Goal: Transaction & Acquisition: Book appointment/travel/reservation

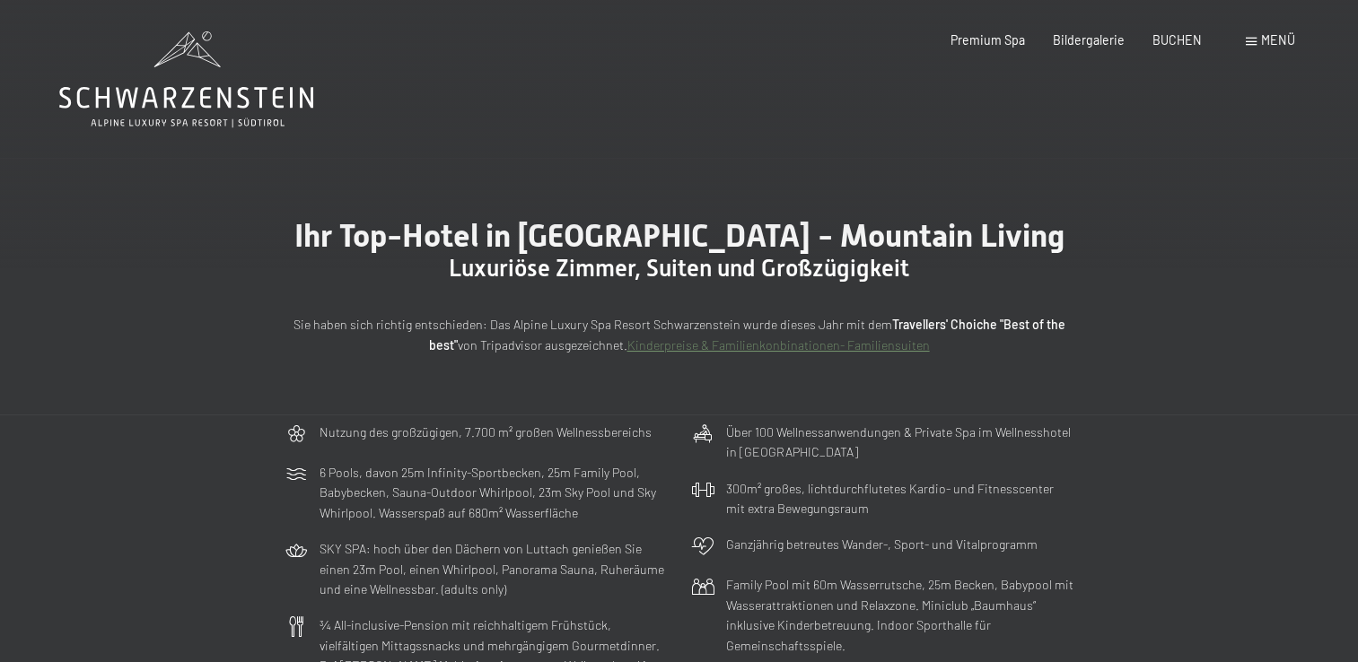
click at [1258, 41] on div "Menü" at bounding box center [1270, 40] width 49 height 18
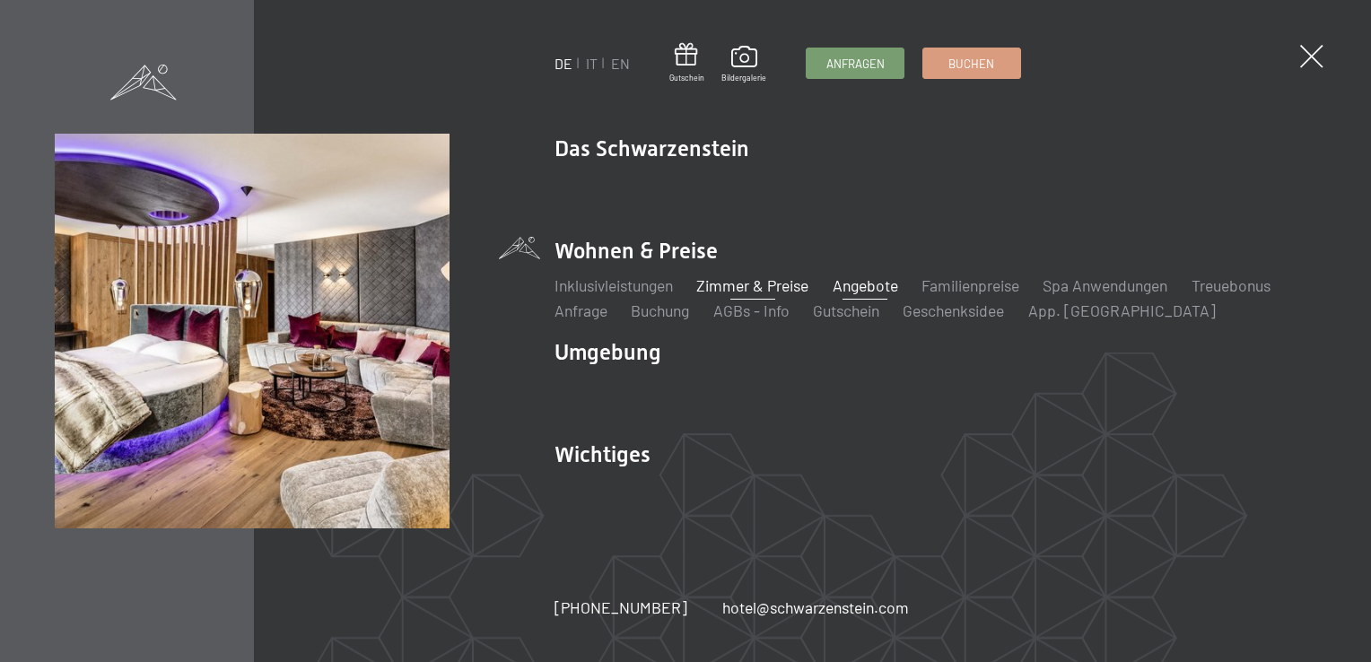
click at [865, 285] on link "Angebote" at bounding box center [866, 286] width 66 height 20
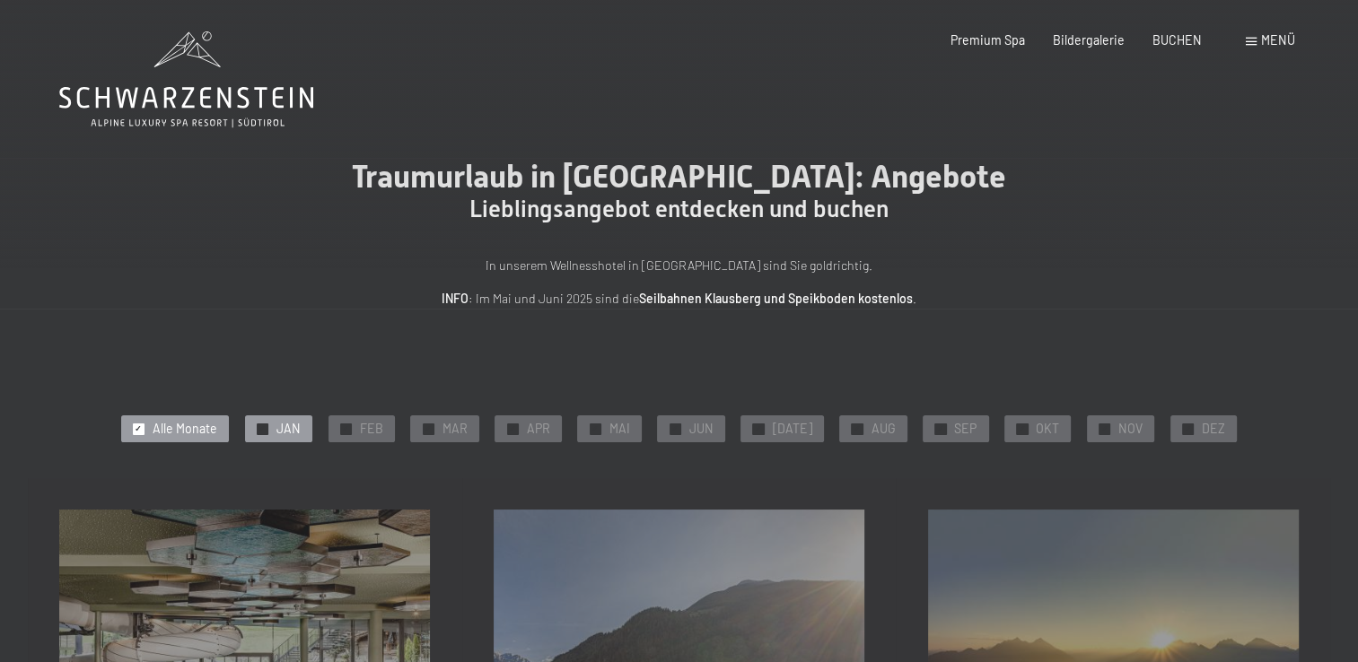
click at [295, 438] on div "✓ JAN" at bounding box center [278, 429] width 67 height 27
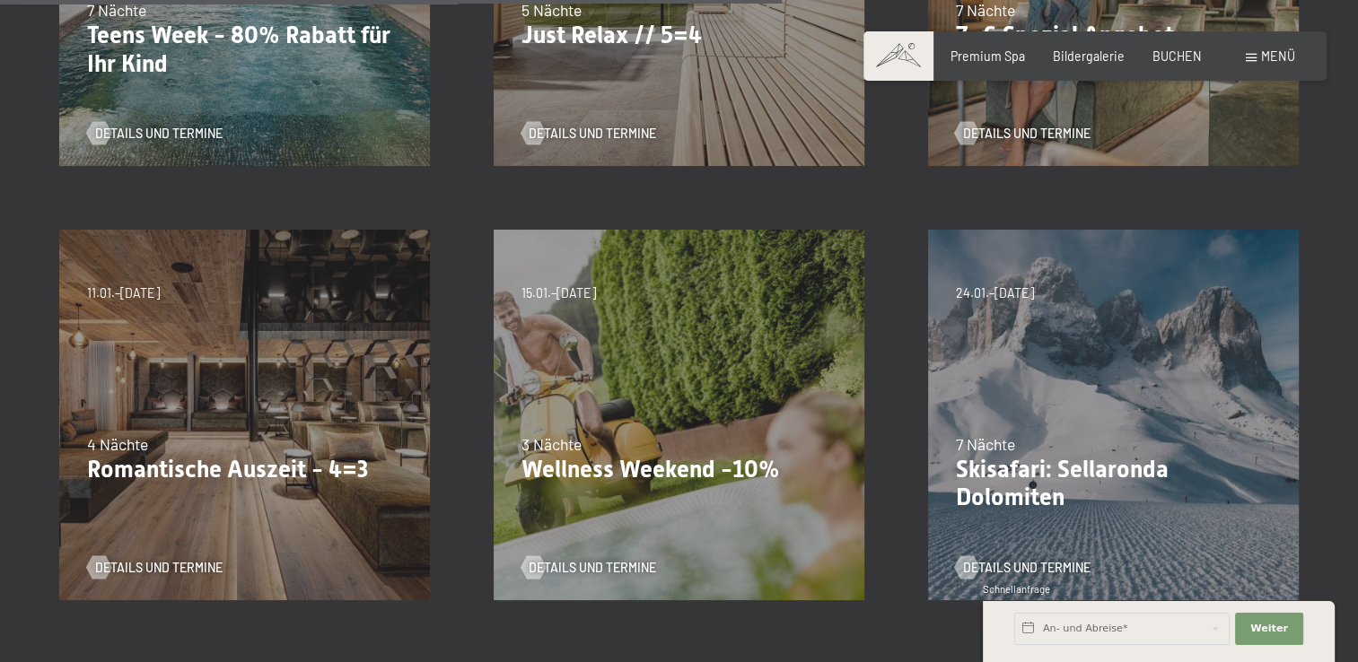
scroll to position [661, 0]
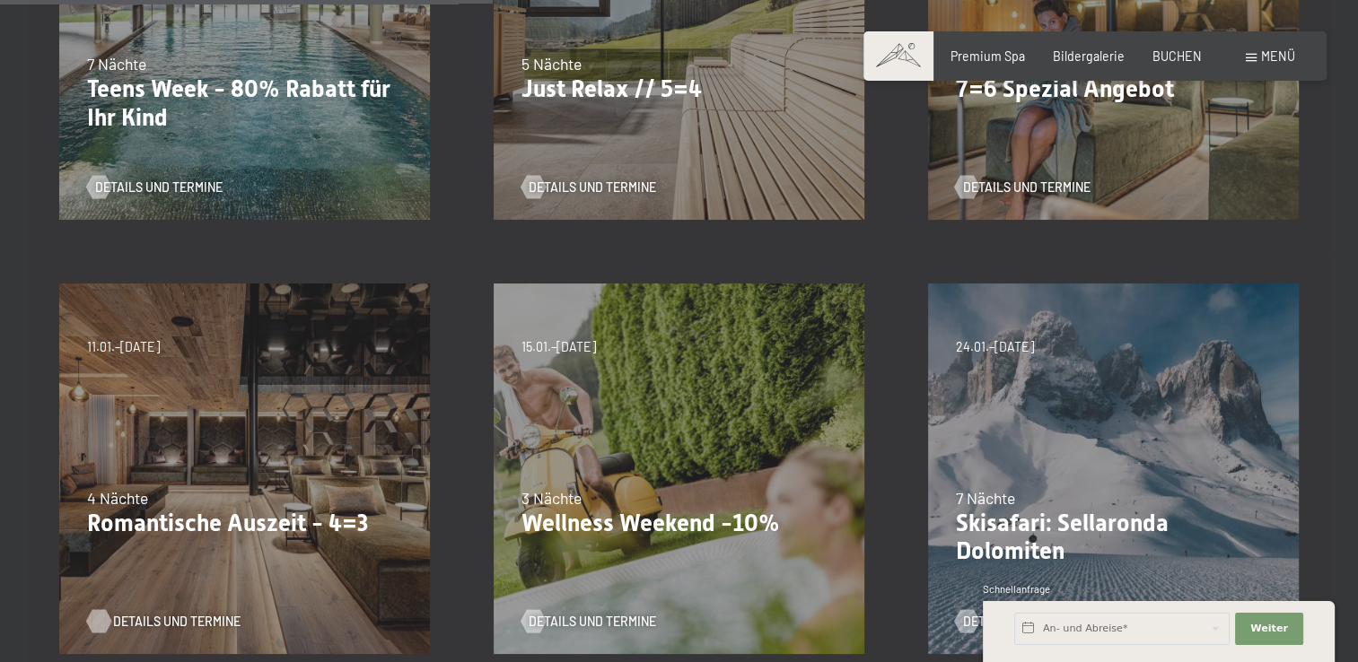
click at [163, 625] on span "Details und Termine" at bounding box center [176, 622] width 127 height 18
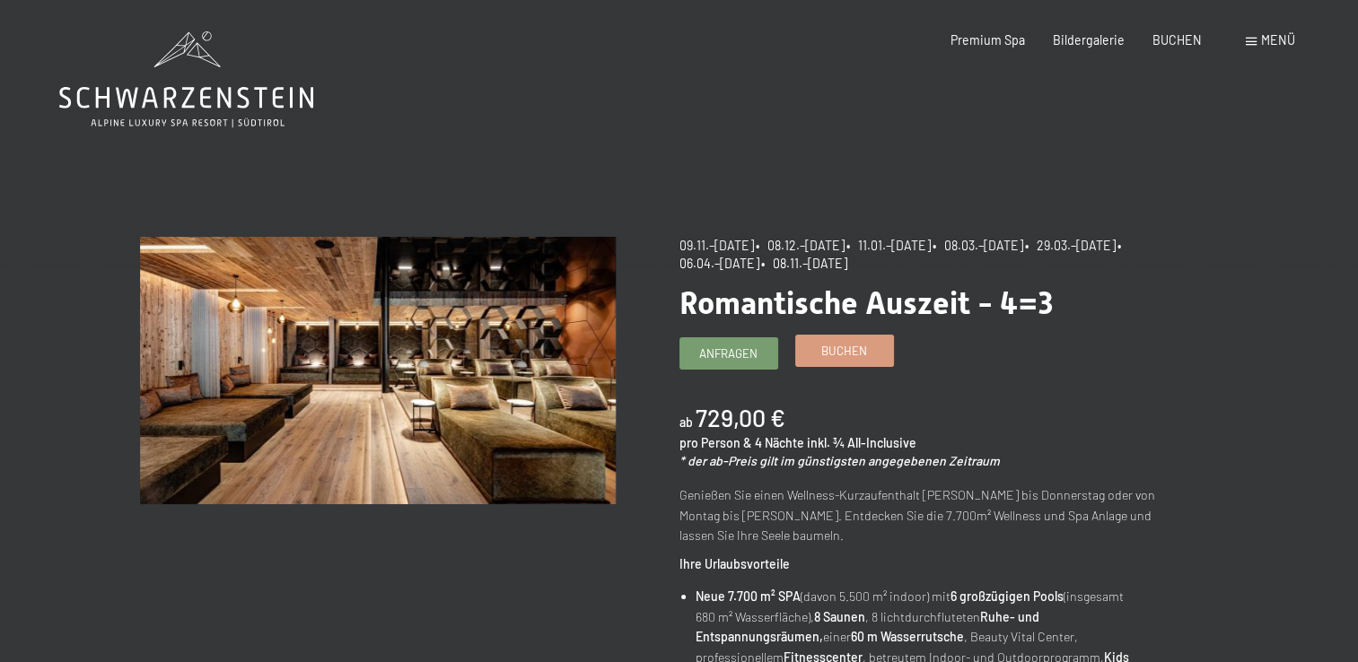
click at [849, 347] on span "Buchen" at bounding box center [844, 351] width 46 height 16
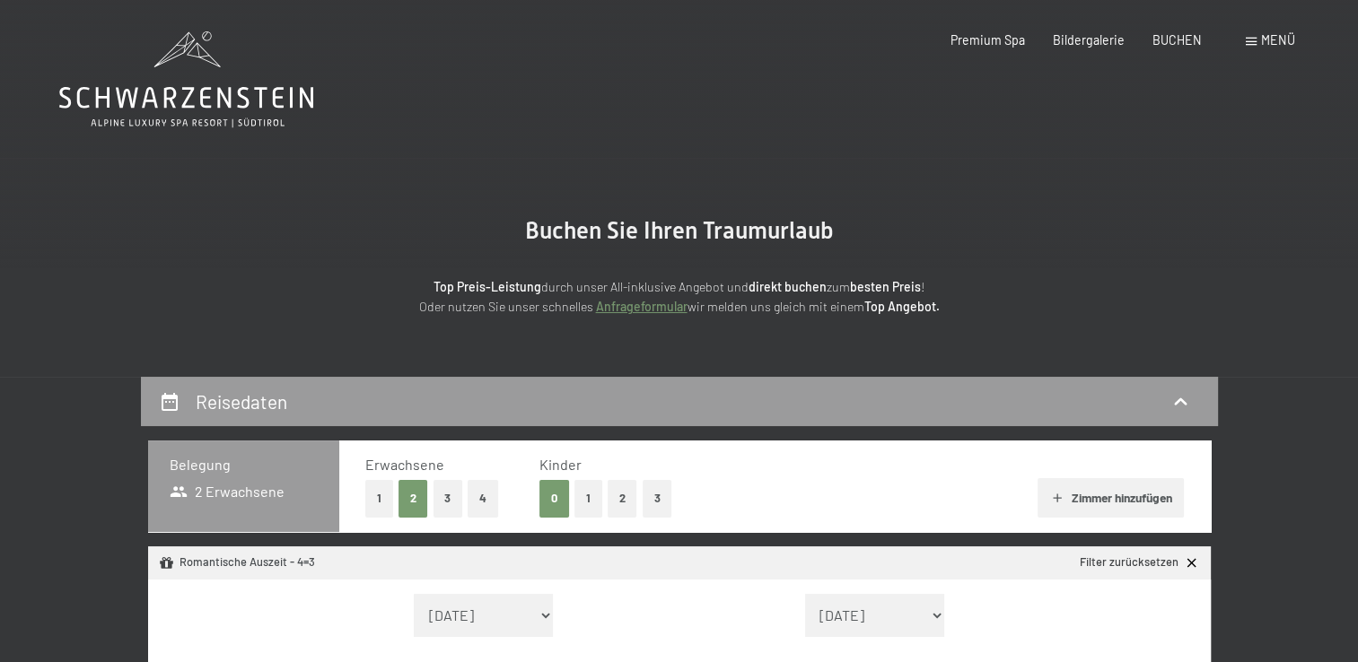
select select "2025-11-01"
select select "2025-12-01"
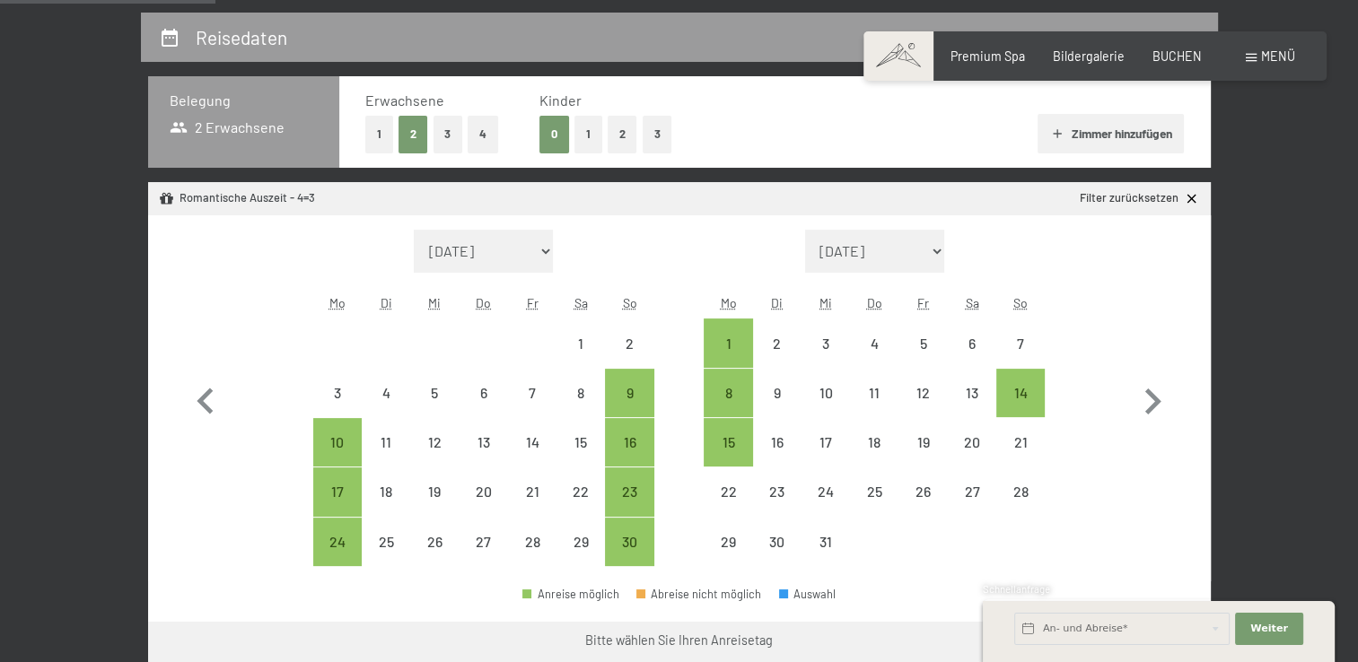
scroll to position [371, 0]
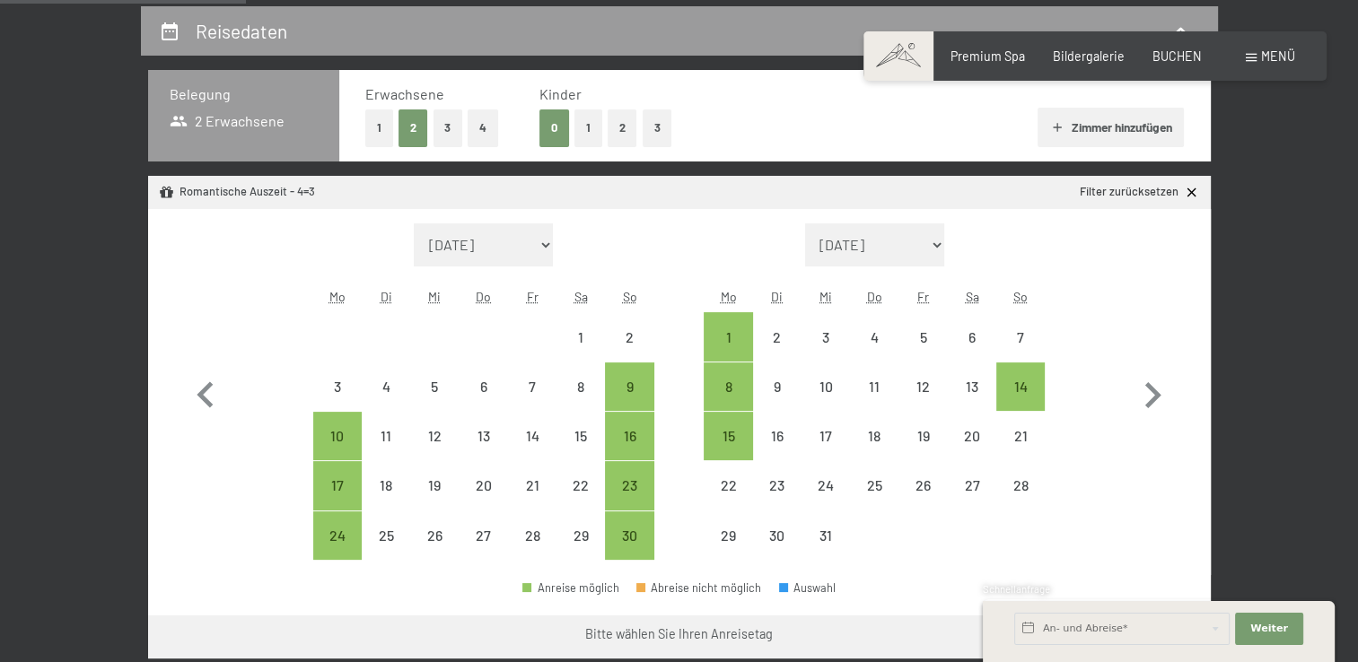
click at [621, 130] on button "2" at bounding box center [623, 127] width 30 height 37
select select "2025-11-01"
select select "2025-12-01"
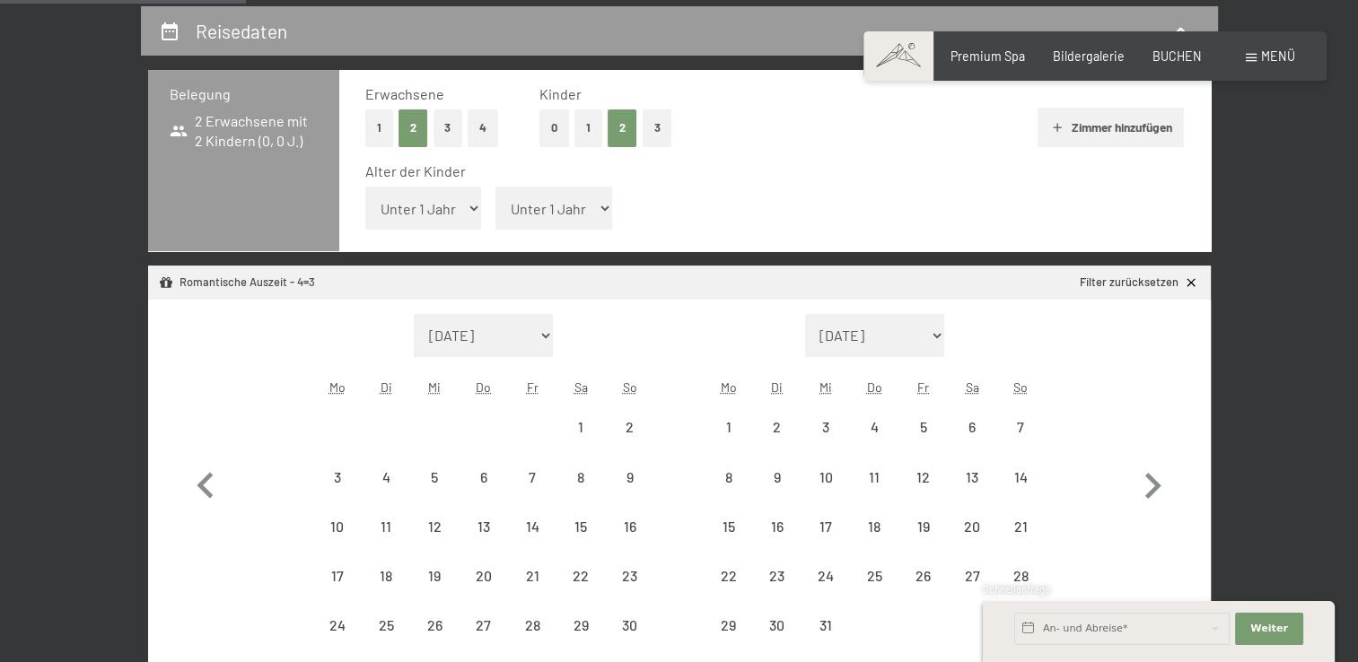
select select "2025-11-01"
select select "2025-12-01"
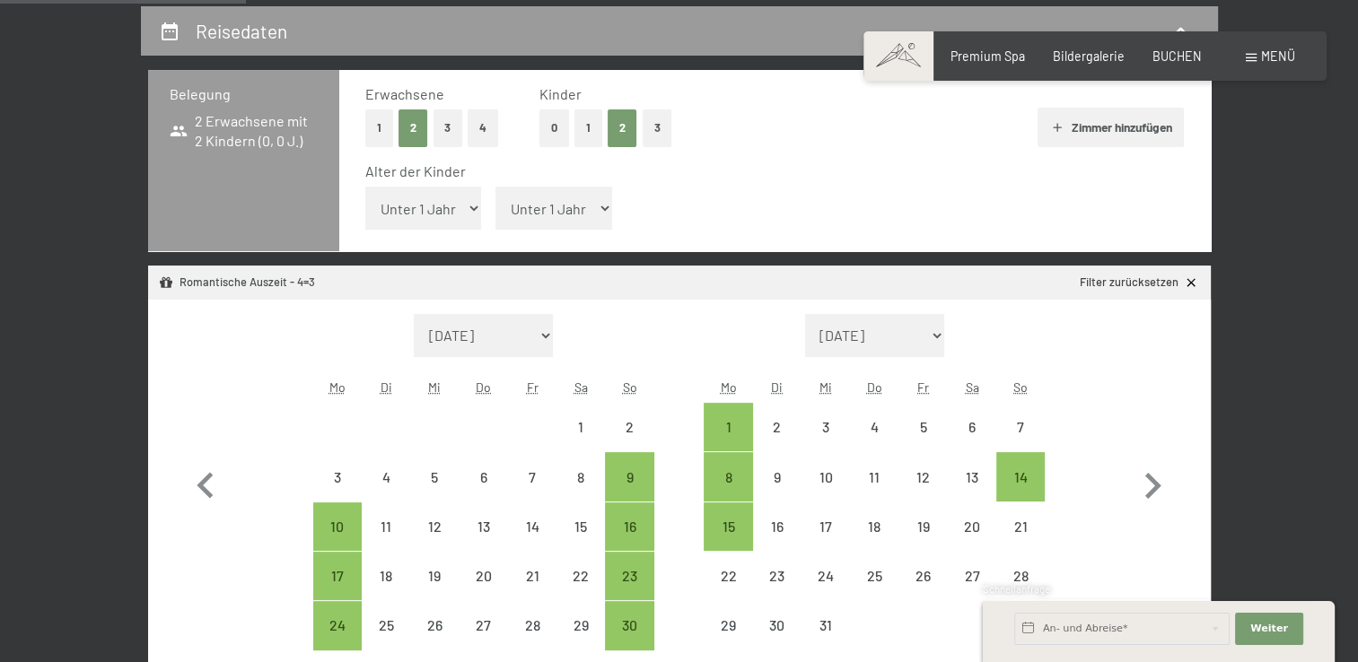
click at [384, 214] on select "Unter 1 Jahr 1 Jahr 2 Jahre 3 Jahre 4 Jahre 5 Jahre 6 Jahre 7 Jahre 8 Jahre 9 J…" at bounding box center [423, 208] width 117 height 43
select select "1"
click at [365, 187] on select "Unter 1 Jahr 1 Jahr 2 Jahre 3 Jahre 4 Jahre 5 Jahre 6 Jahre 7 Jahre 8 Jahre 9 J…" at bounding box center [423, 208] width 117 height 43
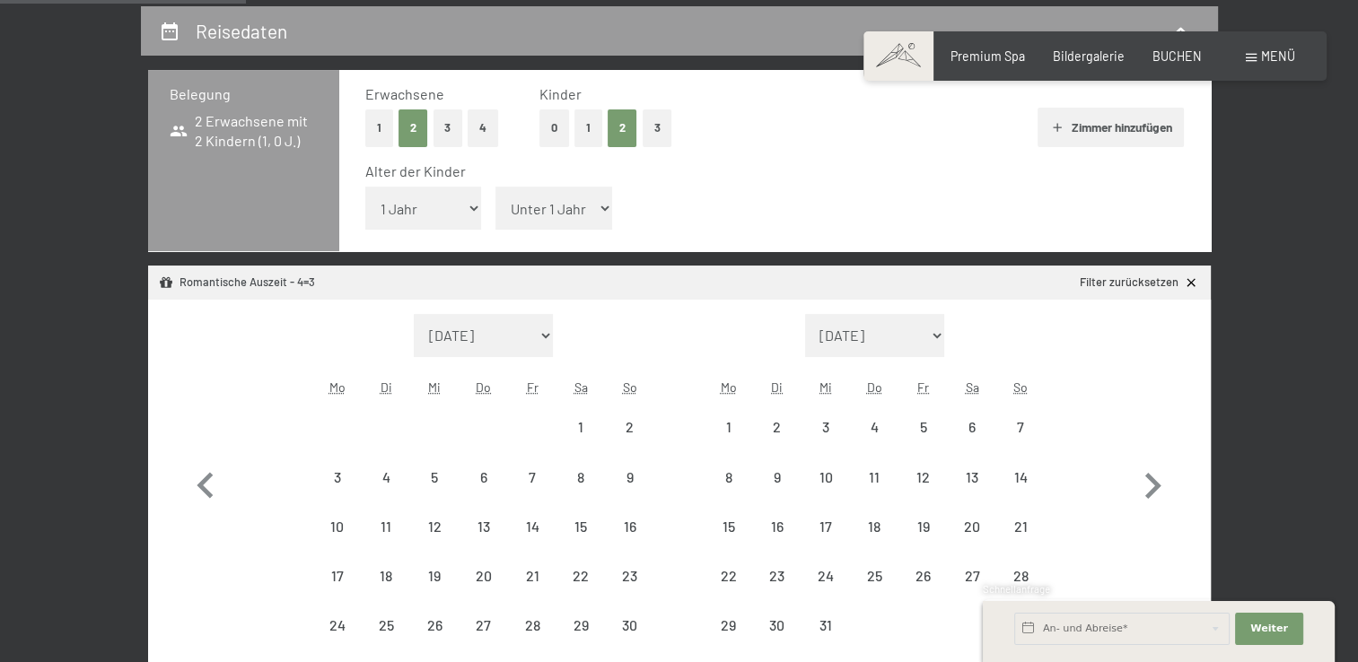
select select "2025-11-01"
select select "2025-12-01"
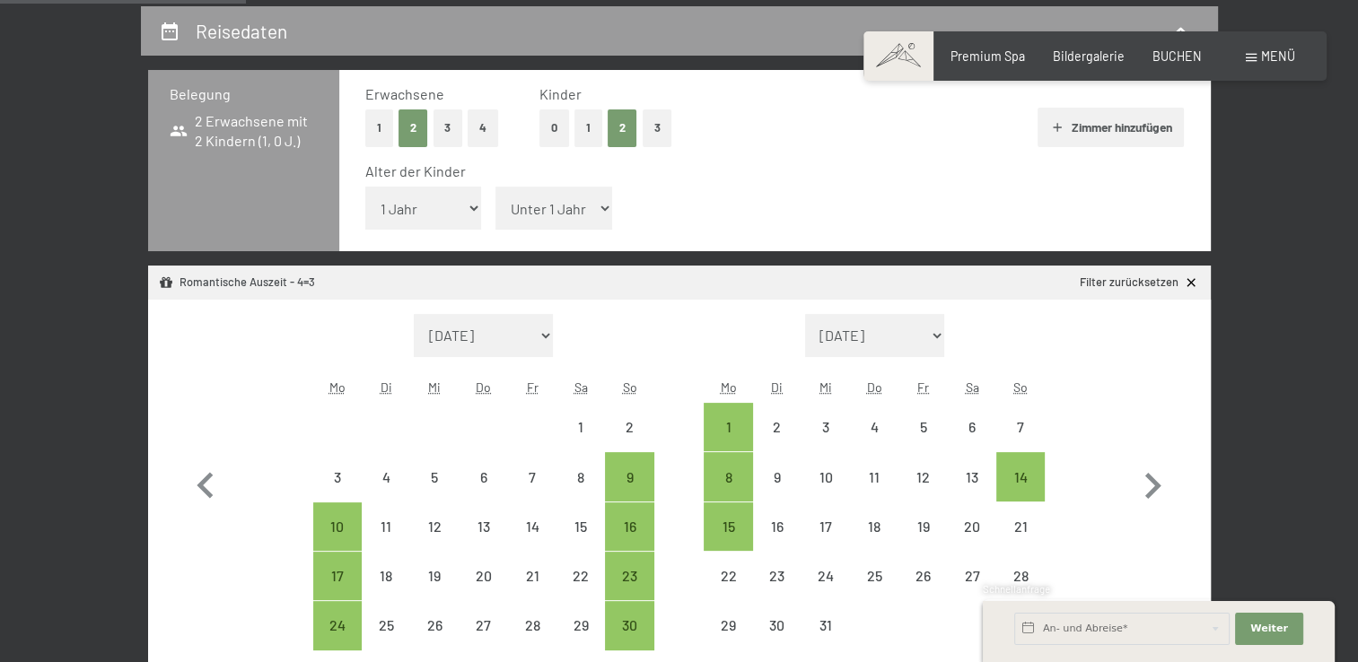
click at [553, 205] on select "Unter 1 Jahr 1 Jahr 2 Jahre 3 Jahre 4 Jahre 5 Jahre 6 Jahre 7 Jahre 8 Jahre 9 J…" at bounding box center [553, 208] width 117 height 43
select select "5"
click at [495, 187] on select "Unter 1 Jahr 1 Jahr 2 Jahre 3 Jahre 4 Jahre 5 Jahre 6 Jahre 7 Jahre 8 Jahre 9 J…" at bounding box center [553, 208] width 117 height 43
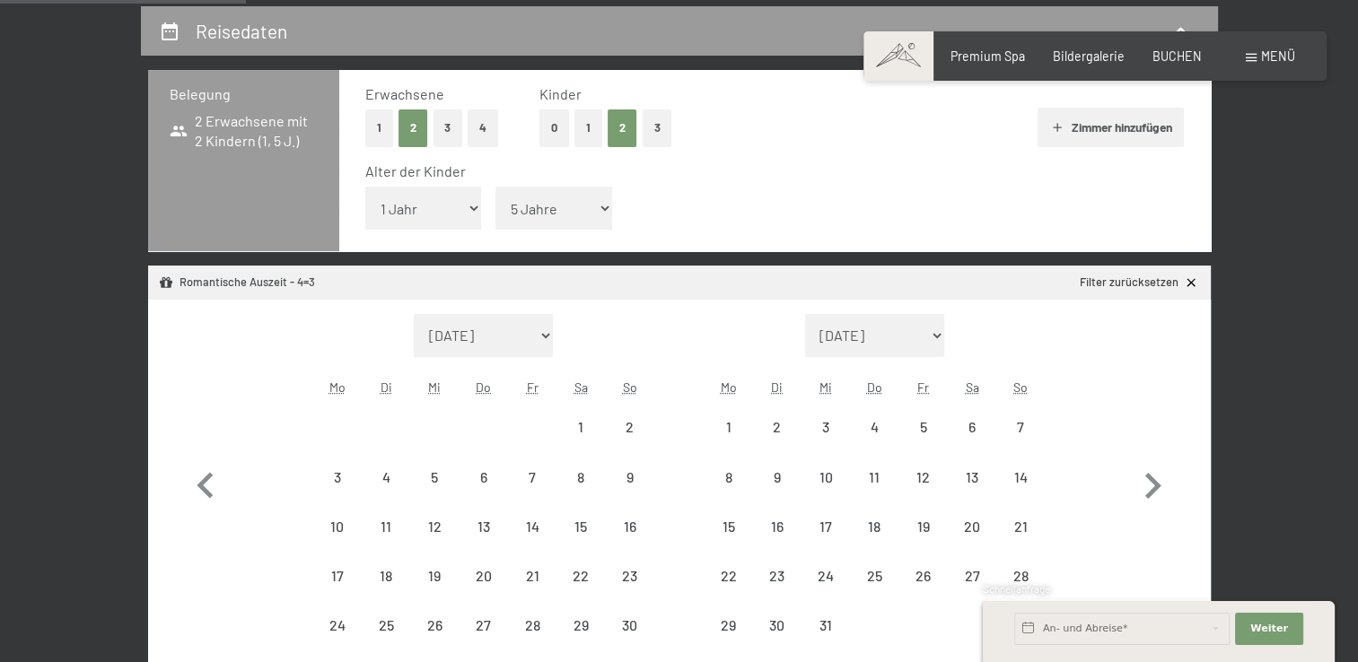
select select "2025-11-01"
select select "2025-12-01"
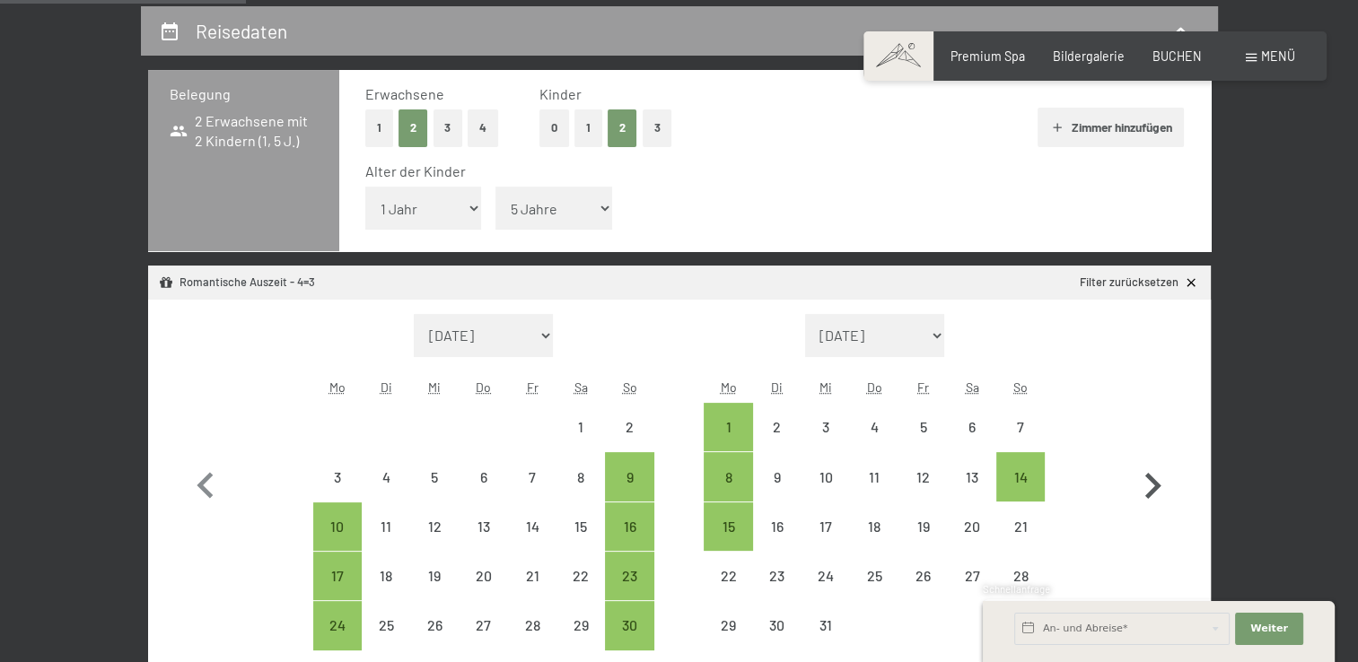
click at [1148, 486] on icon "button" at bounding box center [1152, 486] width 52 height 52
select select "[DATE]"
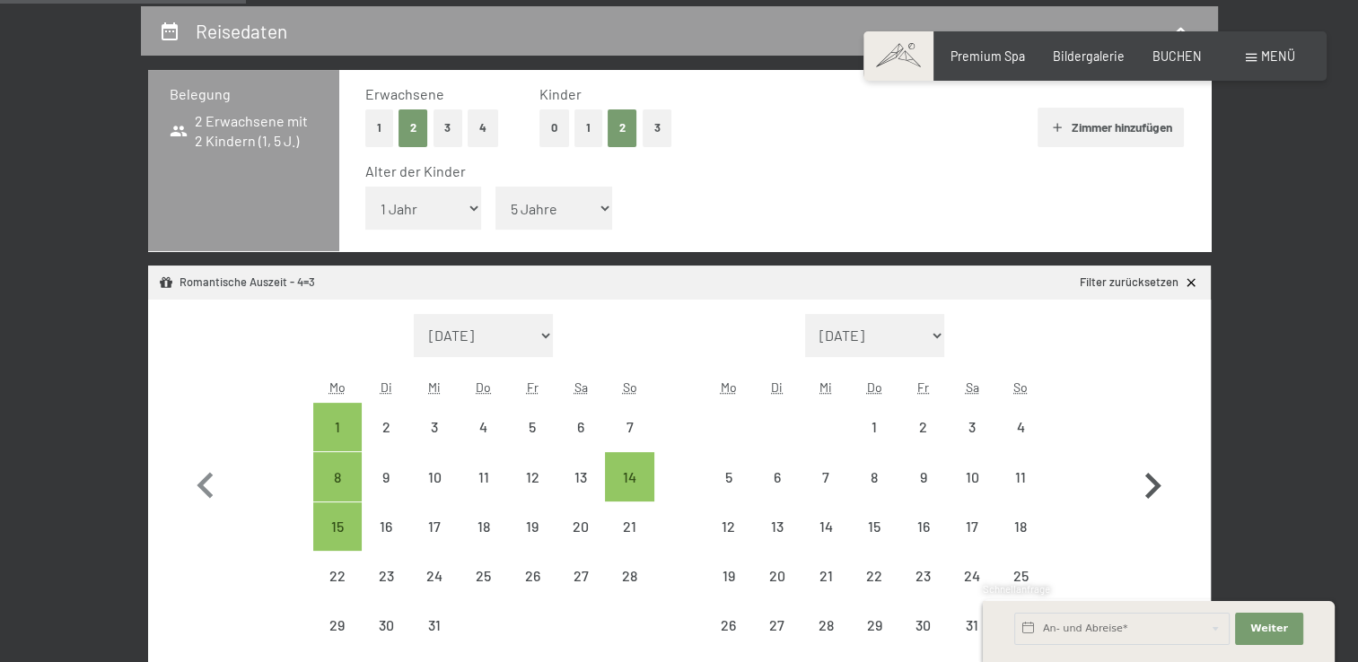
select select "[DATE]"
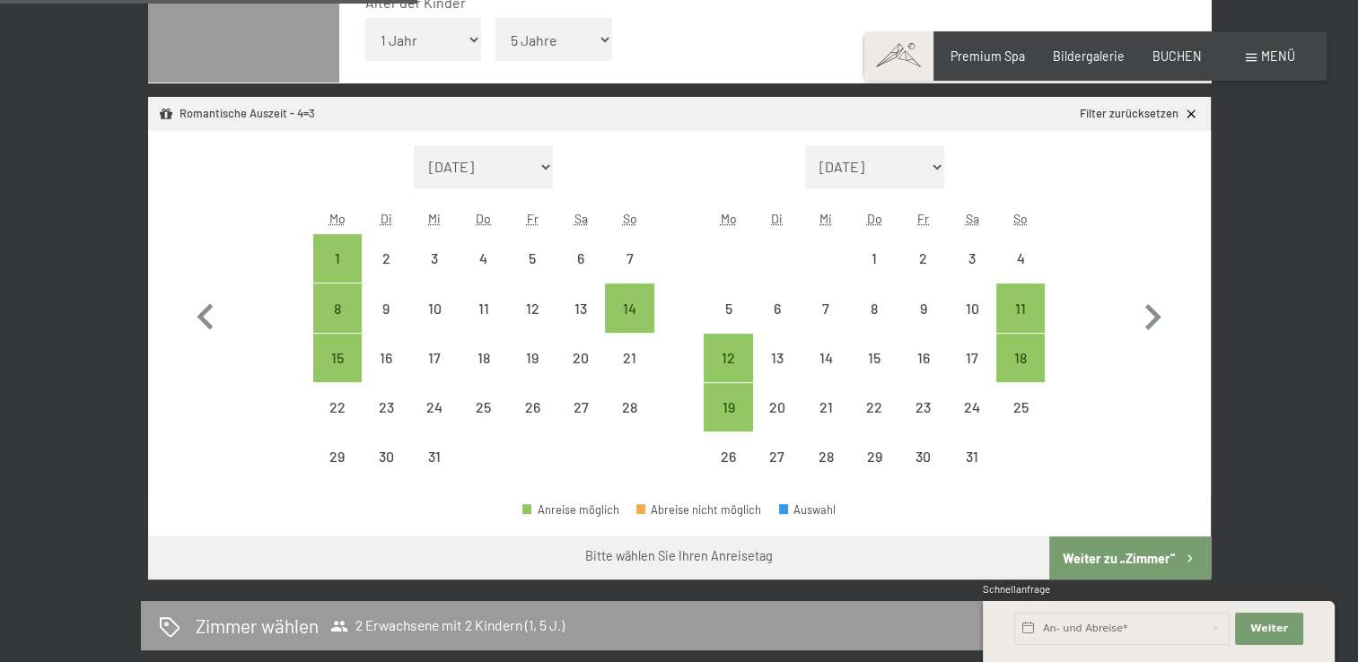
scroll to position [571, 0]
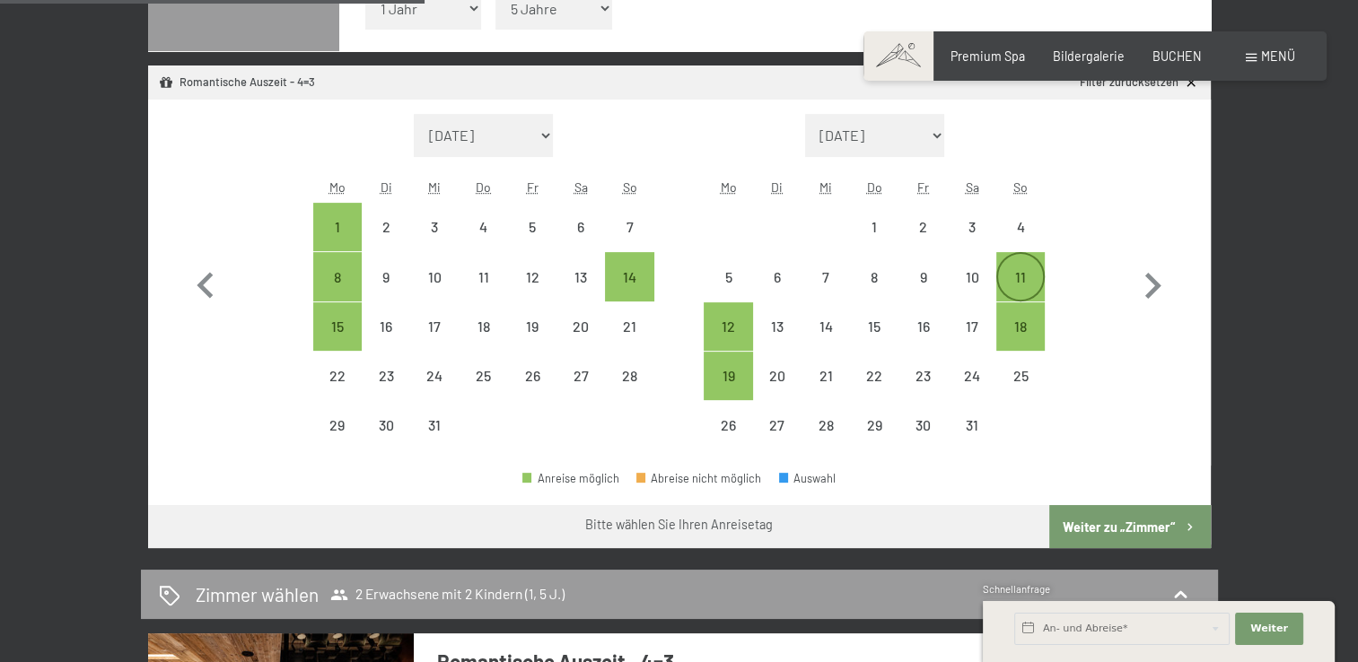
click at [1020, 271] on div "11" at bounding box center [1020, 292] width 45 height 45
select select "[DATE]"
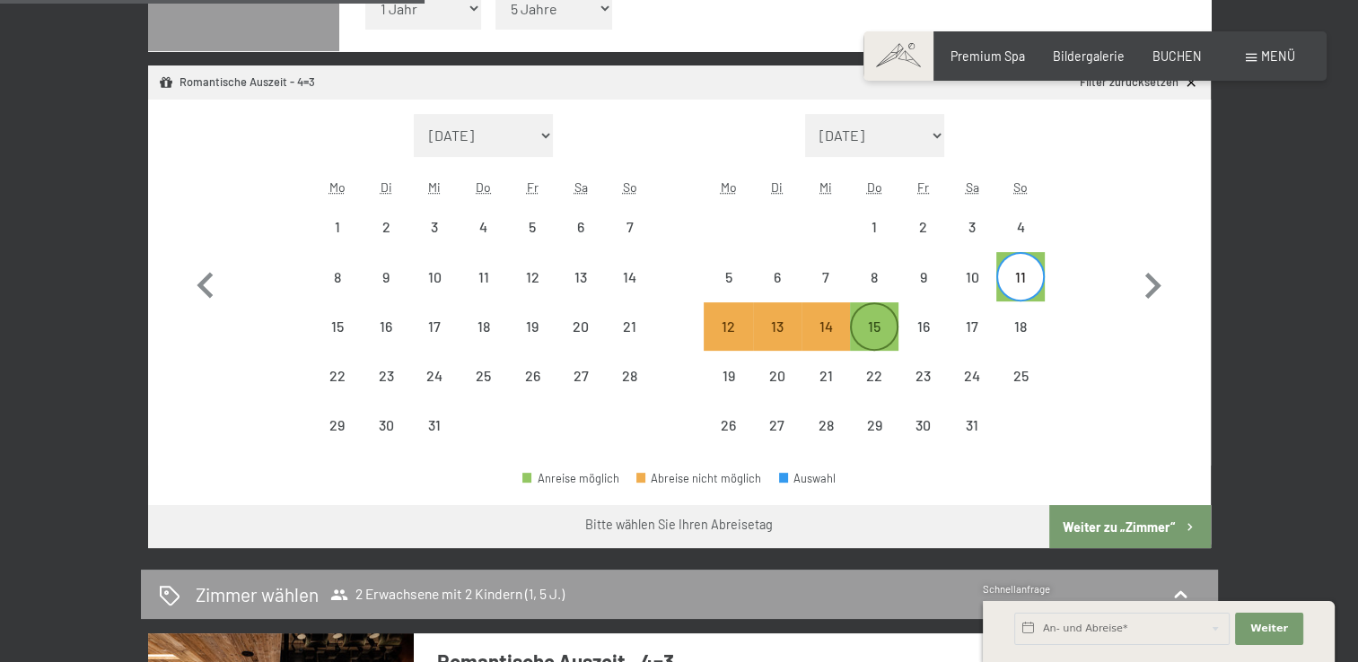
click at [874, 323] on div "15" at bounding box center [874, 342] width 45 height 45
select select "2025-12-01"
select select "2026-01-01"
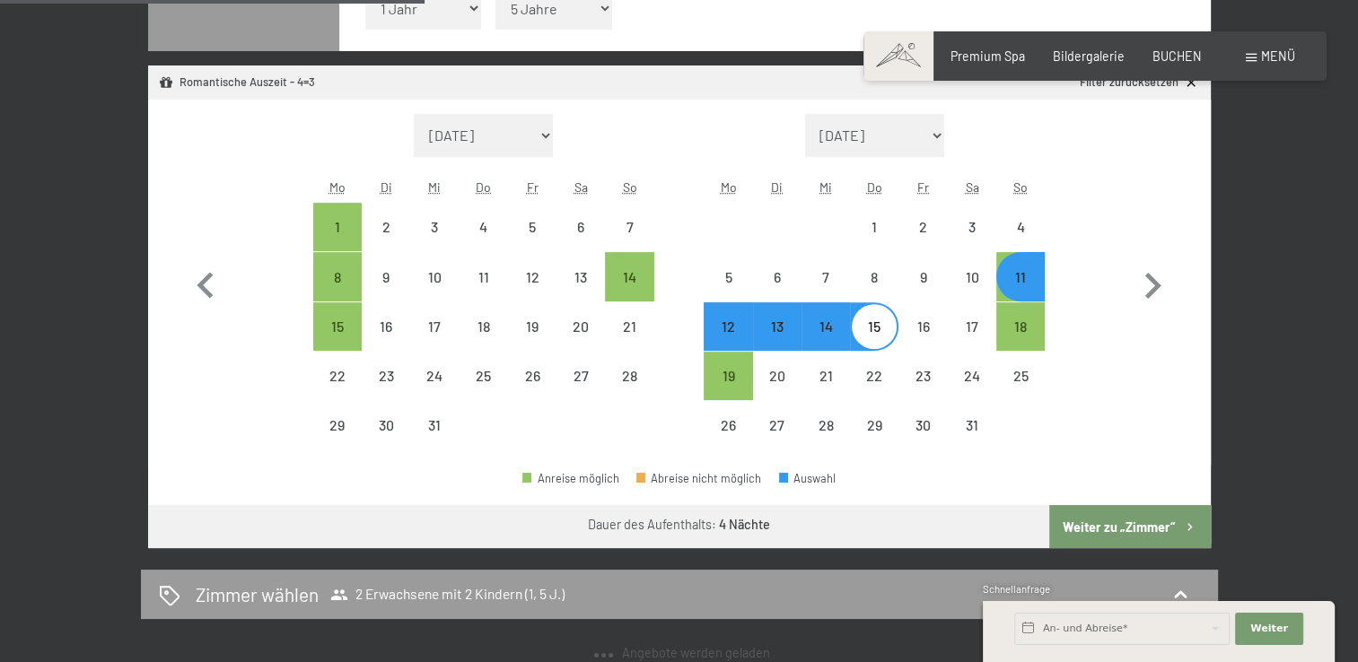
select select "2025-11-01"
select select "2025-12-01"
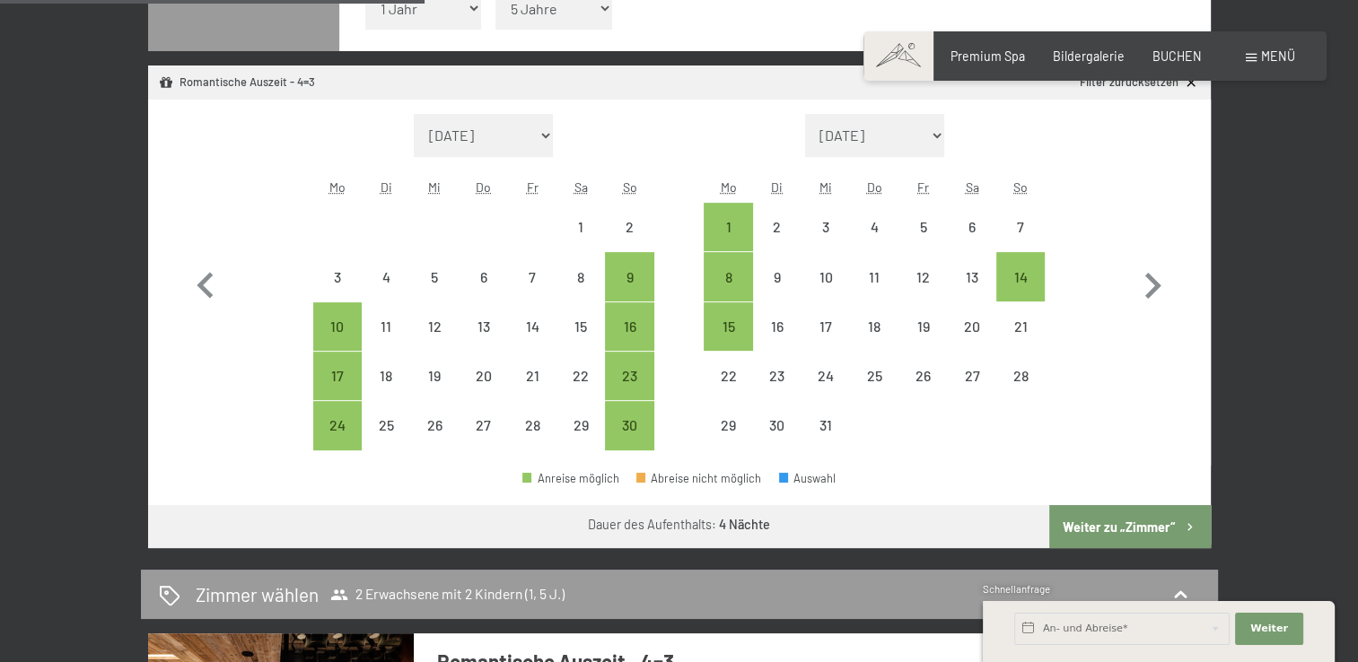
click at [1142, 519] on button "Weiter zu „Zimmer“" at bounding box center [1129, 526] width 161 height 43
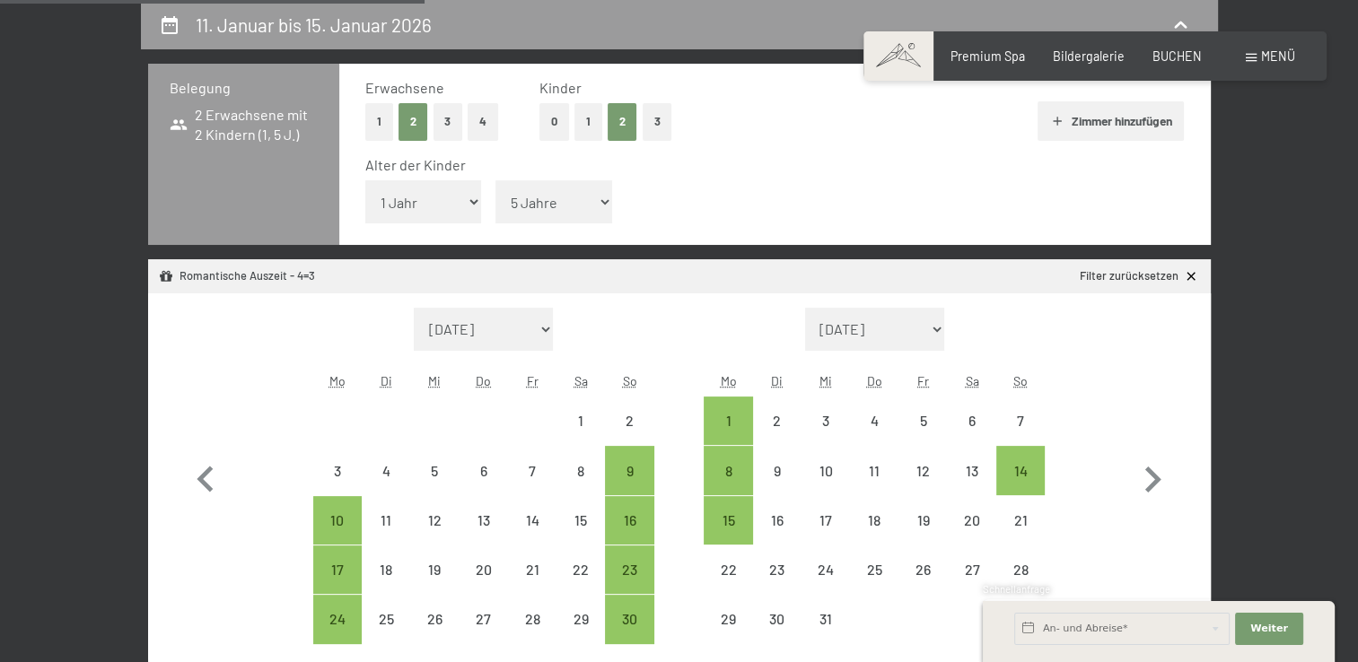
select select "2025-11-01"
select select "2025-12-01"
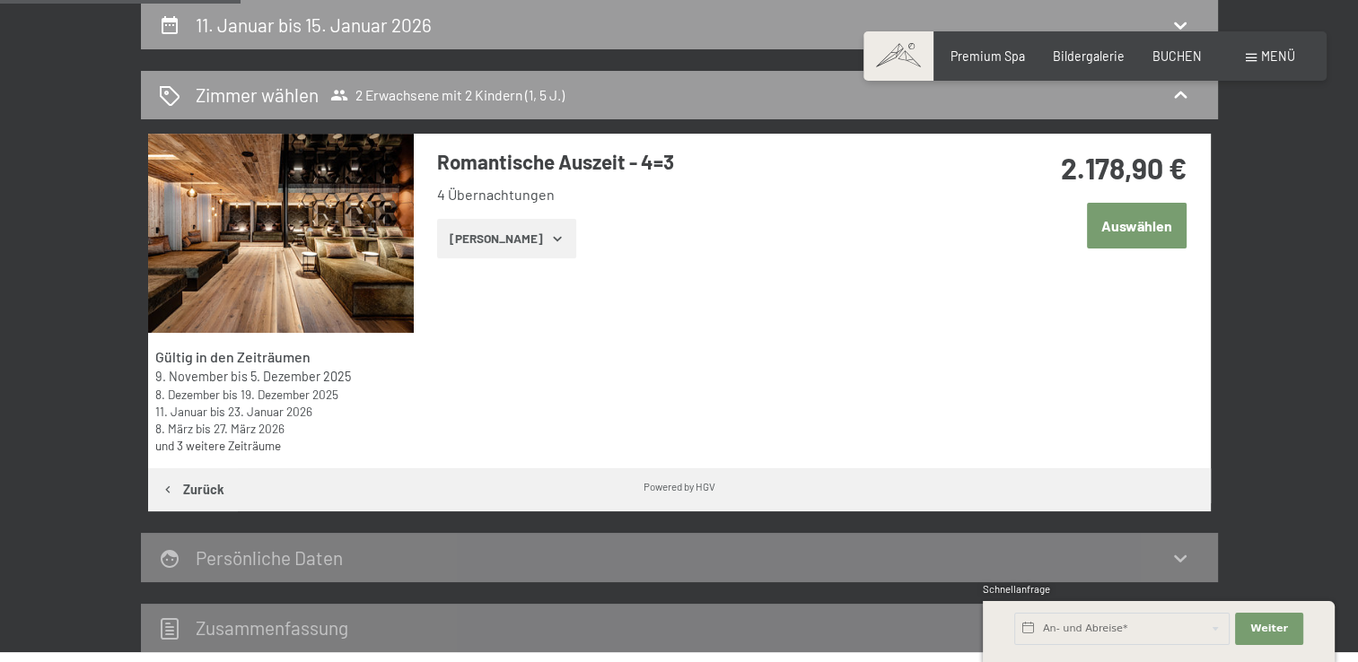
click at [1154, 223] on button "Auswählen" at bounding box center [1137, 226] width 100 height 46
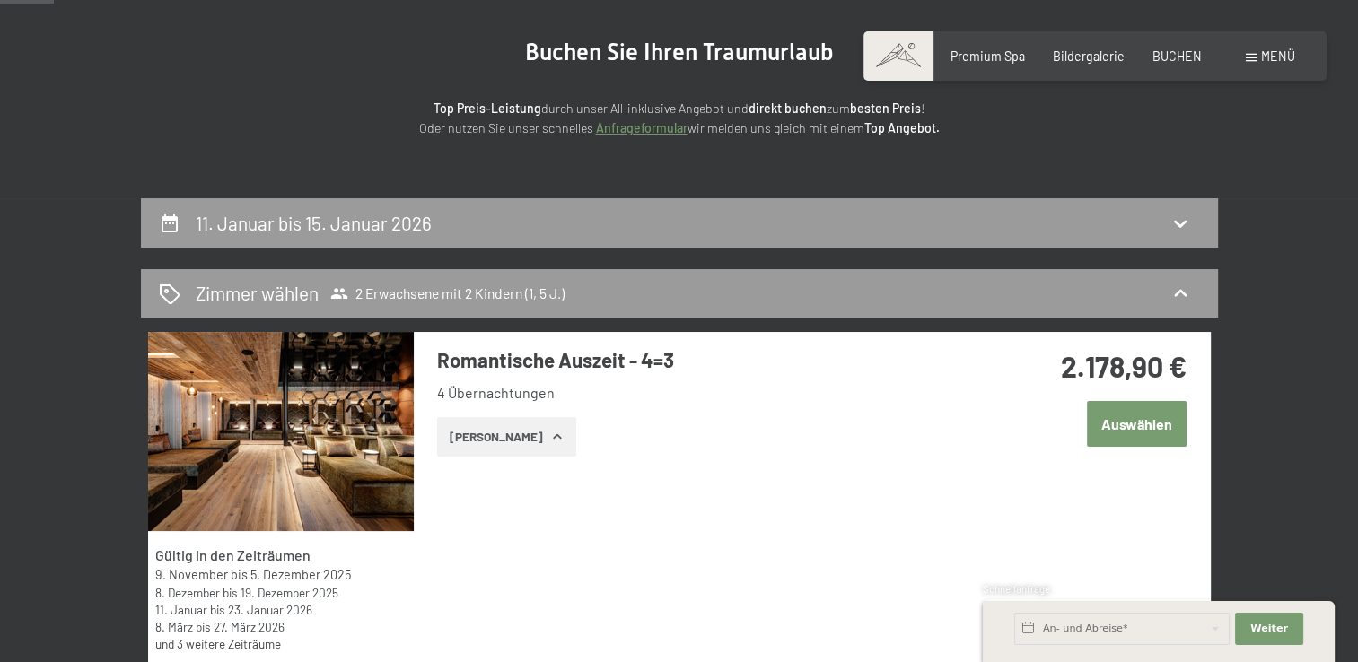
scroll to position [125, 0]
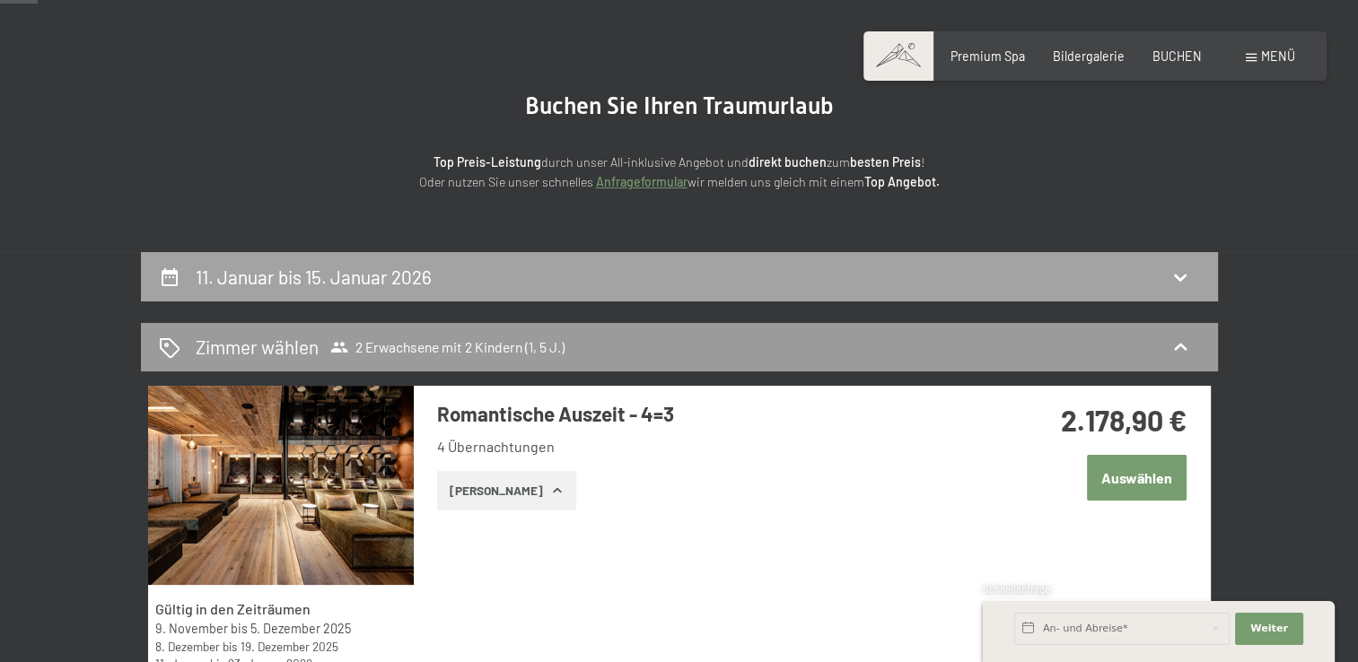
click at [1013, 282] on div "11. Januar bis 15. Januar 2026" at bounding box center [679, 277] width 1041 height 26
select select "1"
select select "5"
select select "2025-11-01"
select select "2025-12-01"
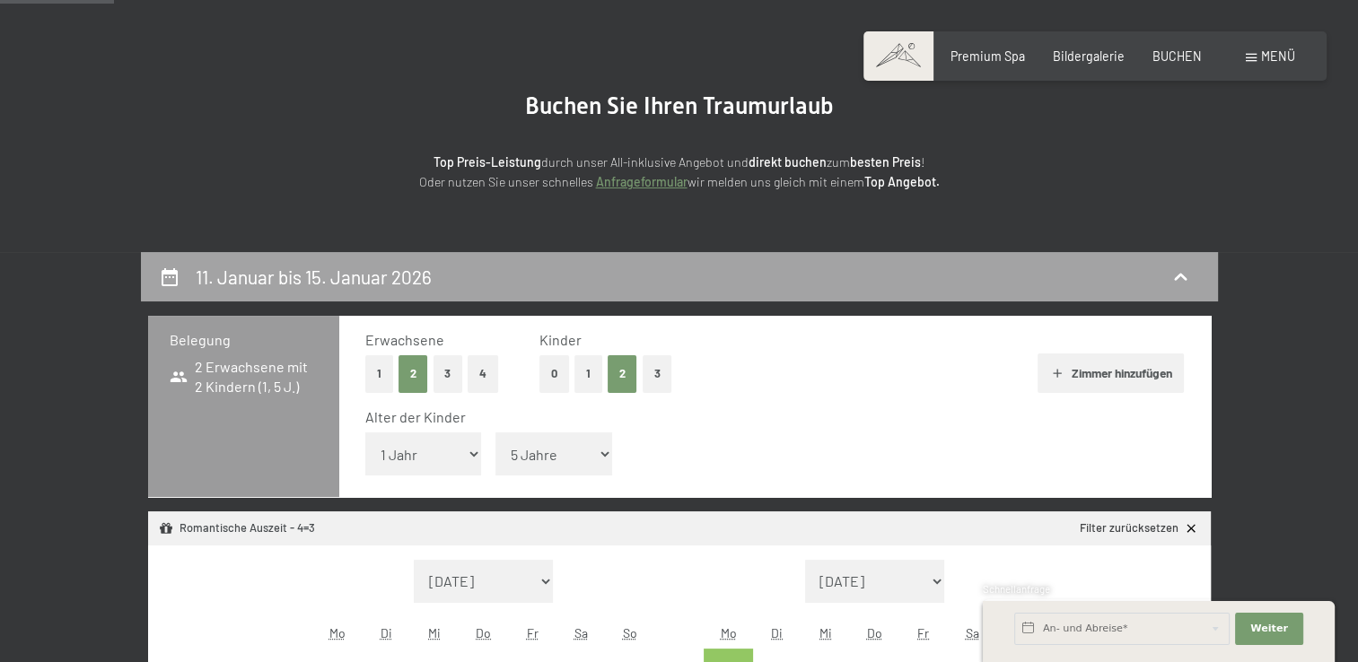
scroll to position [377, 0]
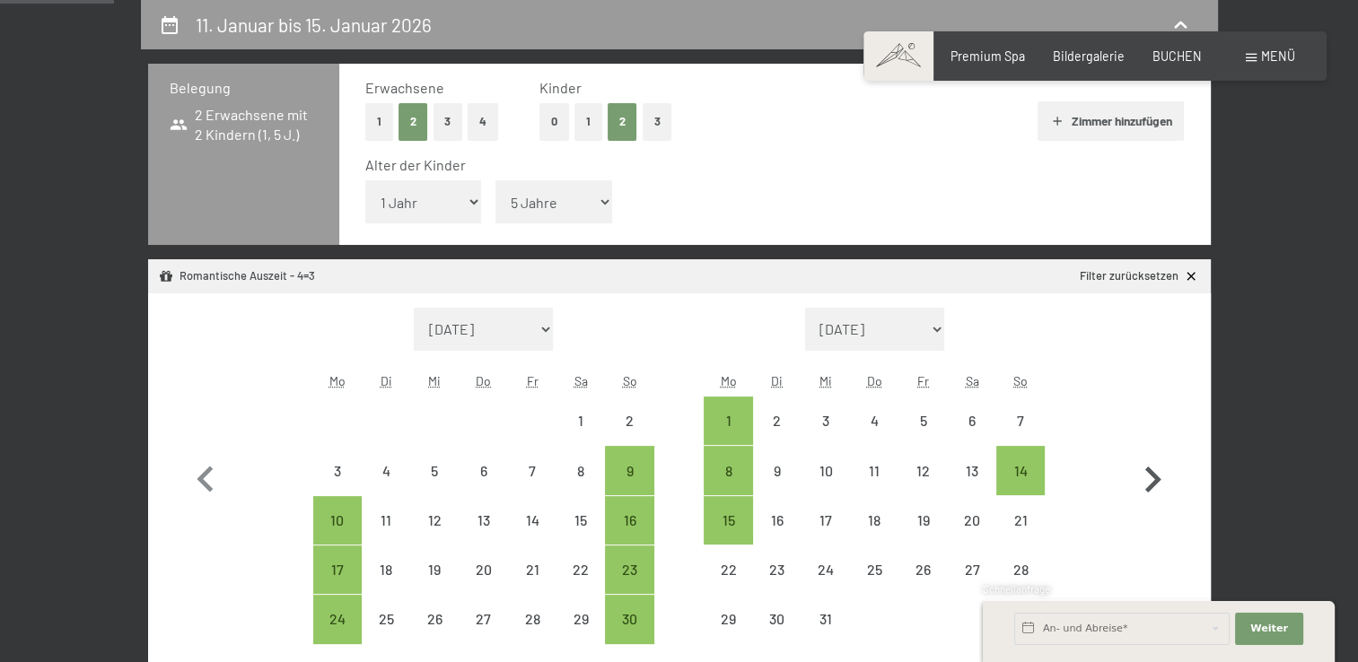
click at [1151, 475] on icon "button" at bounding box center [1153, 480] width 16 height 26
select select "2025-12-01"
select select "2026-01-01"
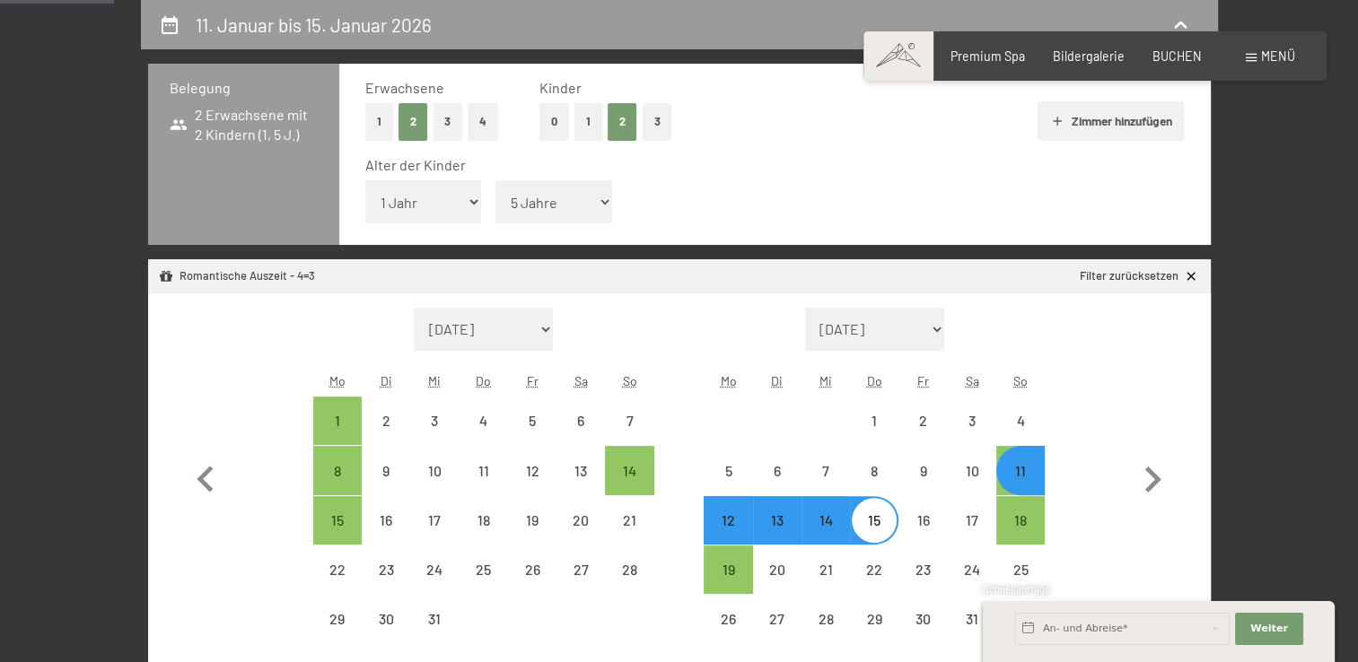
click at [730, 528] on div "12" at bounding box center [727, 535] width 45 height 45
select select "2025-12-01"
select select "2026-01-01"
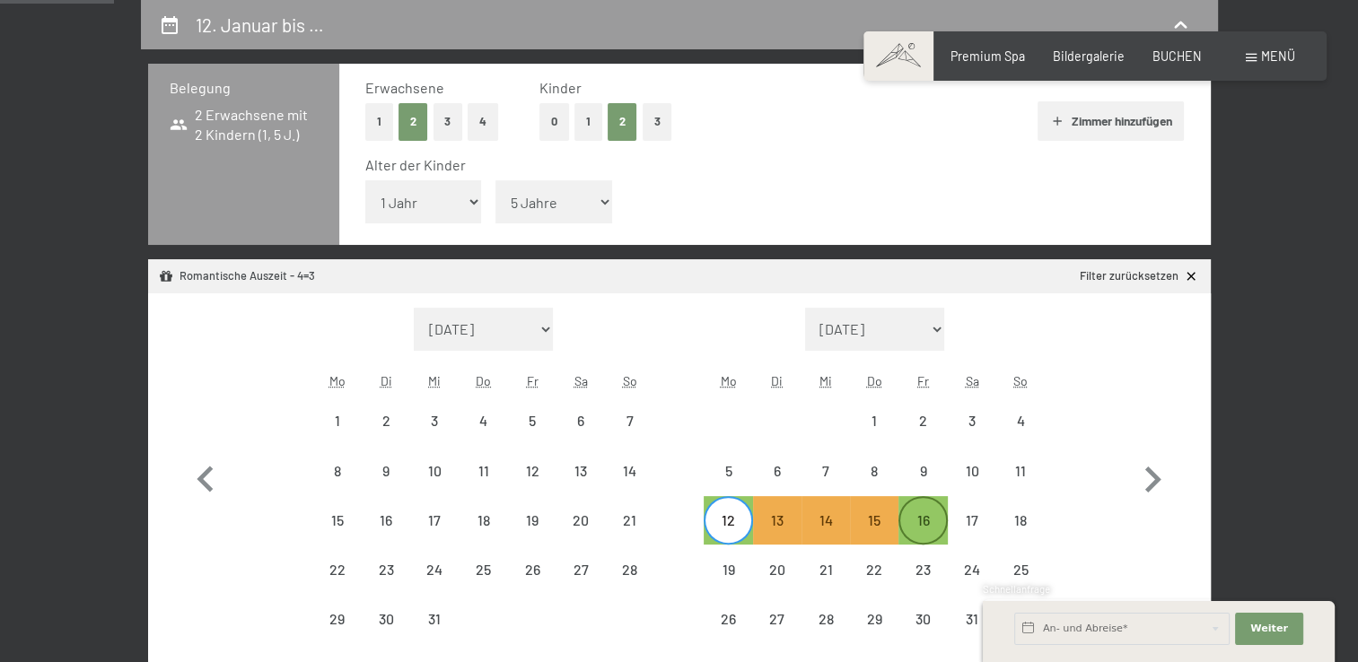
click at [926, 529] on div "16" at bounding box center [922, 535] width 45 height 45
select select "2025-12-01"
select select "2026-01-01"
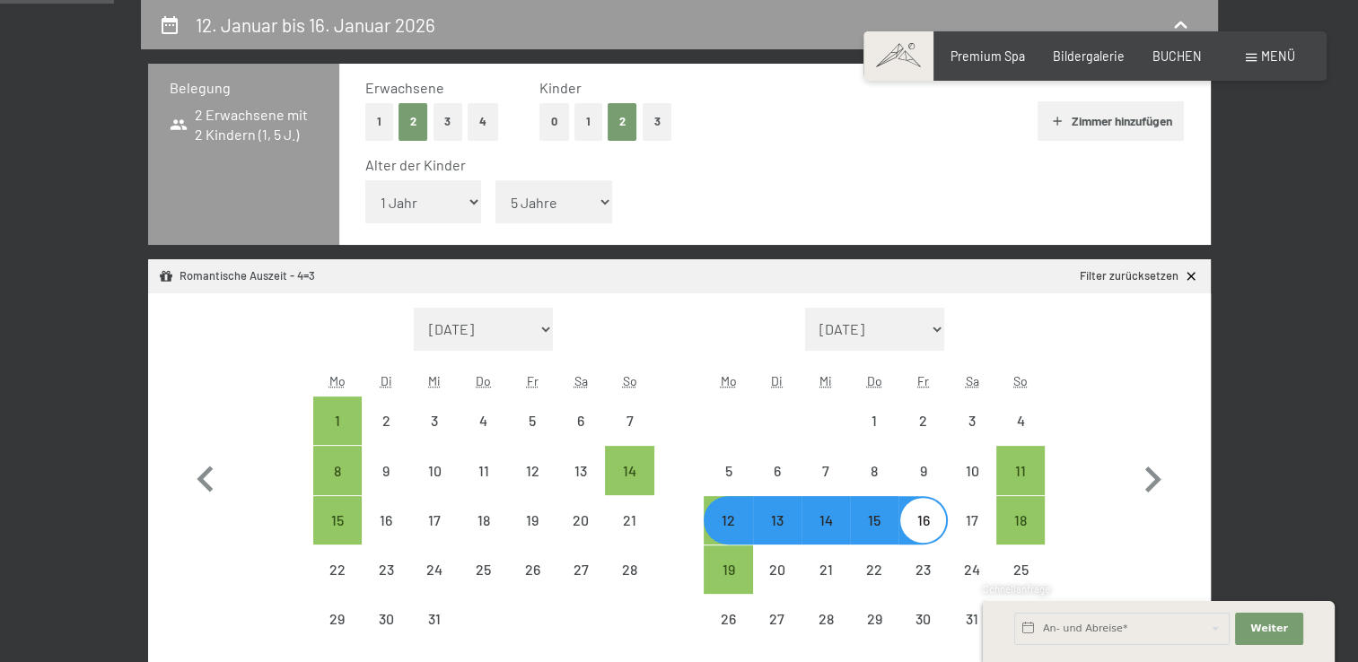
select select "2025-11-01"
select select "2025-12-01"
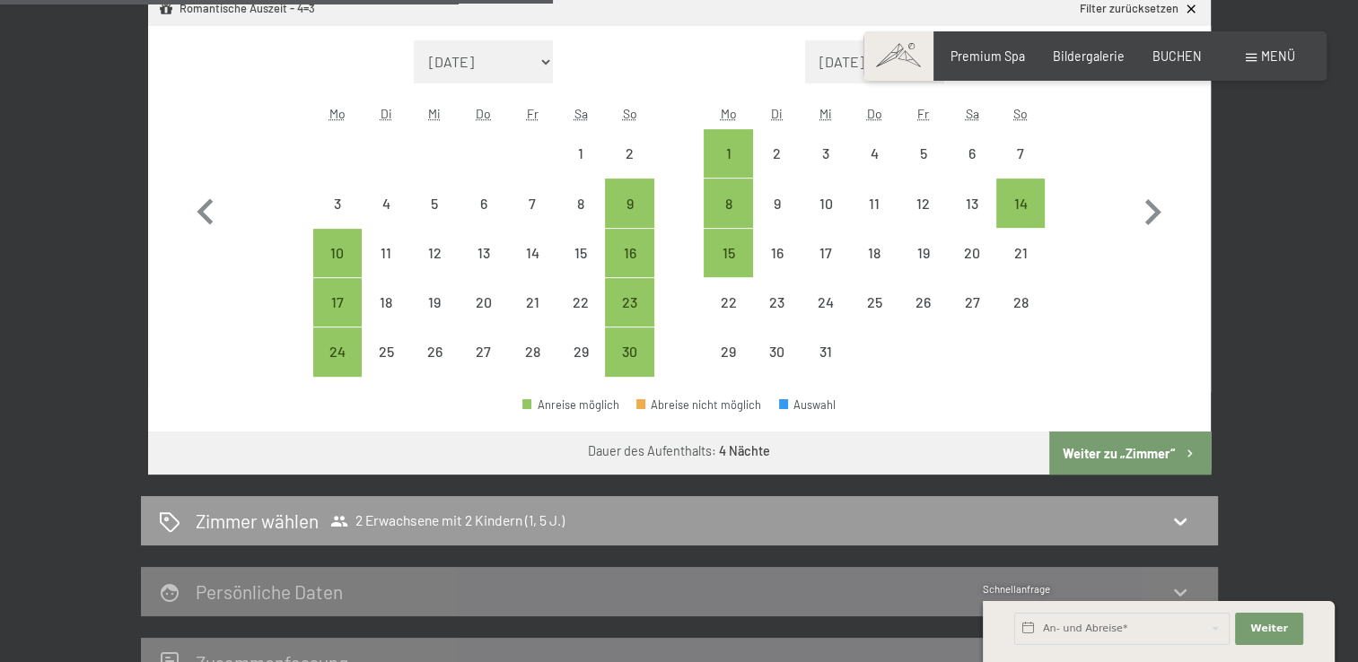
scroll to position [731, 0]
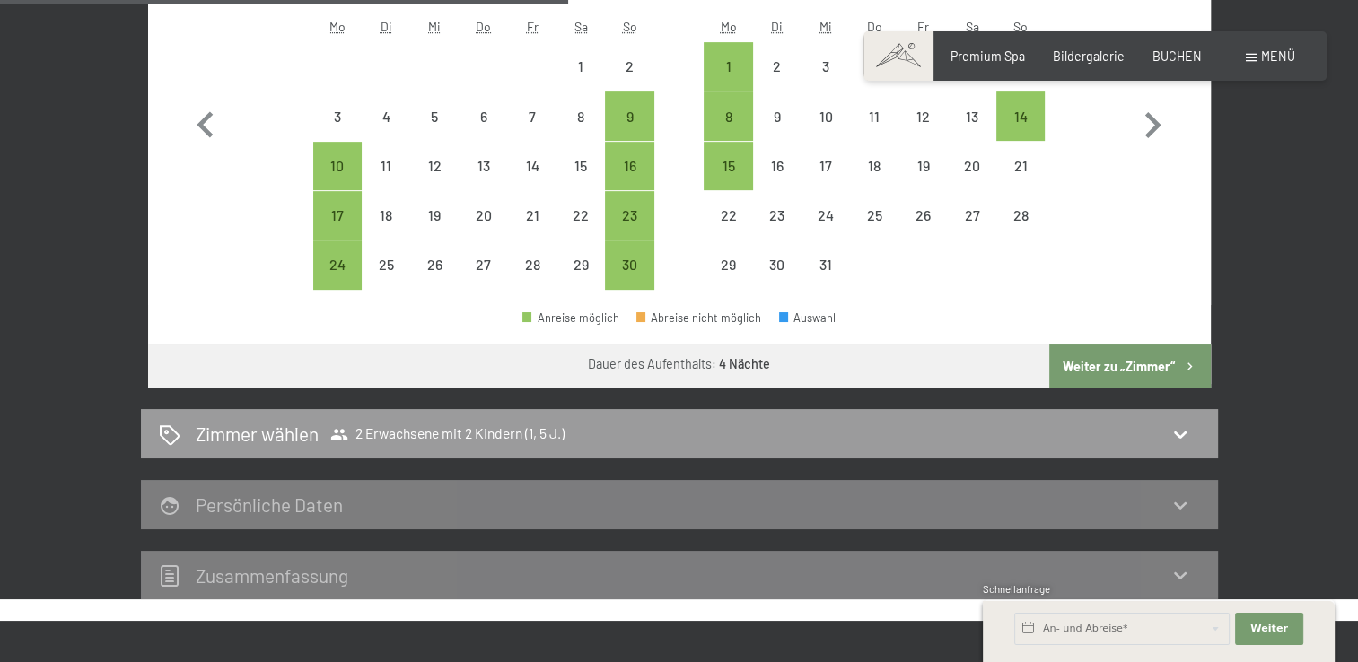
click at [1120, 366] on button "Weiter zu „Zimmer“" at bounding box center [1129, 366] width 161 height 43
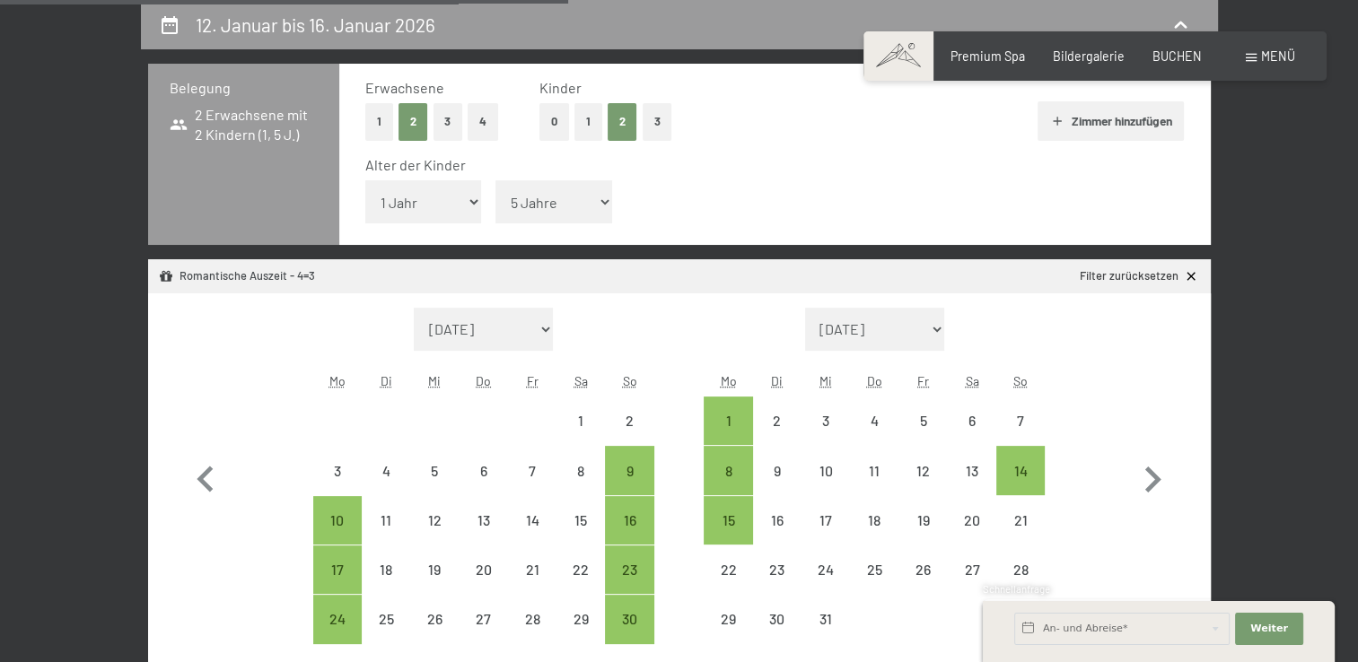
select select "2025-11-01"
select select "2025-12-01"
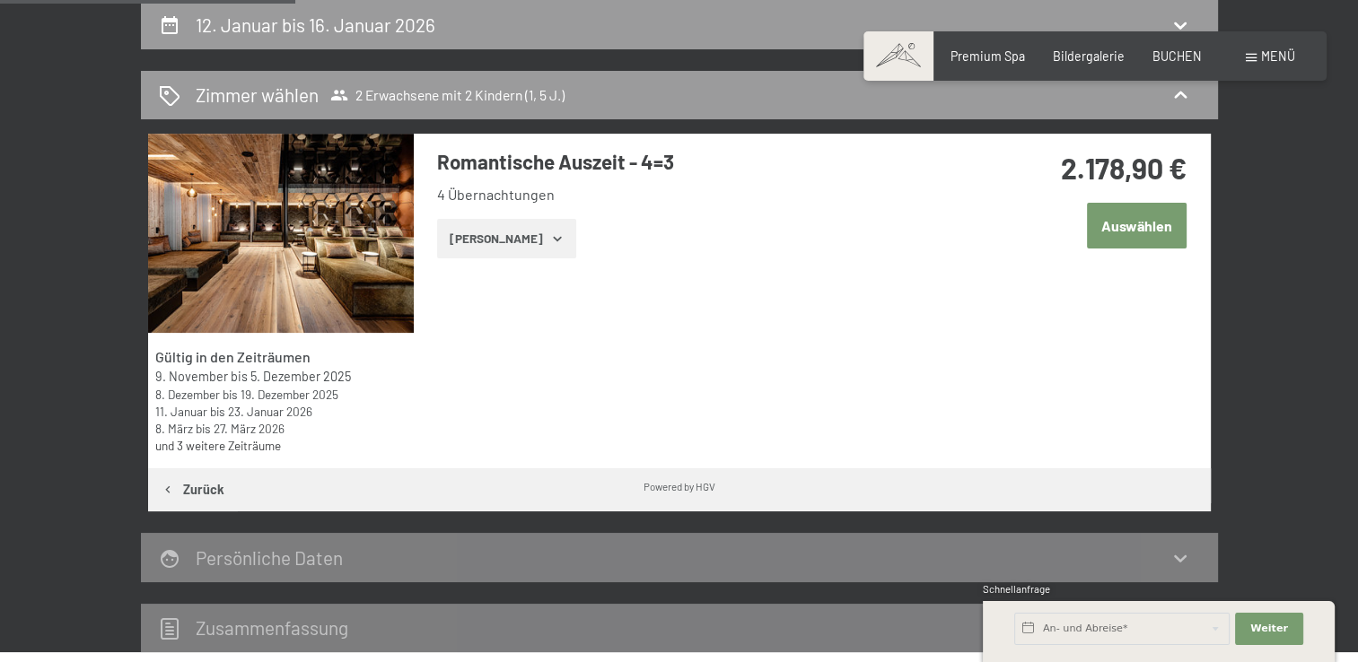
click at [1124, 230] on button "Auswählen" at bounding box center [1137, 226] width 100 height 46
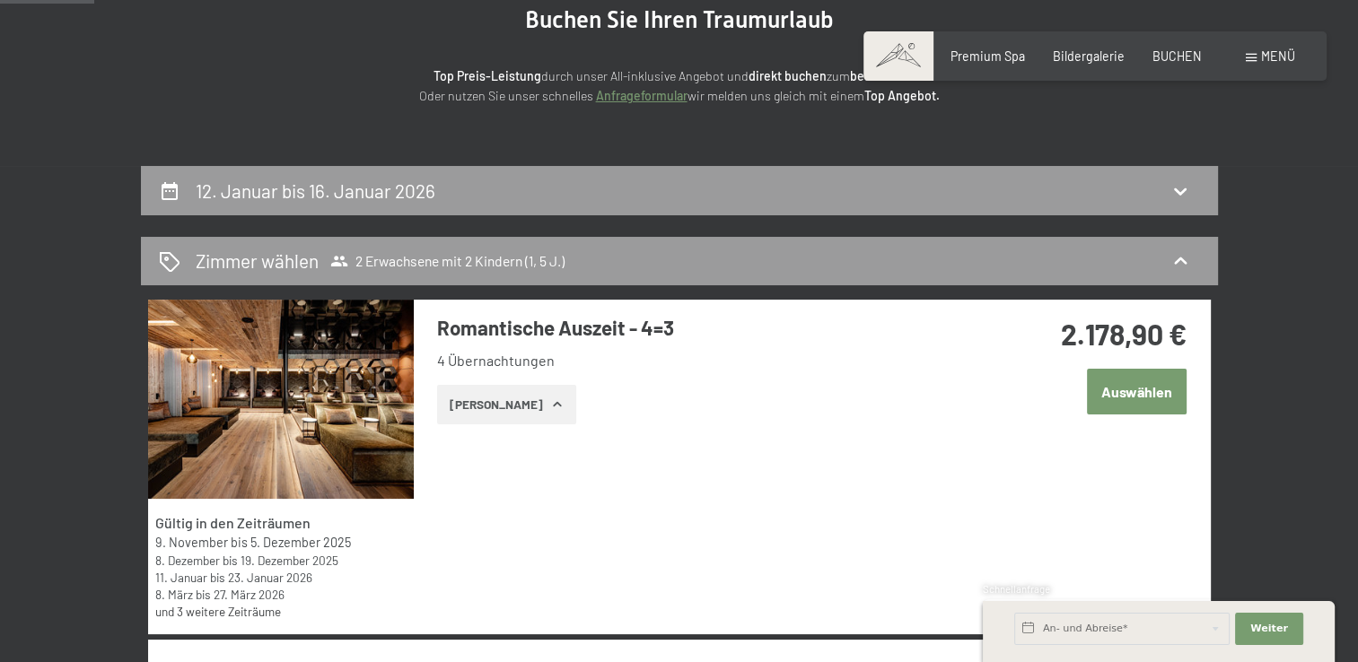
scroll to position [163, 0]
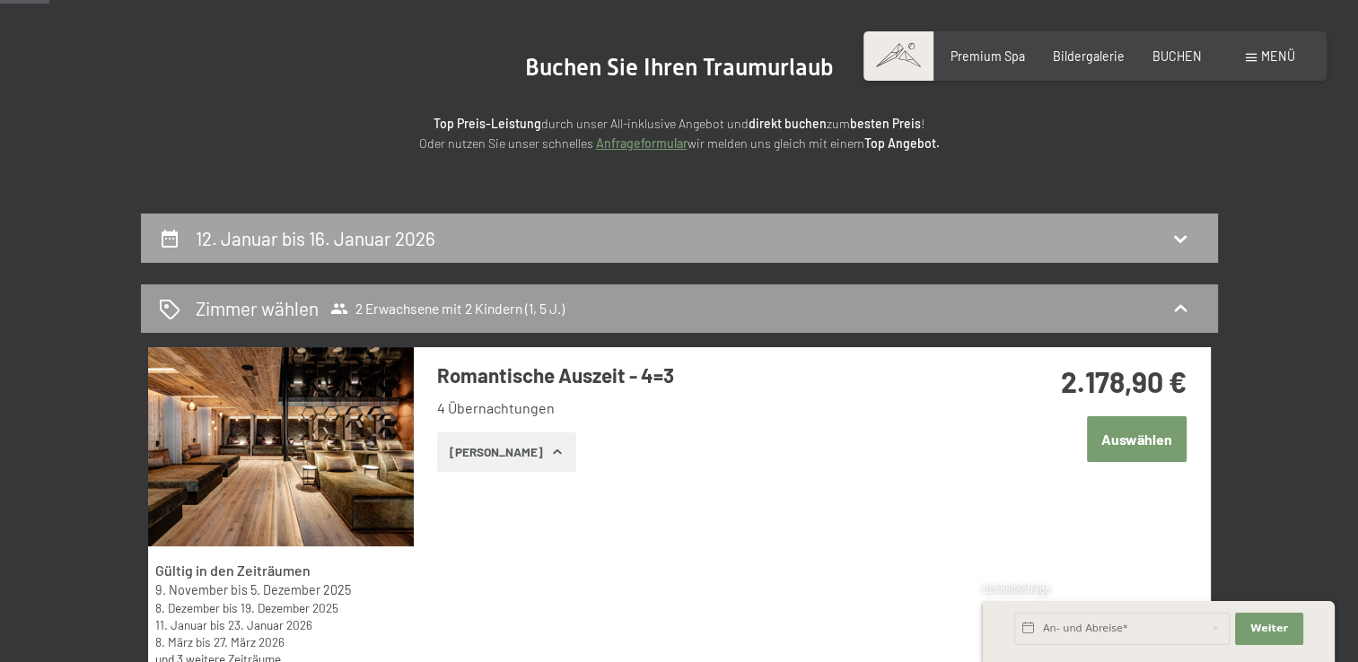
click at [1182, 242] on icon at bounding box center [1180, 239] width 22 height 22
select select "1"
select select "5"
select select "2025-11-01"
select select "2025-12-01"
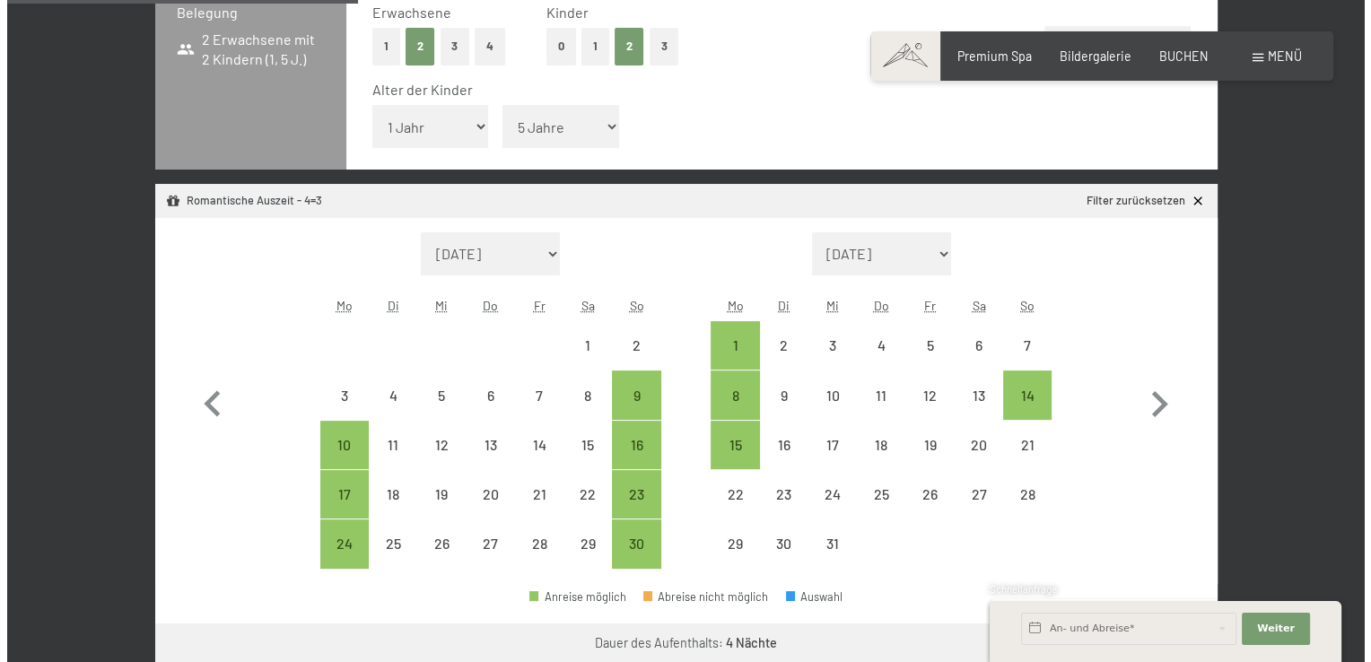
scroll to position [454, 0]
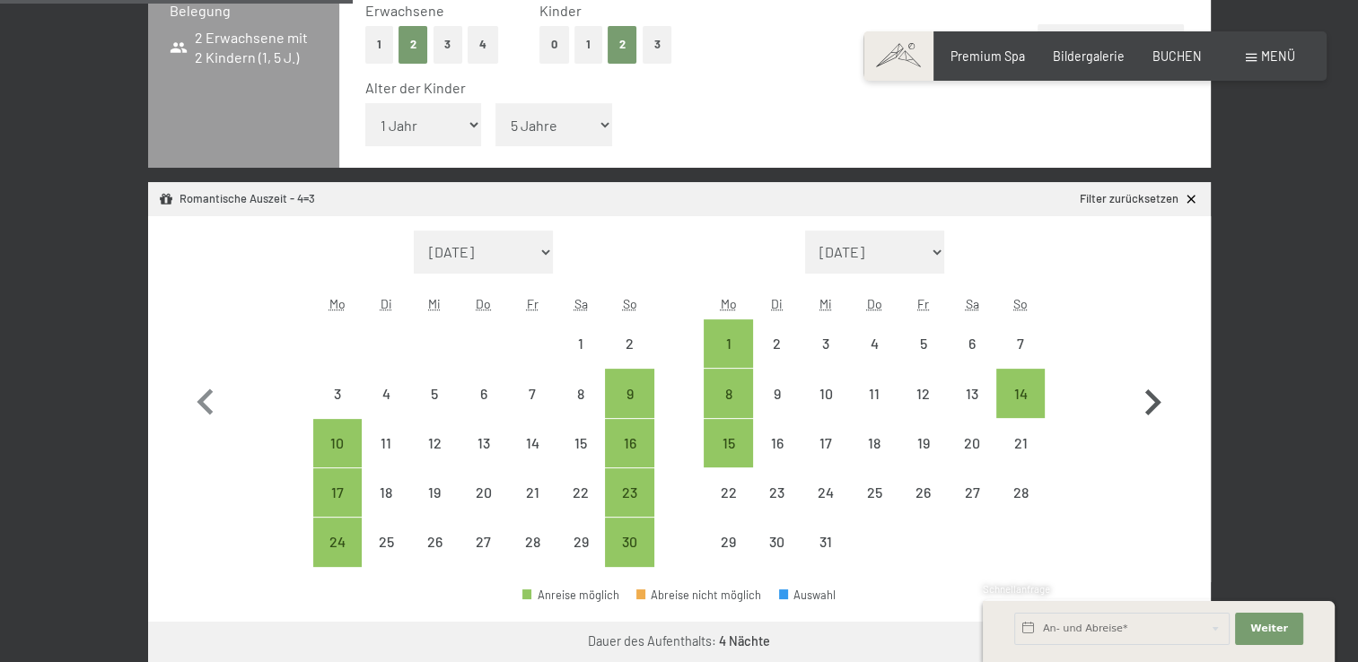
click at [1152, 404] on icon "button" at bounding box center [1153, 403] width 16 height 26
select select "2025-12-01"
select select "2026-01-01"
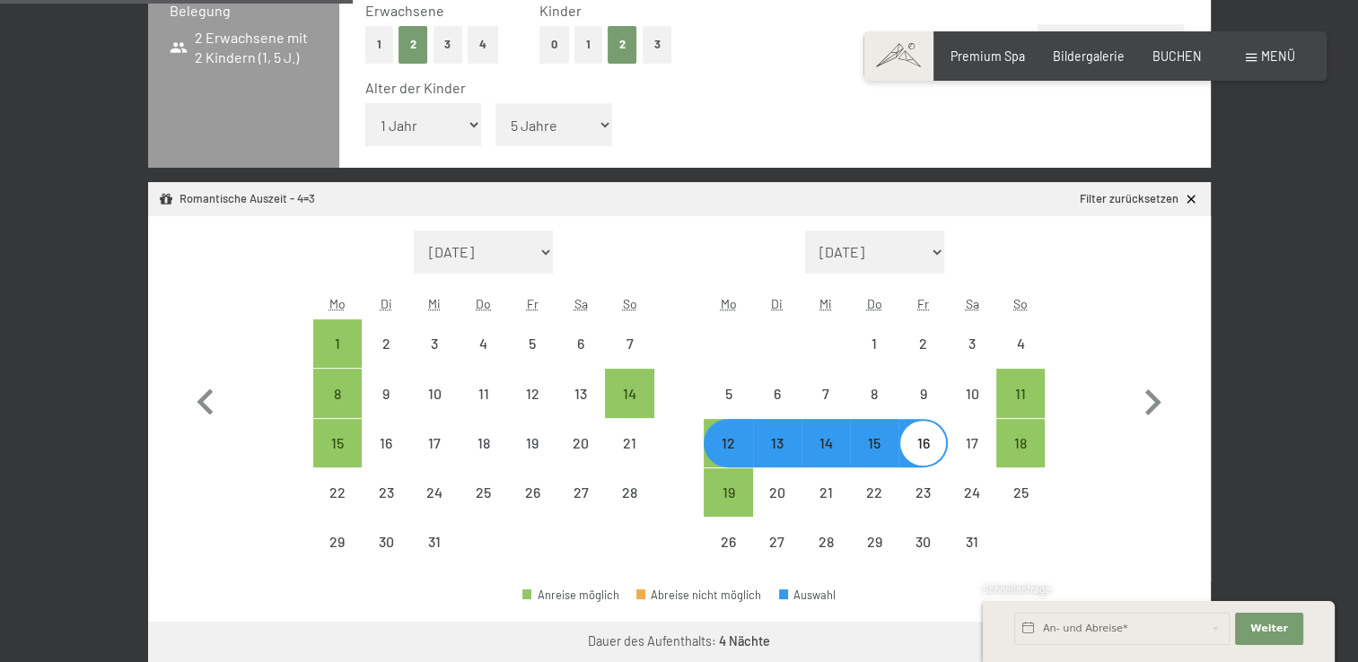
click at [1248, 57] on span at bounding box center [1251, 58] width 11 height 8
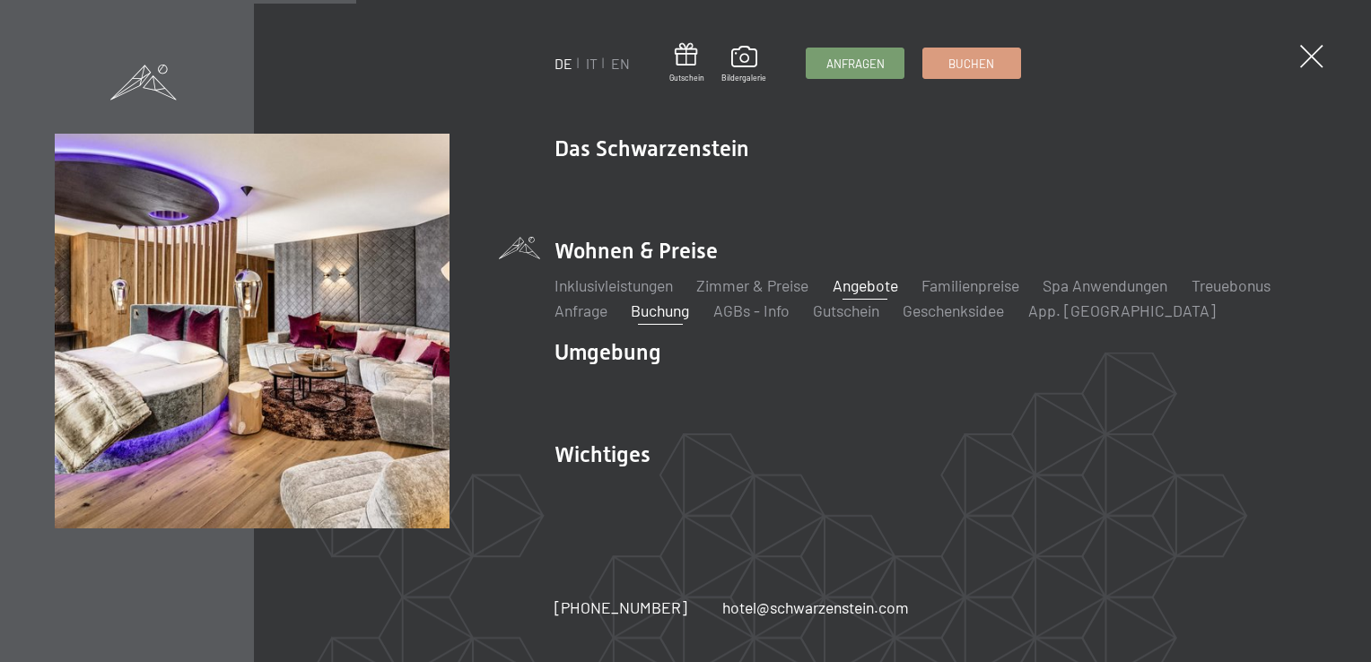
click at [871, 279] on link "Angebote" at bounding box center [866, 286] width 66 height 20
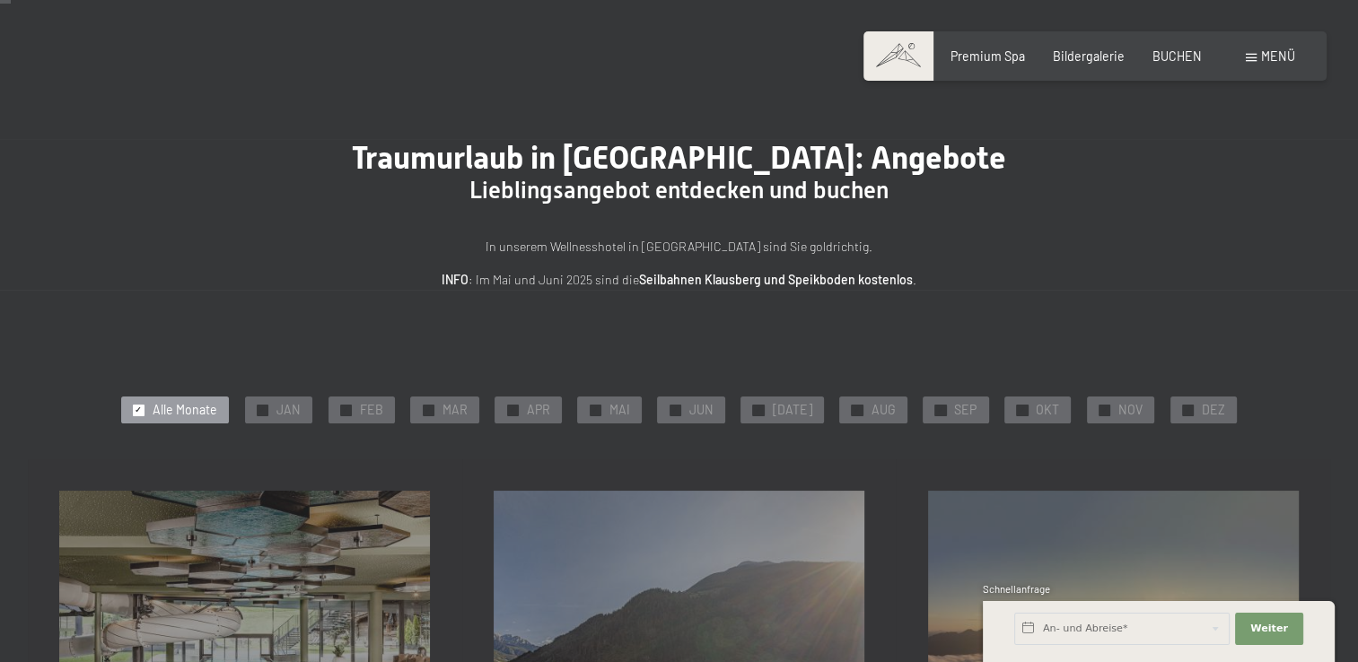
scroll to position [24, 0]
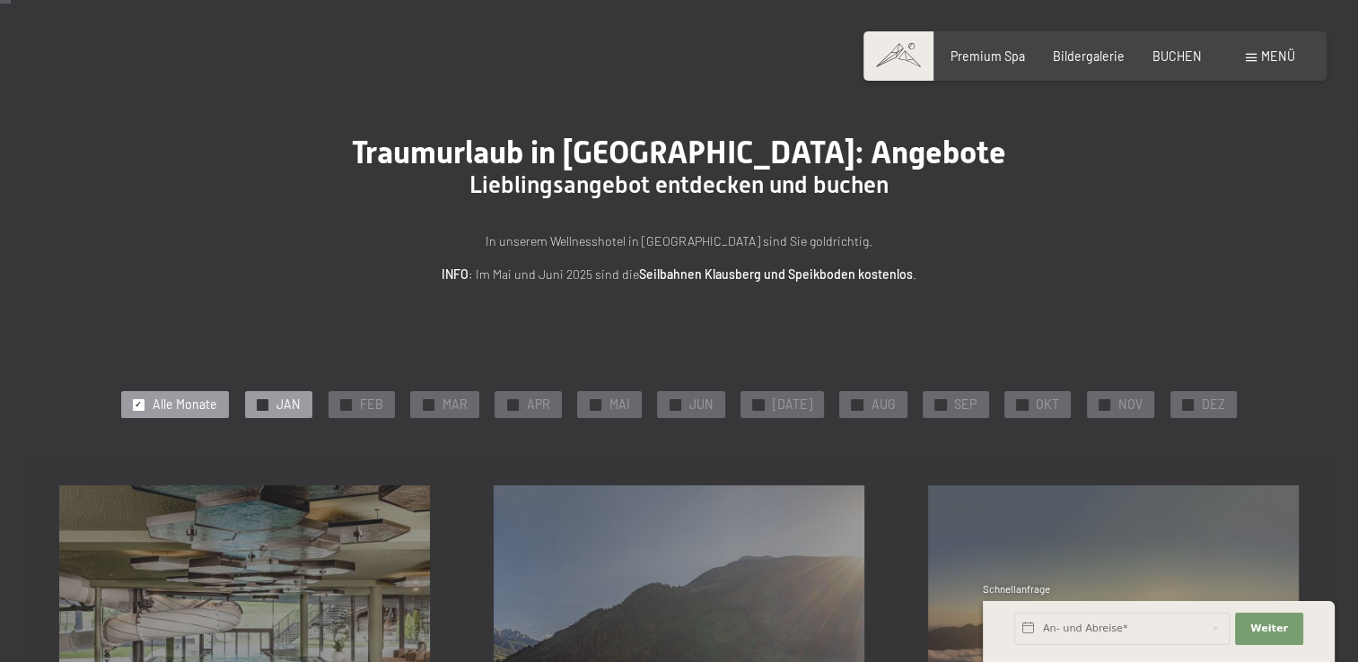
click at [284, 404] on div "✓ JAN" at bounding box center [278, 404] width 67 height 27
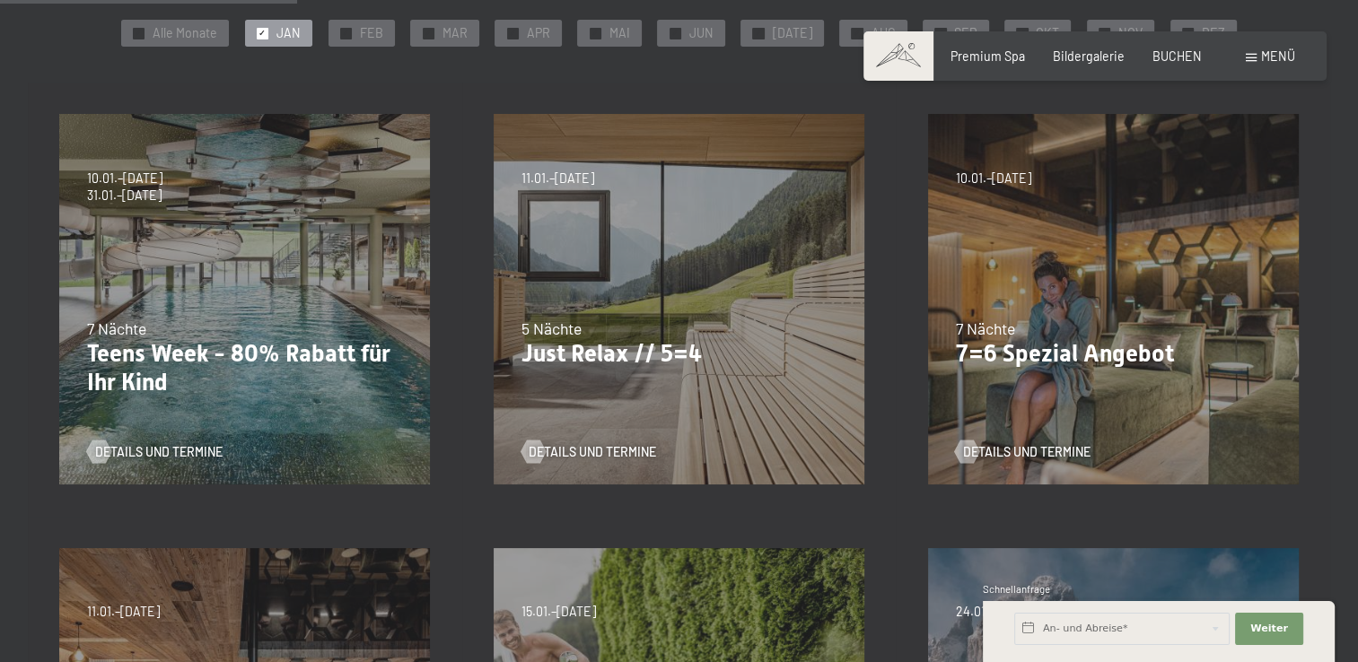
scroll to position [398, 0]
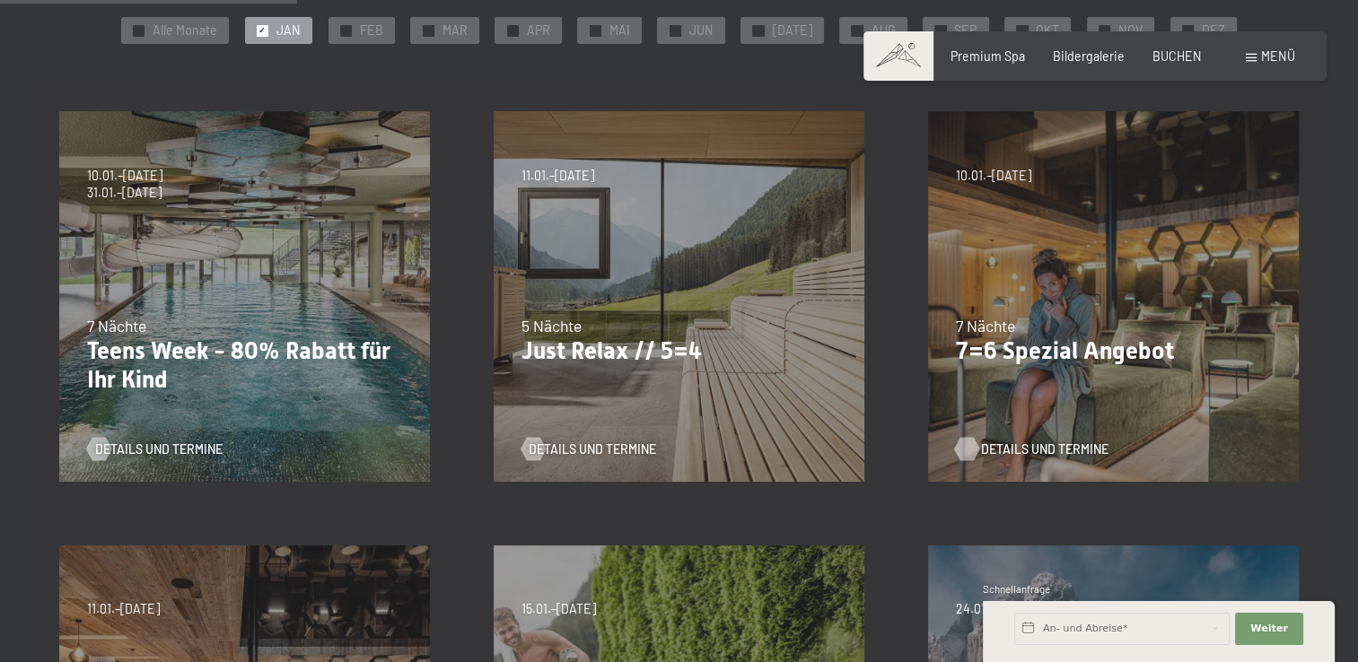
click at [991, 451] on span "Details und Termine" at bounding box center [1044, 450] width 127 height 18
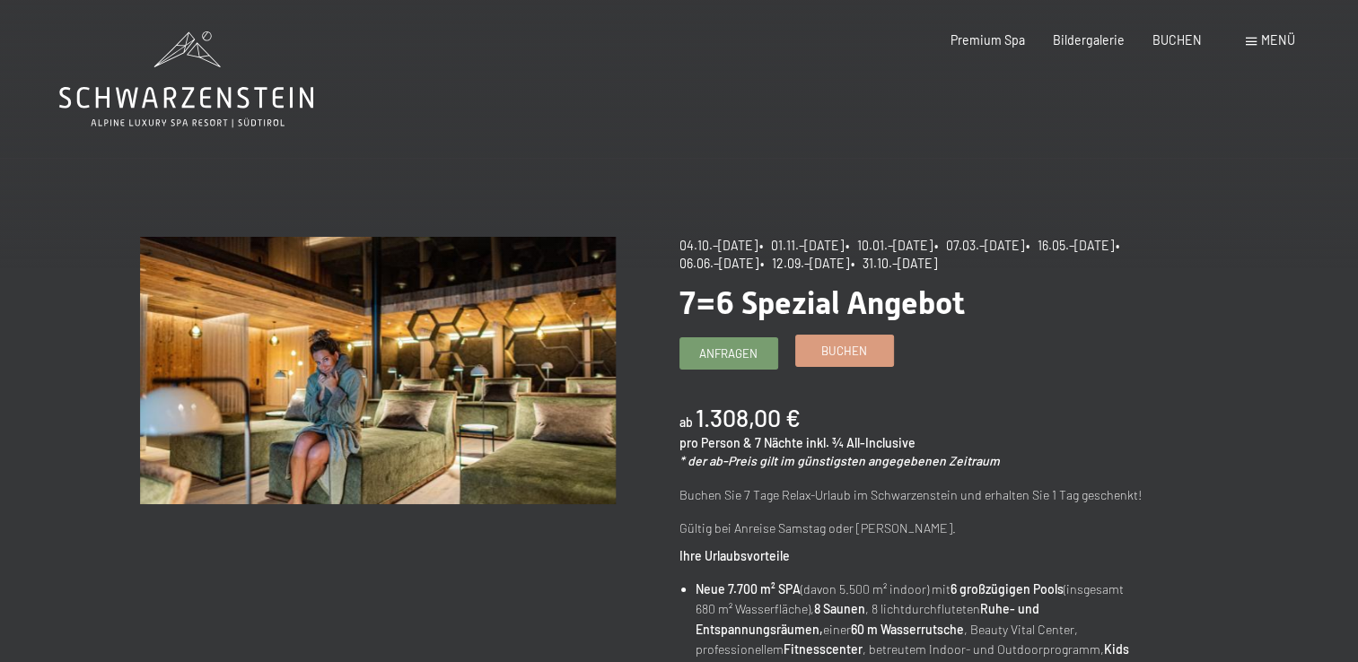
click at [843, 355] on span "Buchen" at bounding box center [844, 351] width 46 height 16
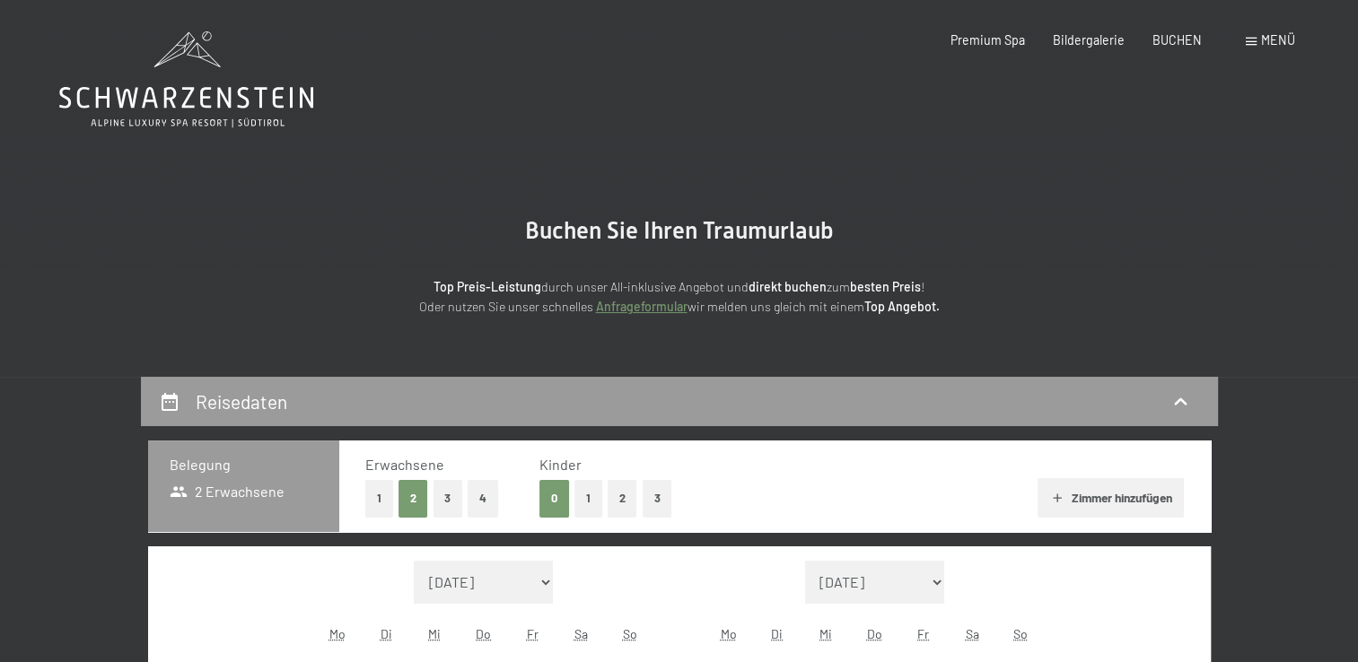
select select "[DATE]"
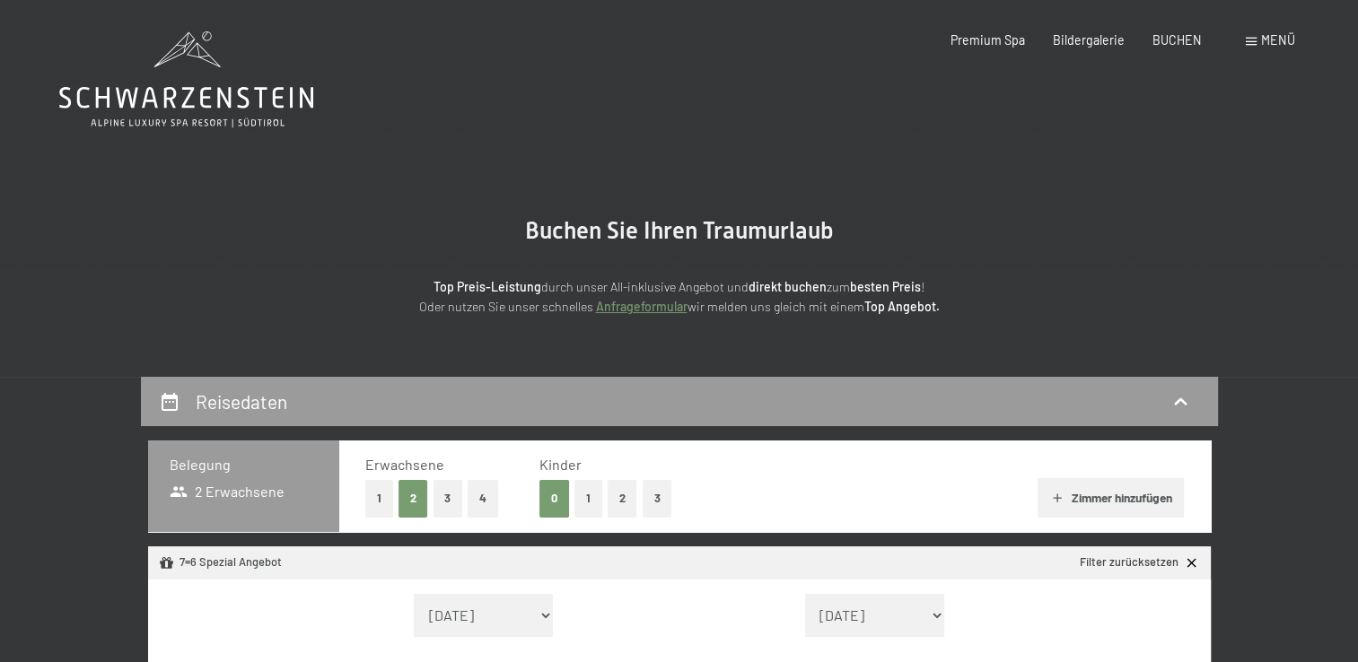
select select "[DATE]"
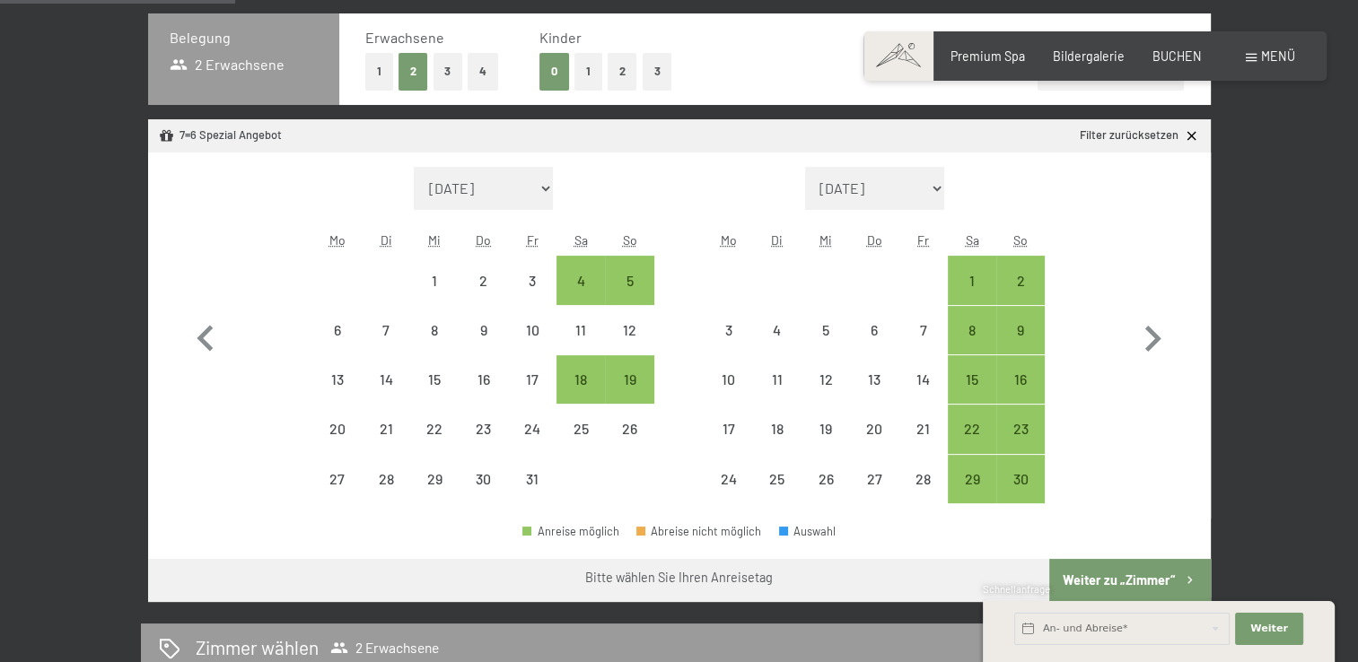
scroll to position [465, 0]
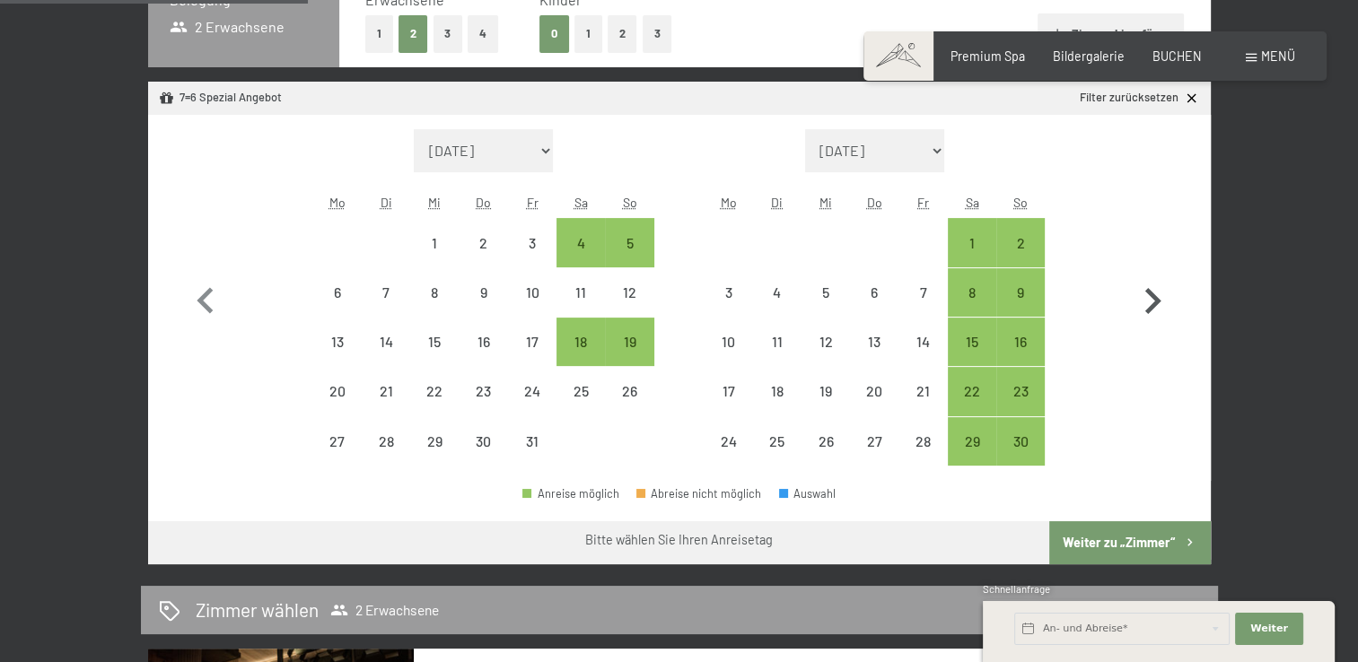
click at [1150, 293] on icon "button" at bounding box center [1153, 301] width 16 height 26
select select "2025-11-01"
select select "2025-12-01"
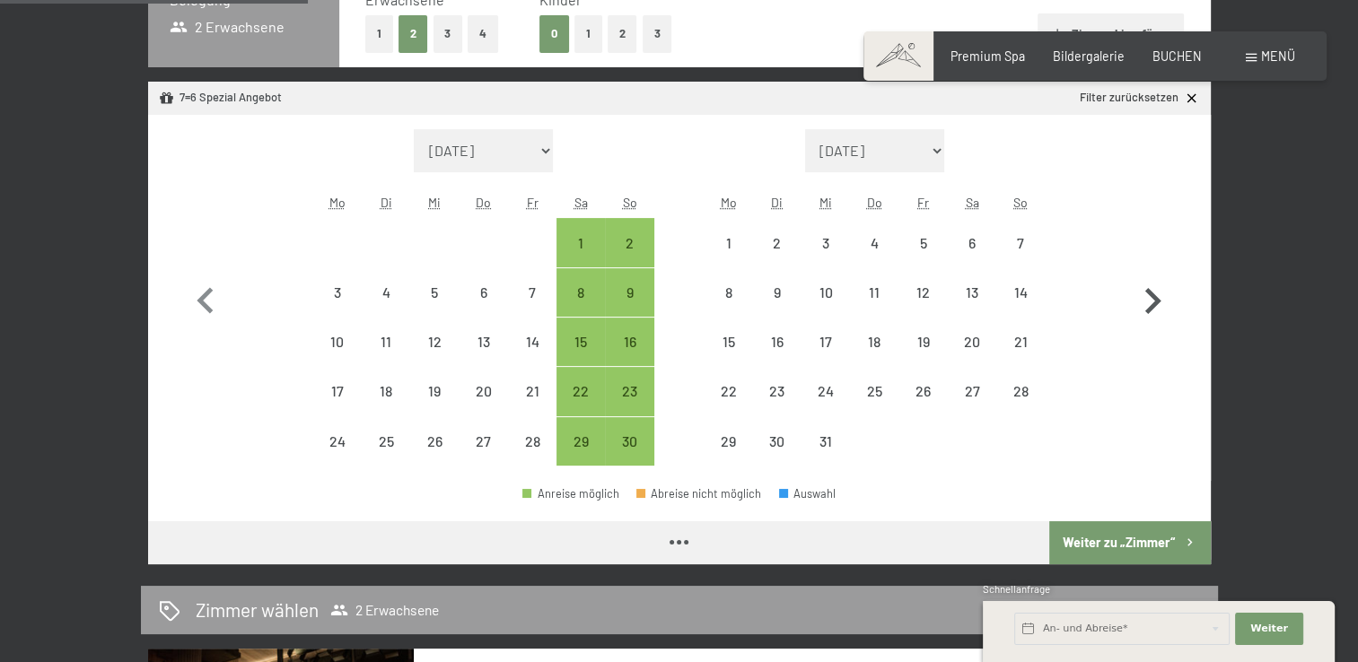
click at [1150, 293] on icon "button" at bounding box center [1153, 301] width 16 height 26
select select "2025-12-01"
select select "2026-01-01"
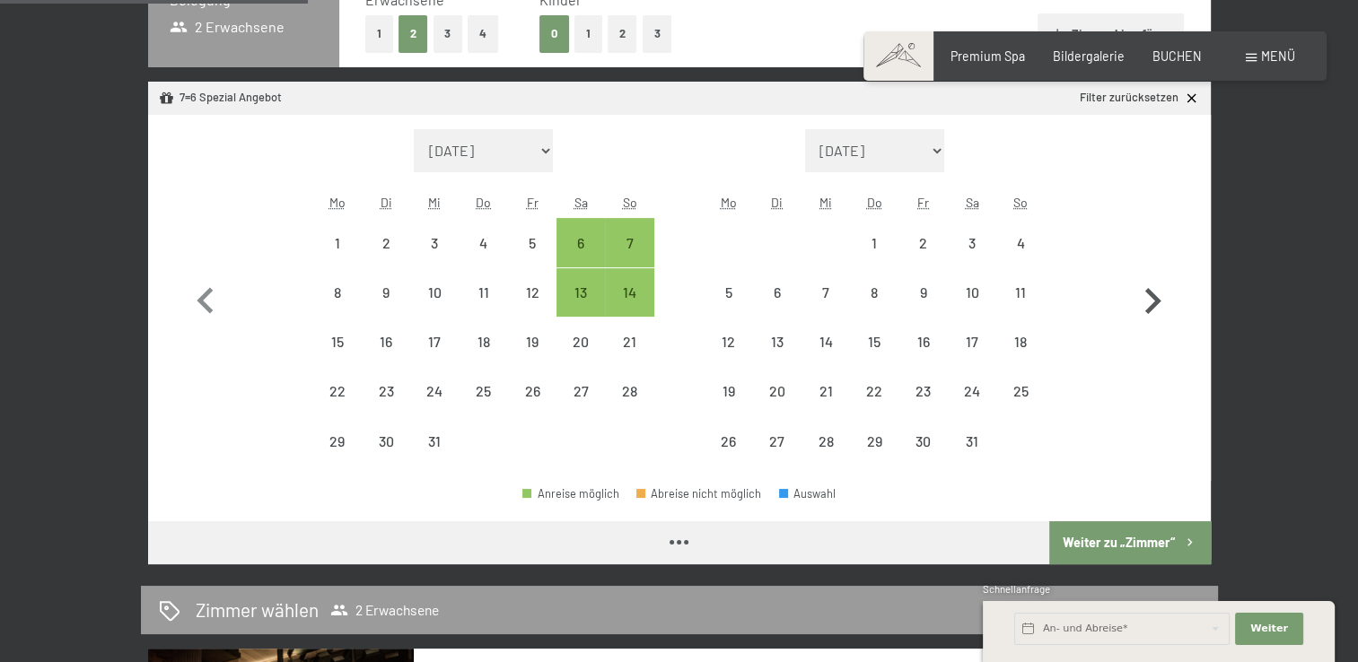
select select "2025-12-01"
select select "2026-01-01"
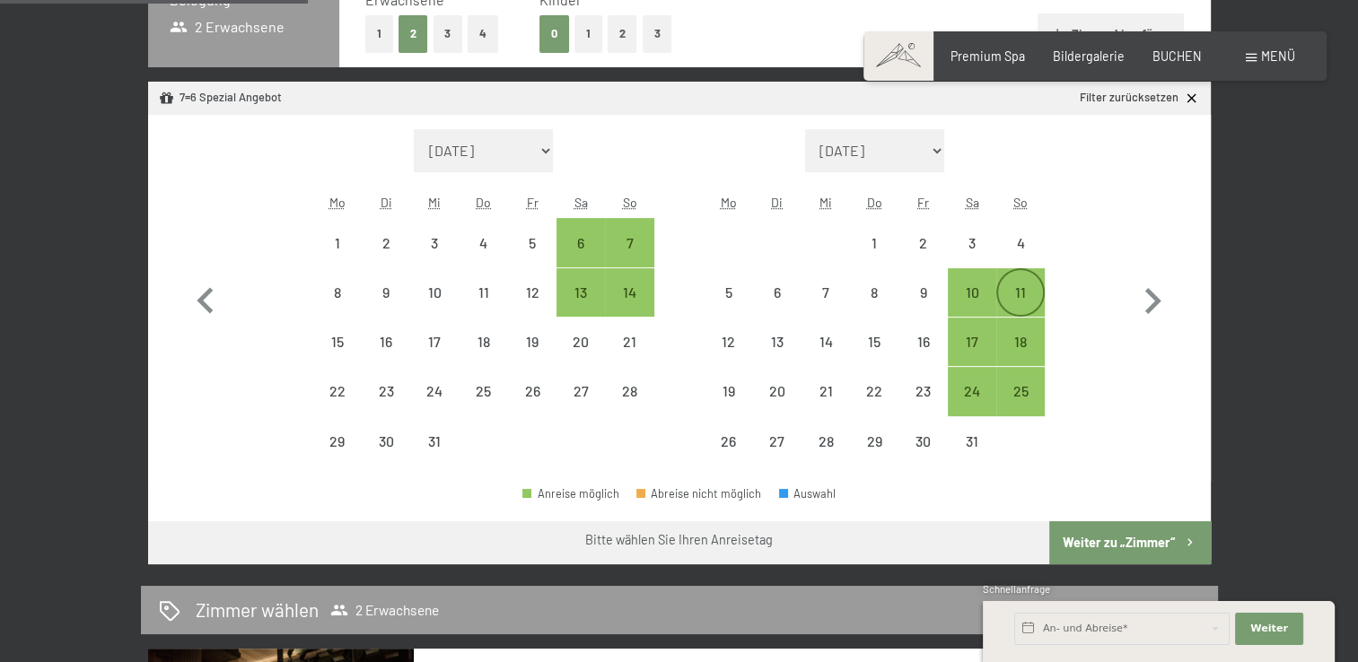
click at [1016, 290] on div "11" at bounding box center [1020, 307] width 45 height 45
select select "2025-12-01"
select select "2026-01-01"
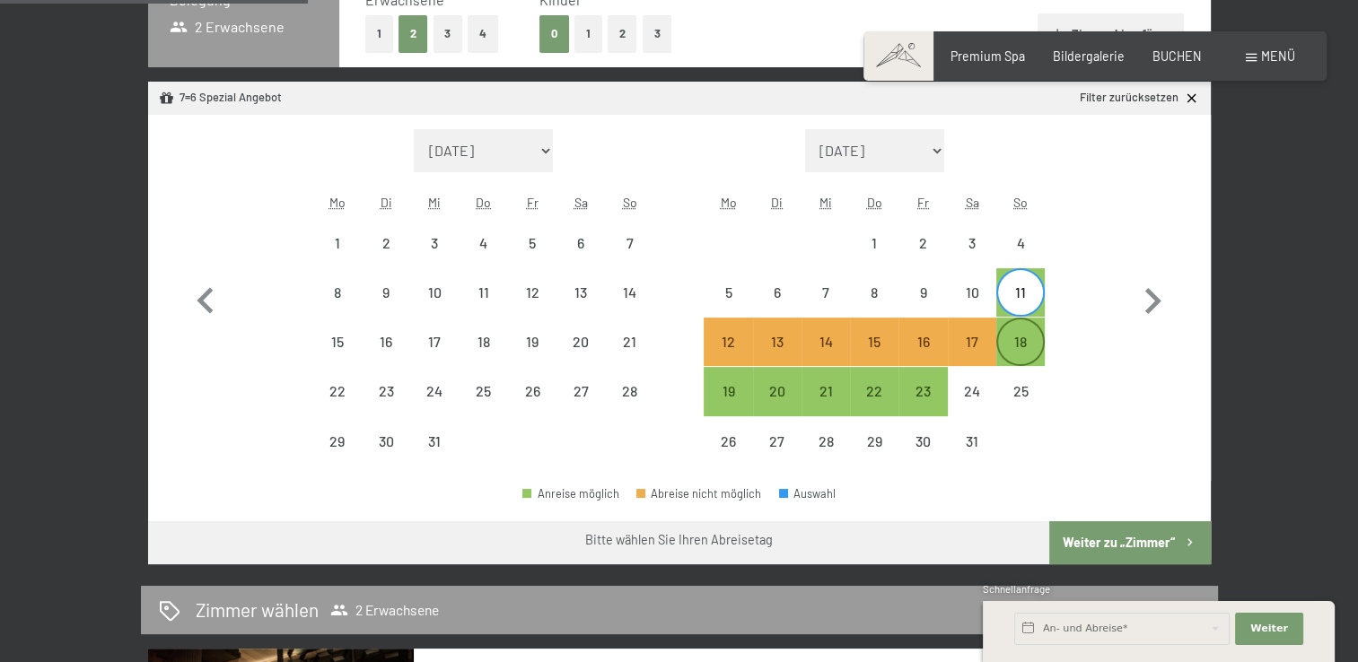
click at [1017, 346] on div "18" at bounding box center [1020, 357] width 45 height 45
select select "2025-12-01"
select select "2026-01-01"
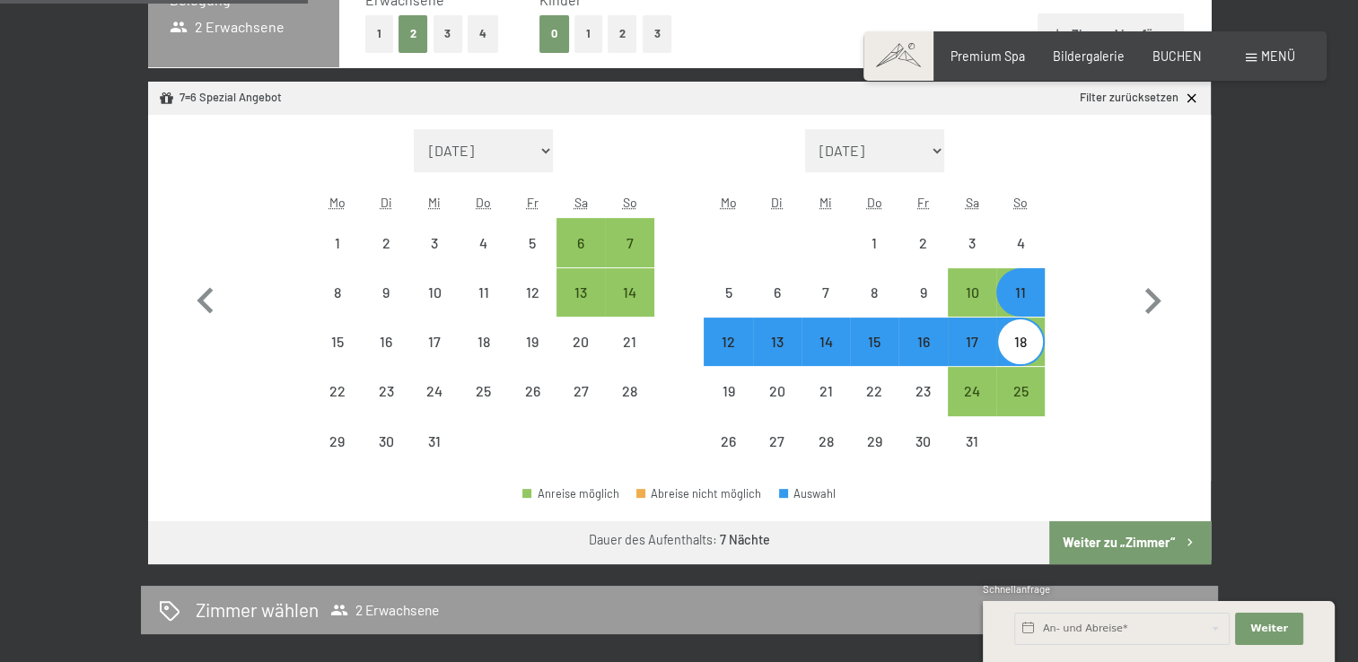
select select "2025-10-01"
select select "2025-11-01"
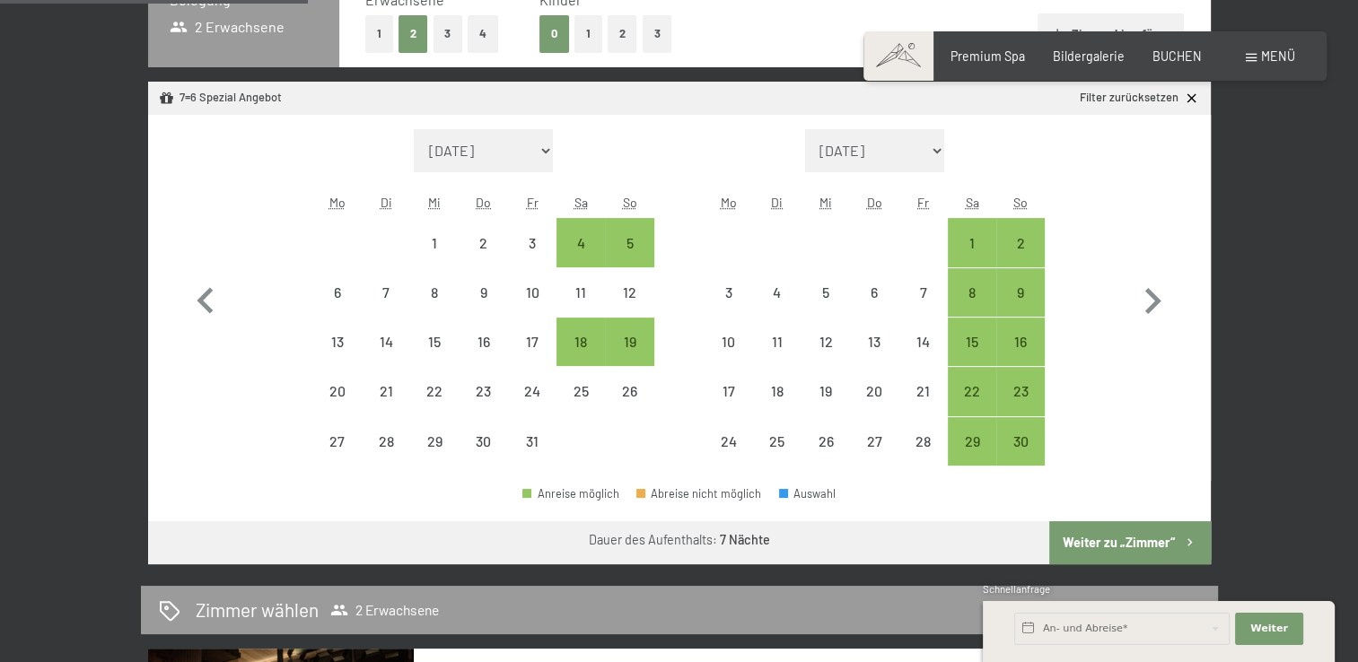
click at [1128, 538] on button "Weiter zu „Zimmer“" at bounding box center [1129, 542] width 161 height 43
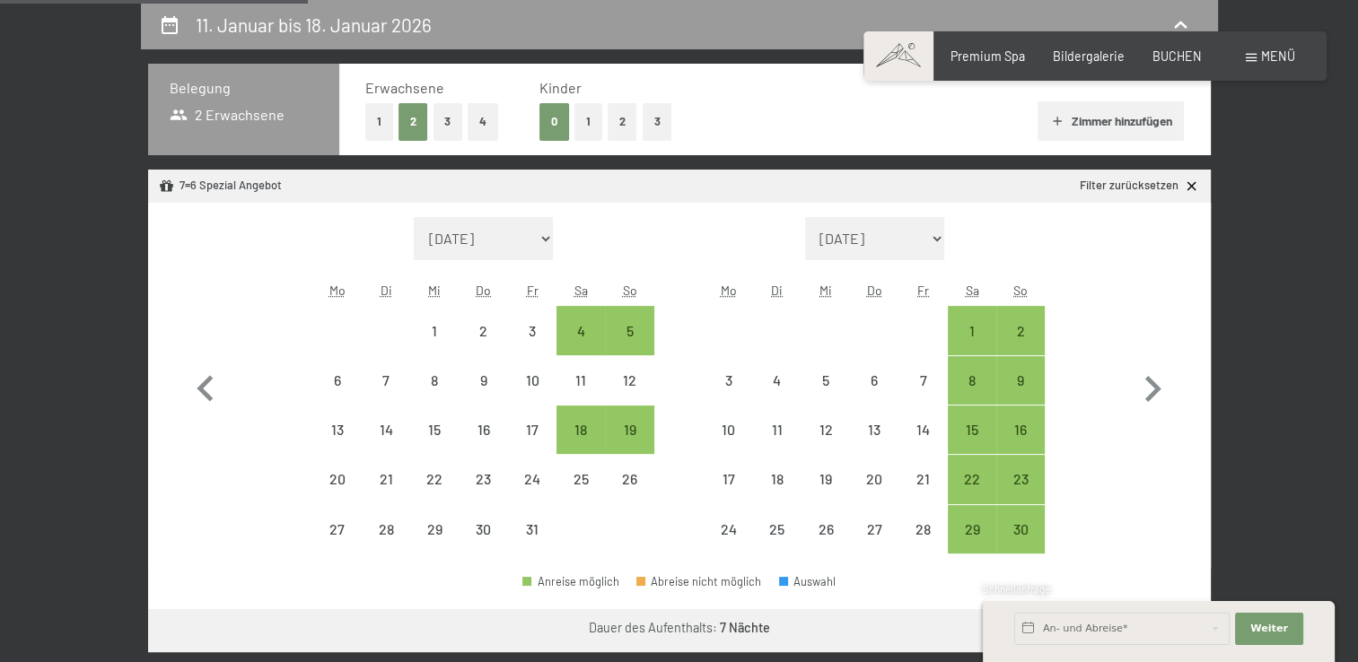
select select "2025-10-01"
select select "2025-11-01"
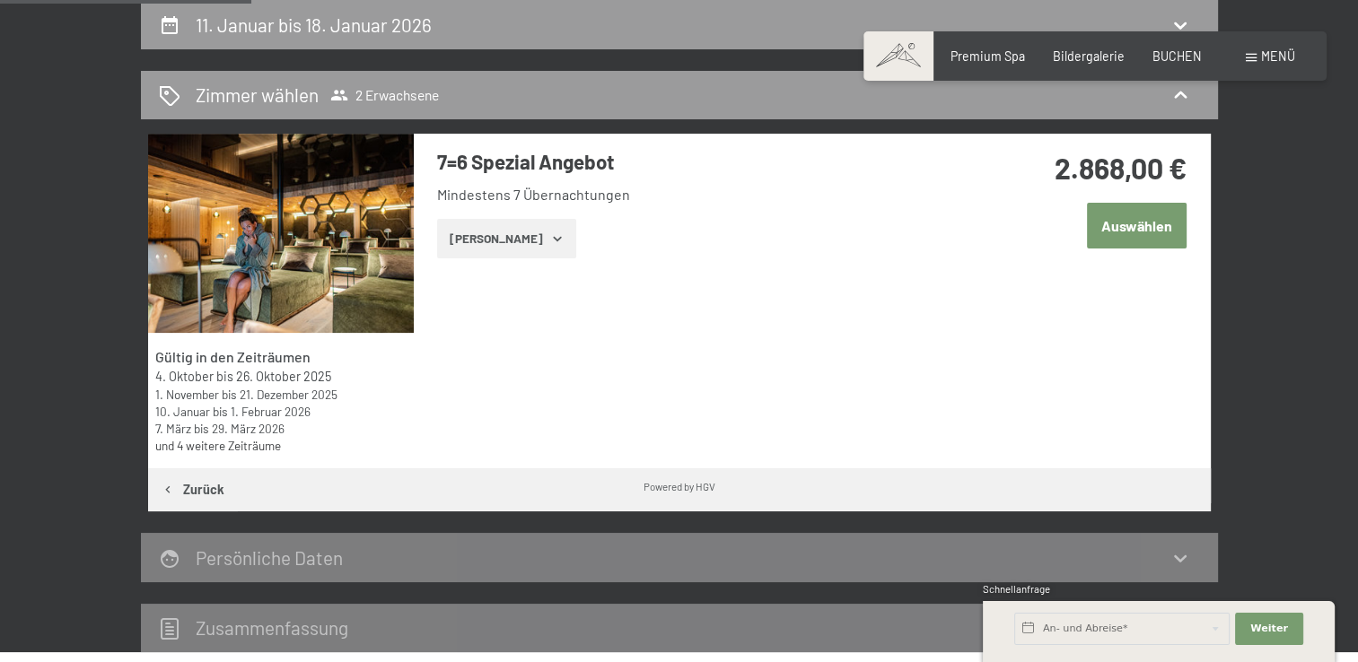
click at [1134, 232] on button "Auswählen" at bounding box center [1137, 226] width 100 height 46
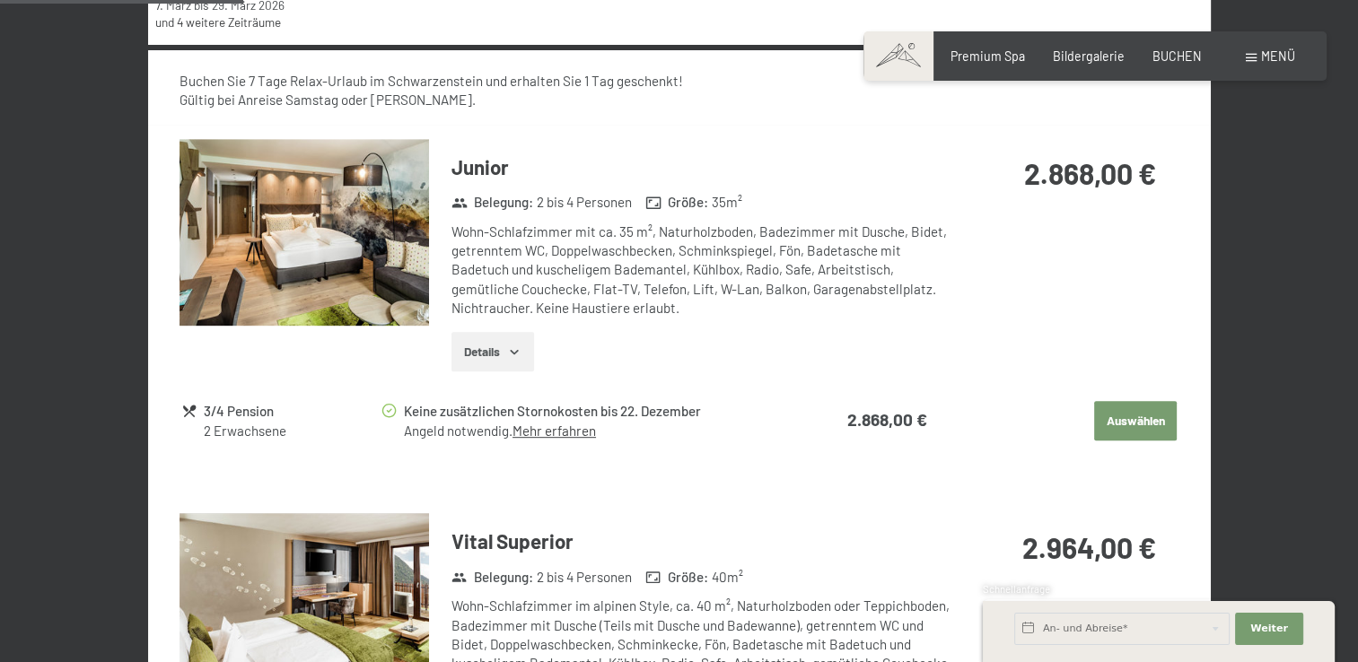
scroll to position [845, 0]
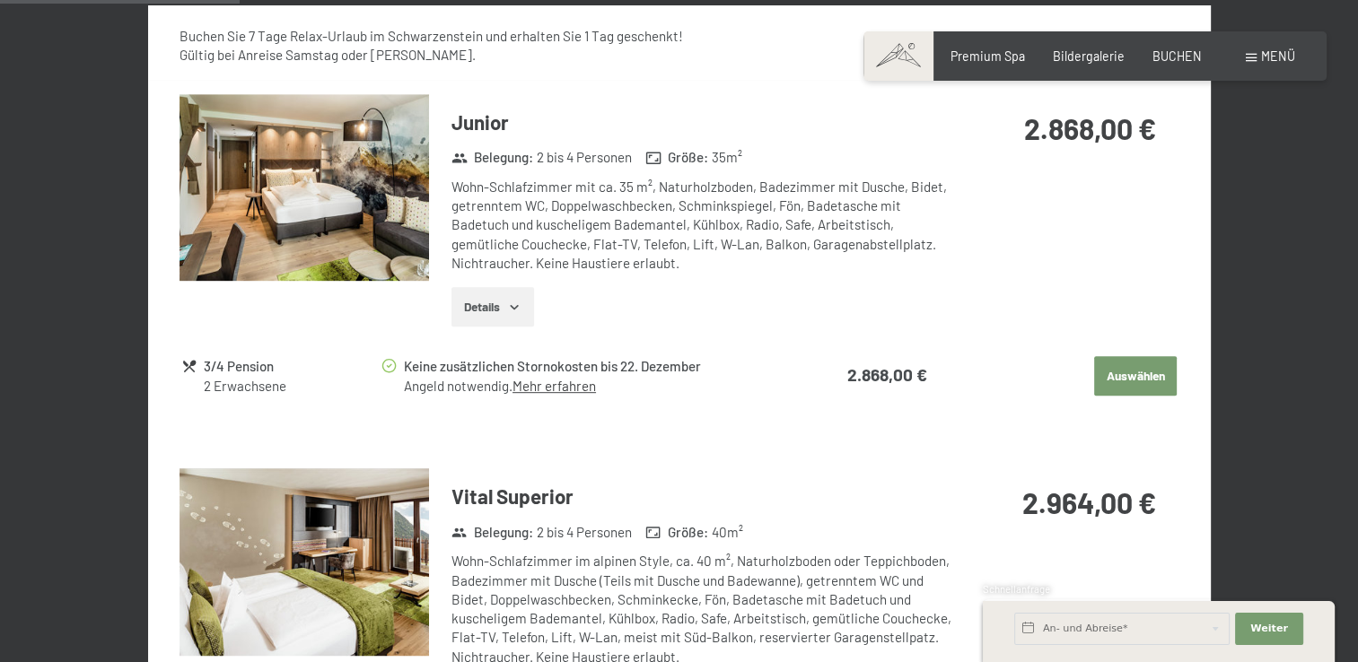
click at [1141, 381] on button "Auswählen" at bounding box center [1135, 375] width 83 height 39
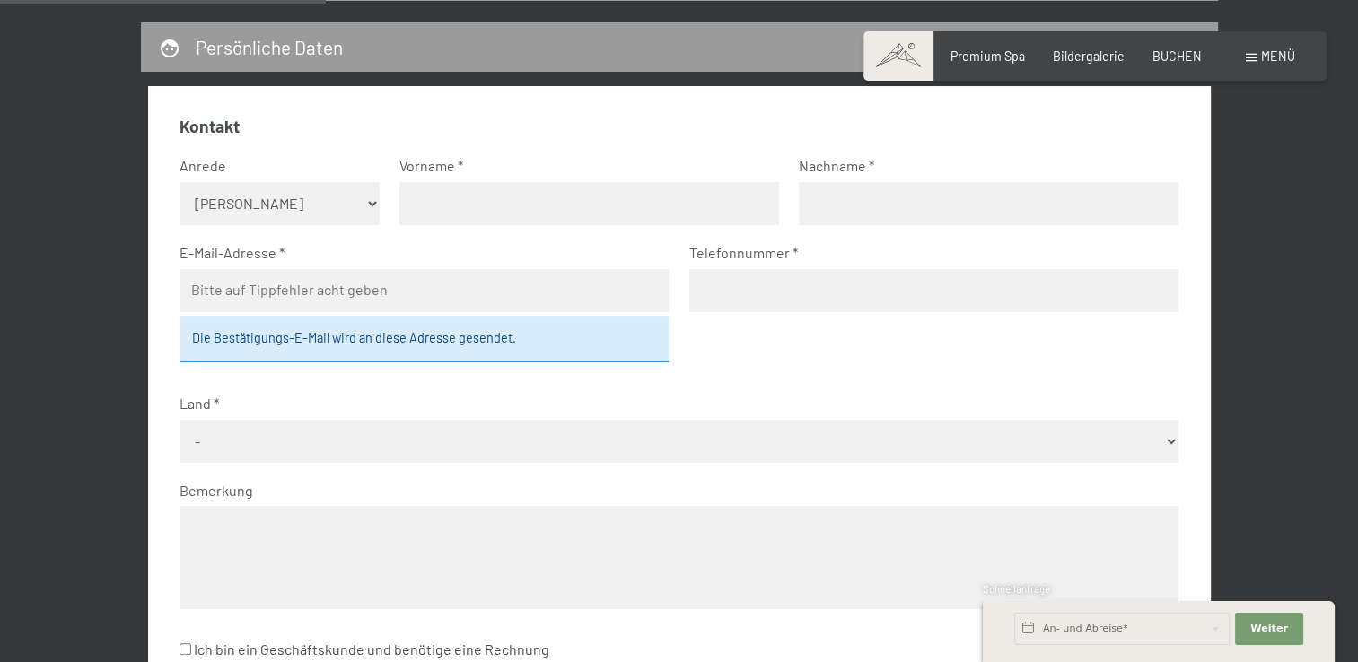
scroll to position [498, 0]
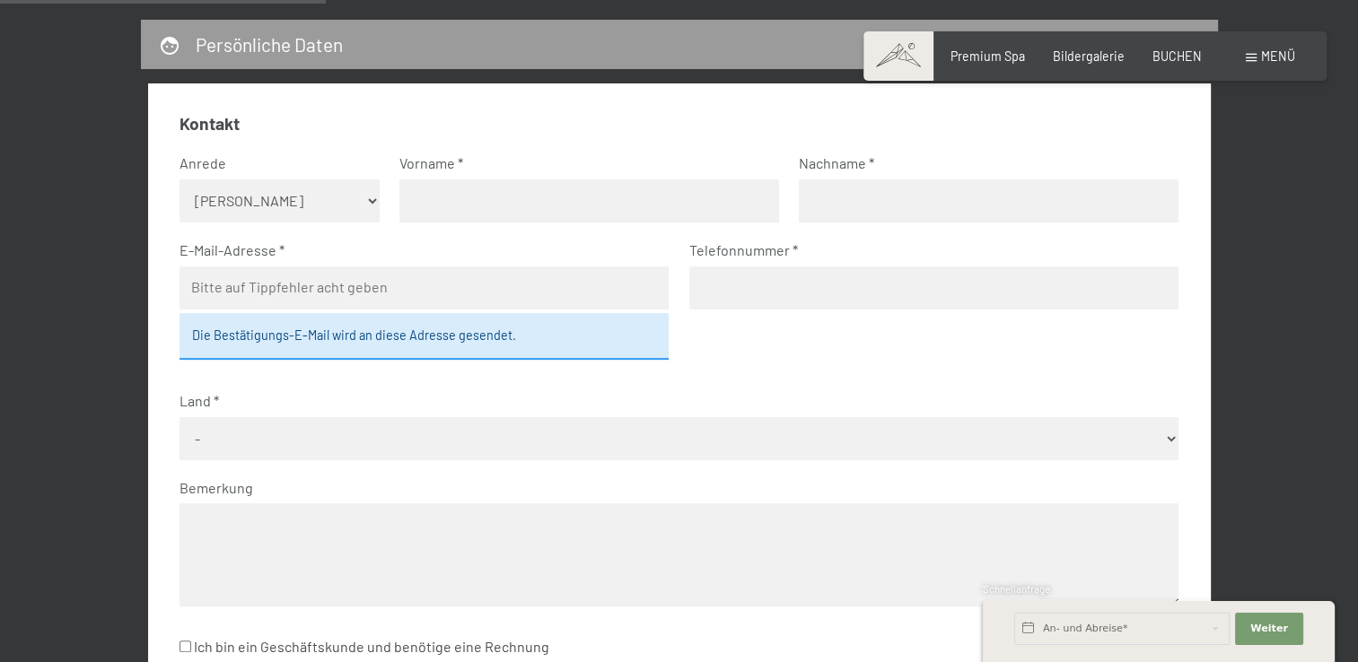
click at [328, 200] on select "Keine Angabe Frau Herr" at bounding box center [279, 200] width 200 height 43
select select "m"
click at [179, 179] on select "Keine Angabe Frau Herr" at bounding box center [279, 200] width 200 height 43
click at [449, 202] on input "text" at bounding box center [589, 200] width 380 height 43
type input "Harald"
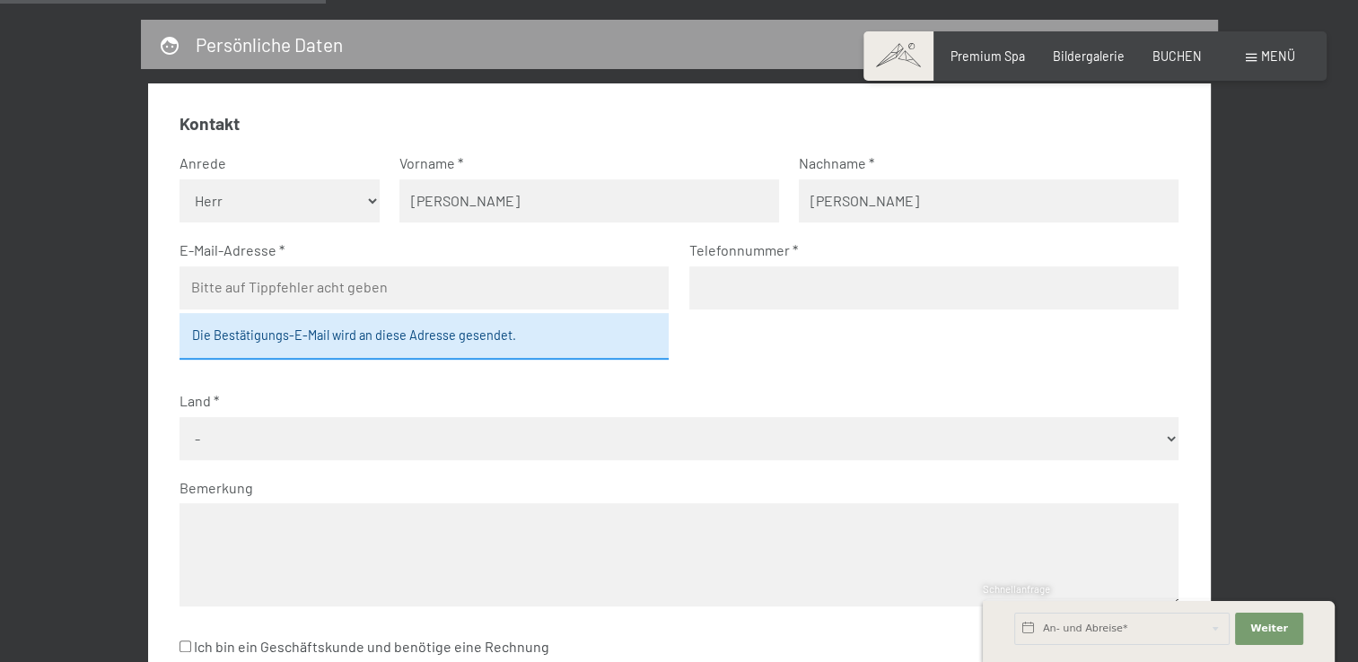
type input "Dickert"
click at [234, 288] on input "harald.dickert@web.de" at bounding box center [423, 288] width 489 height 43
type input "harald_dickert@web.de"
click at [810, 285] on input "tel" at bounding box center [933, 288] width 489 height 43
type input "015127626797"
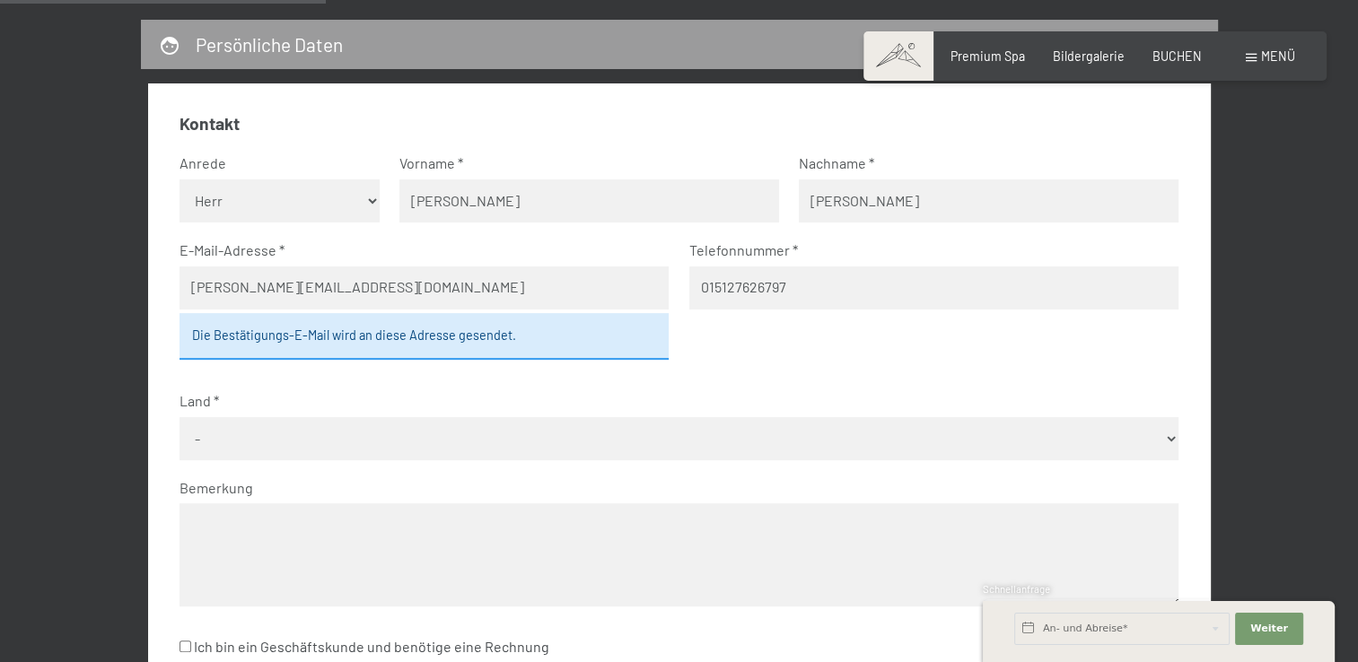
click at [311, 442] on select "- Deutschland Österreich Schweiz Italien Niederlande Belgien Vereinigtes Königr…" at bounding box center [678, 438] width 999 height 43
select select "DEU"
click at [179, 417] on select "- Deutschland Österreich Schweiz Italien Niederlande Belgien Vereinigtes Königr…" at bounding box center [678, 438] width 999 height 43
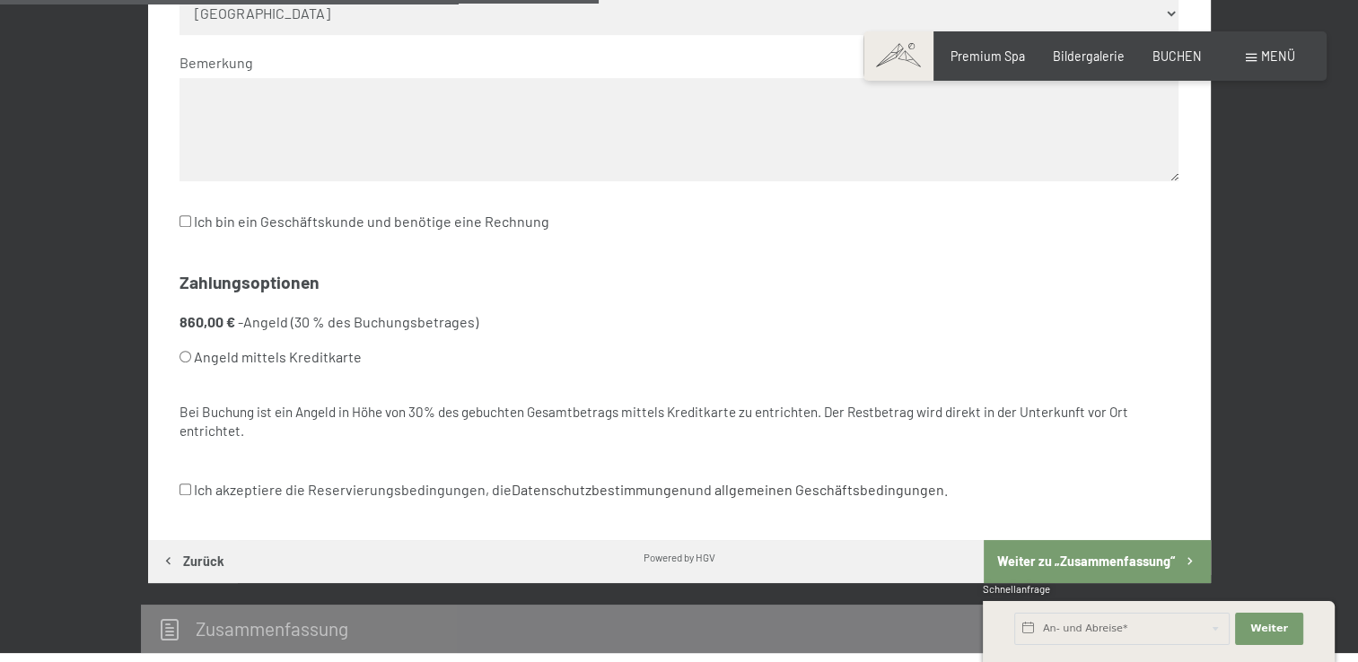
scroll to position [933, 0]
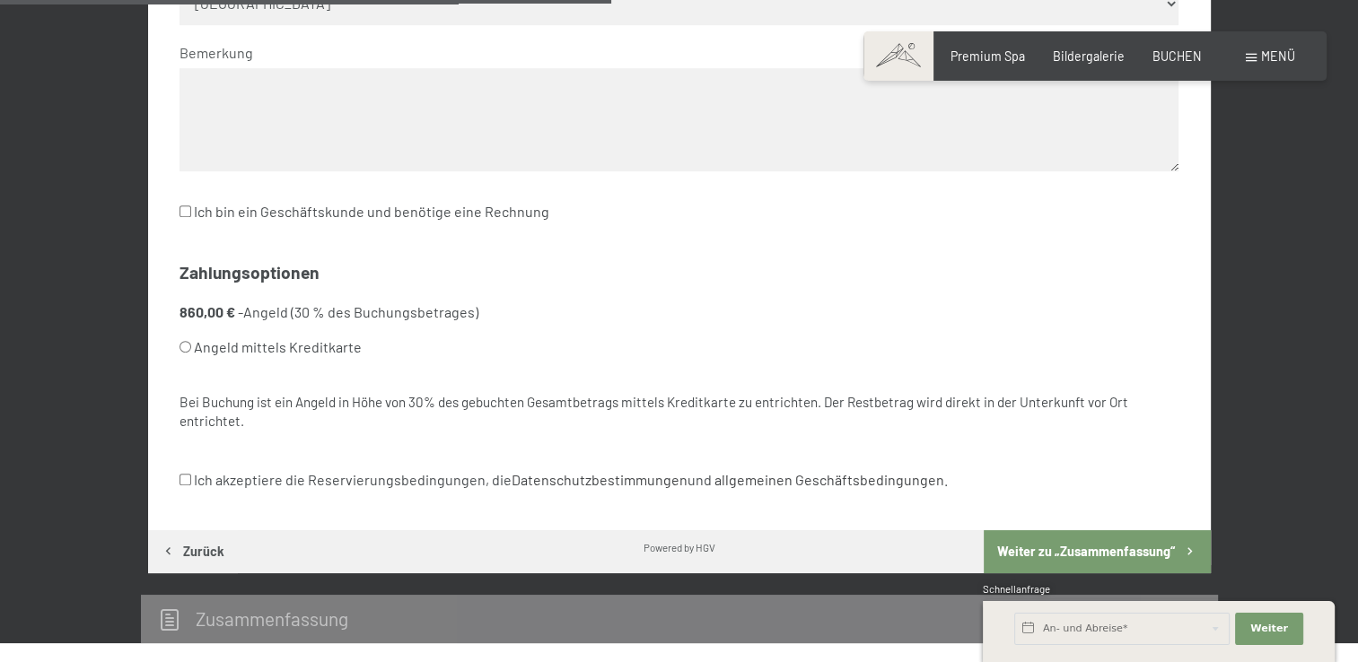
click at [235, 352] on label "Angeld mittels Kreditkarte" at bounding box center [657, 347] width 956 height 34
click at [191, 352] on input "Angeld mittels Kreditkarte" at bounding box center [185, 347] width 12 height 12
radio input "true"
click at [184, 477] on input "Ich akzeptiere die Reservierungsbedingungen, die Datenschutzbestimmungen und al…" at bounding box center [185, 480] width 12 height 12
checkbox input "true"
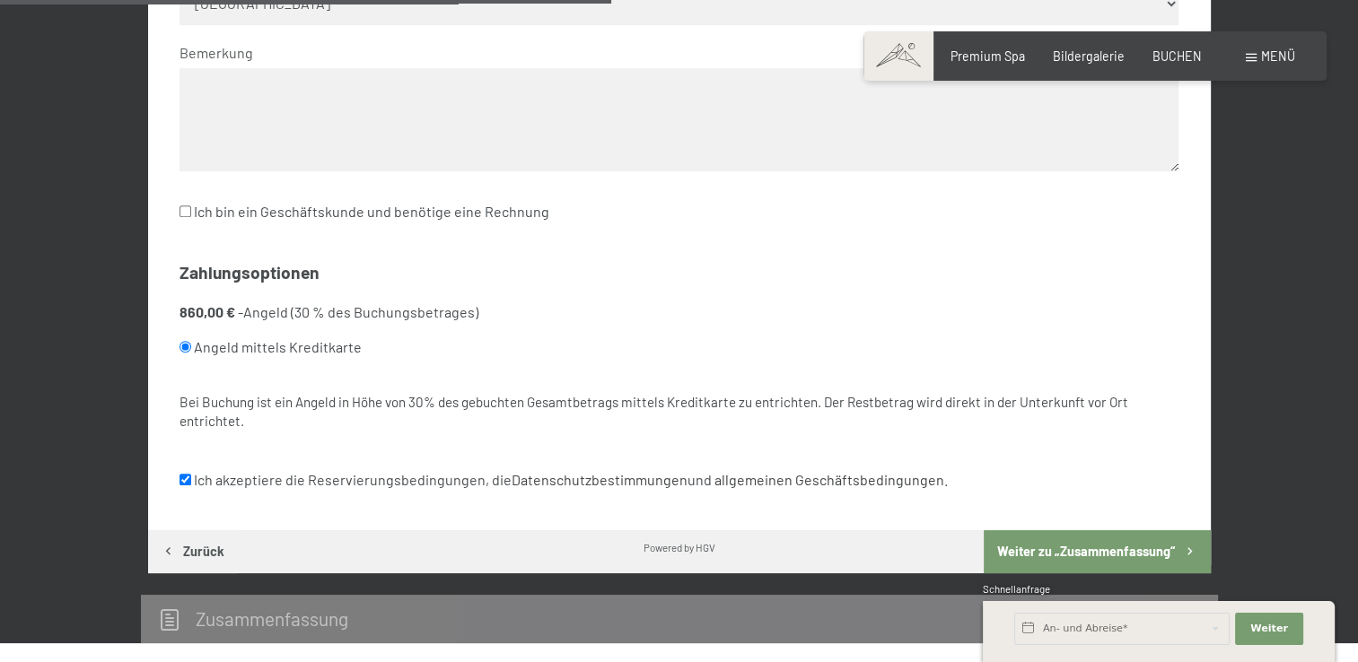
click at [1097, 552] on button "Weiter zu „Zusammen­fassung“" at bounding box center [1097, 551] width 226 height 43
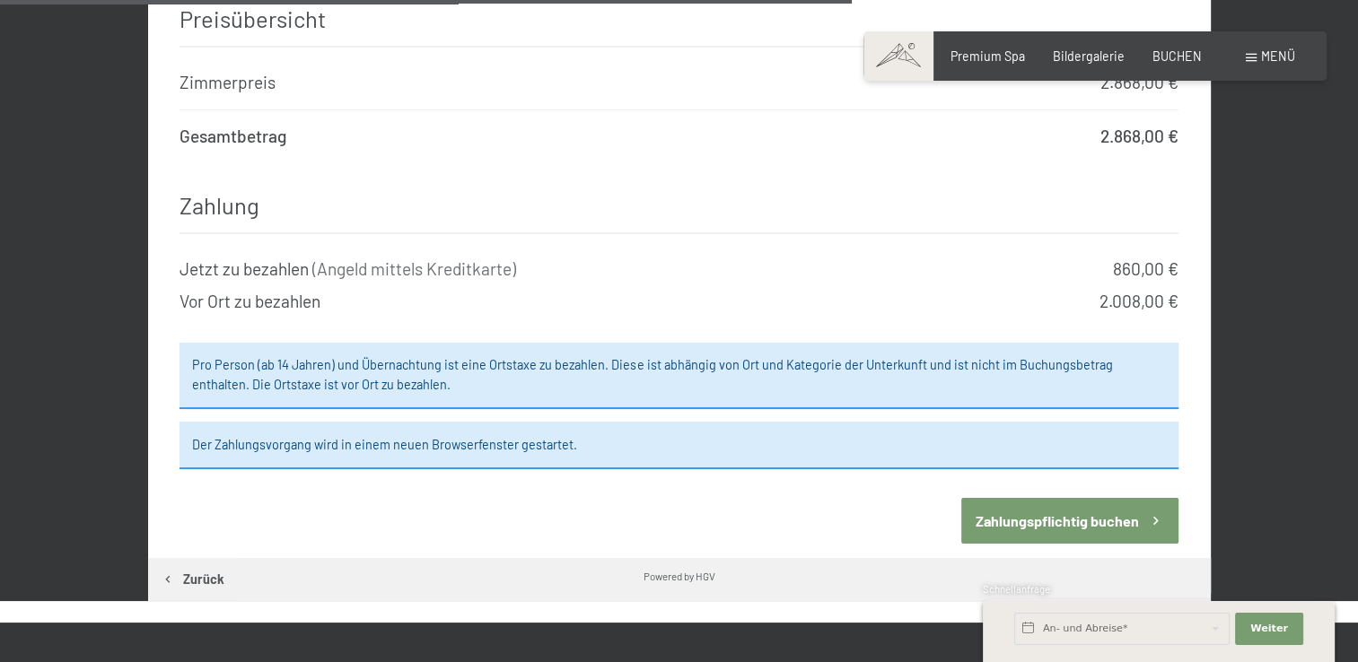
scroll to position [1802, 0]
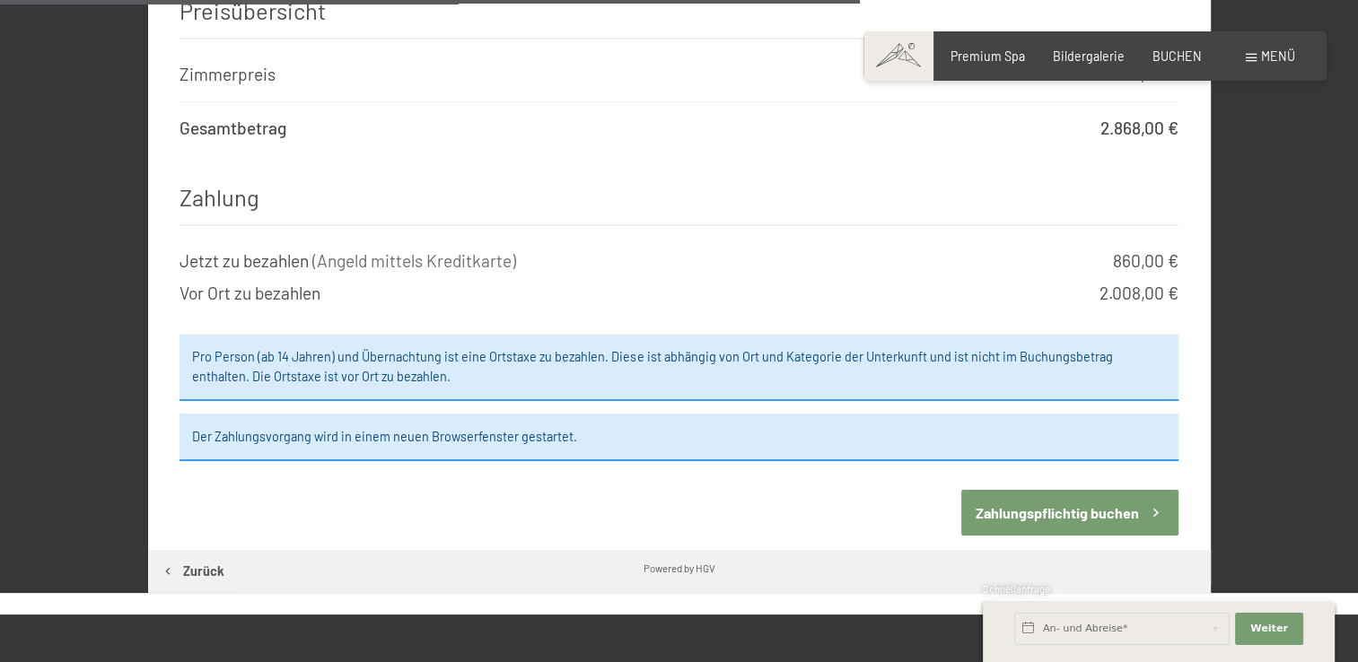
click at [1079, 490] on button "Zahlungspflichtig buchen" at bounding box center [1069, 513] width 217 height 46
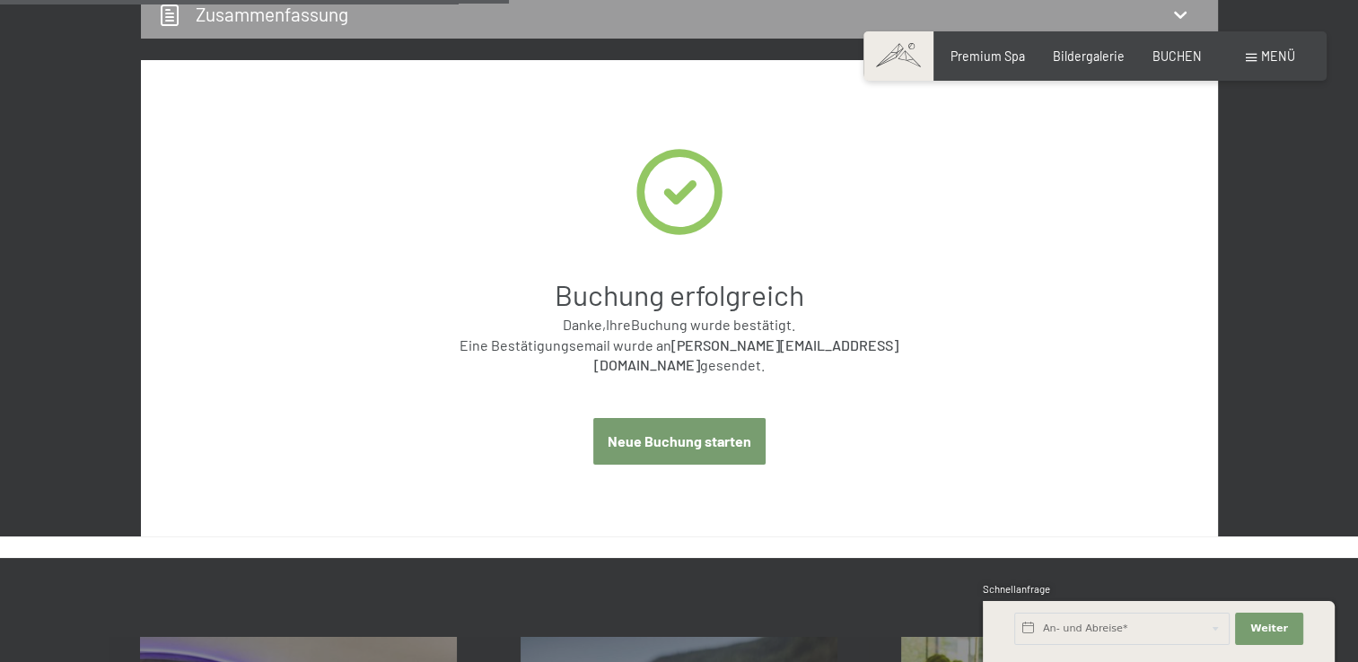
scroll to position [604, 0]
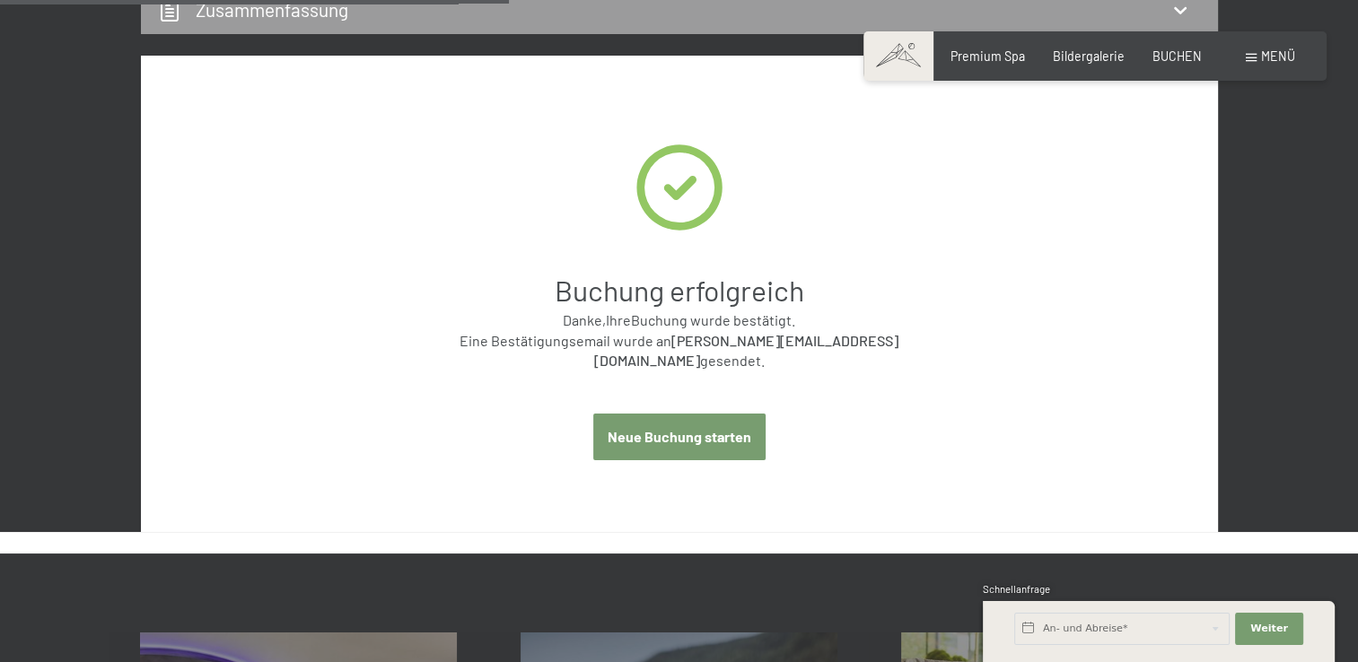
click at [653, 420] on button "Neue Buchung starten" at bounding box center [679, 437] width 172 height 46
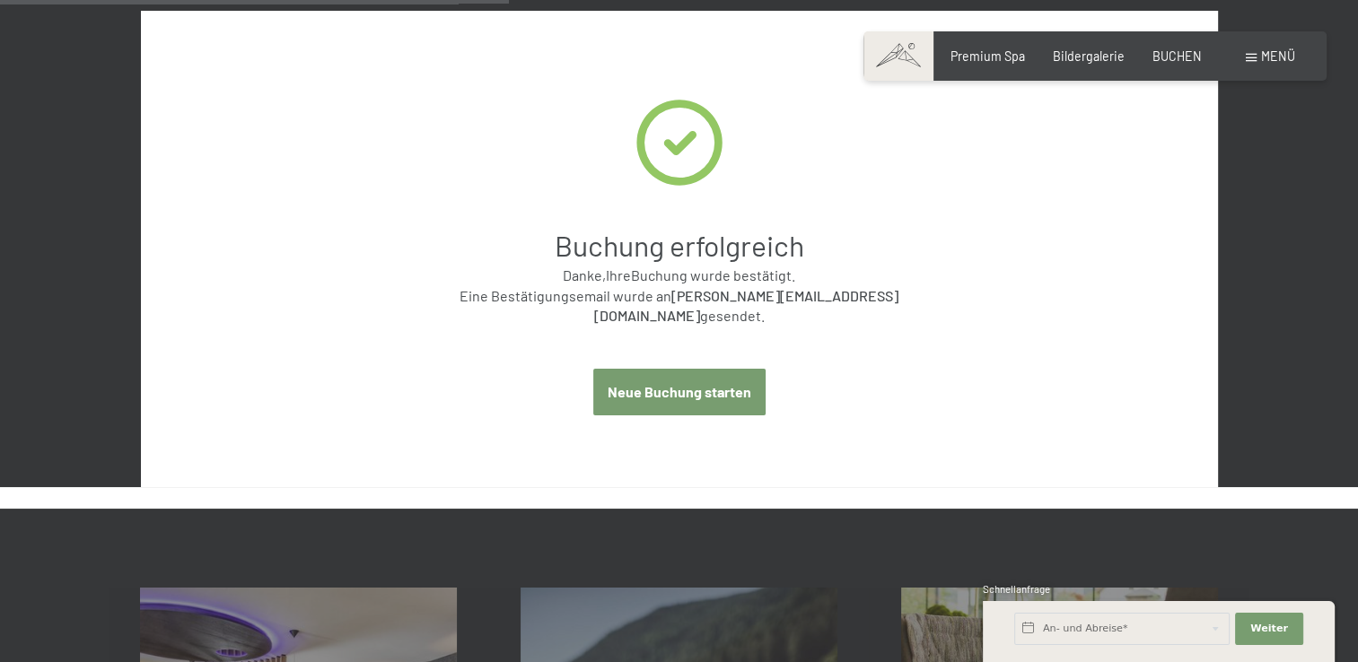
select select "2025-10-01"
select select "2025-11-01"
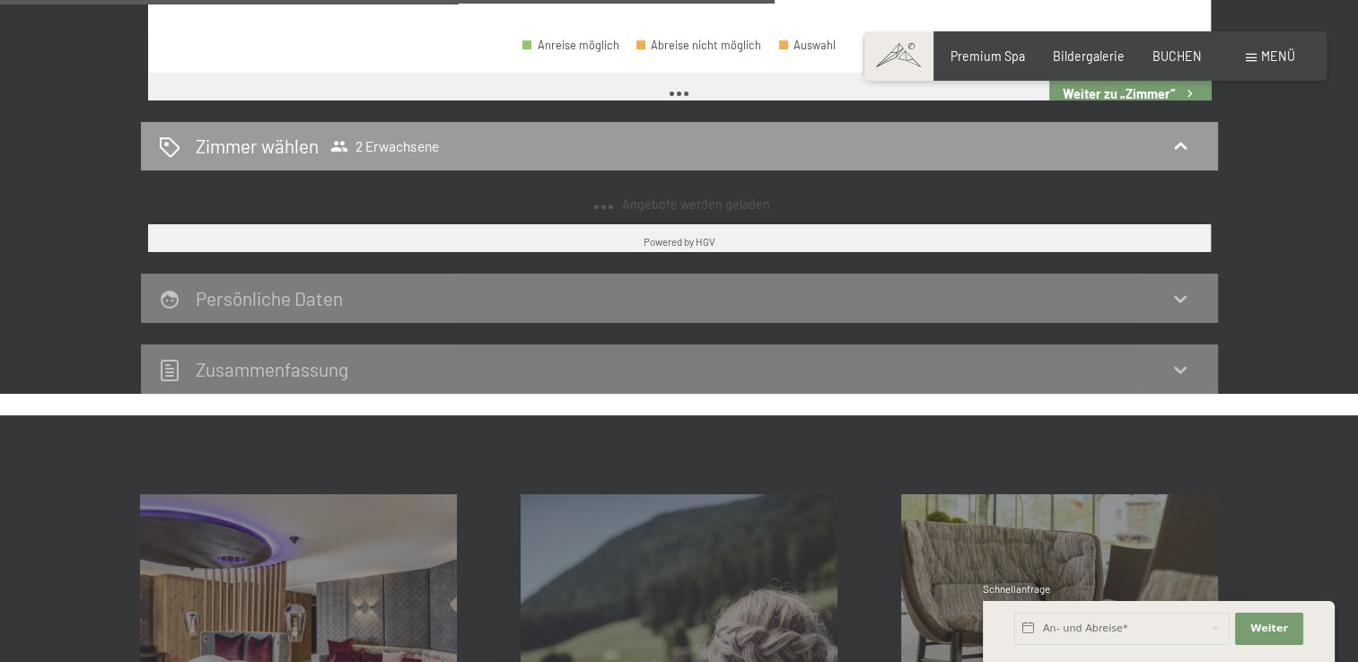
select select "2025-10-01"
select select "2025-11-01"
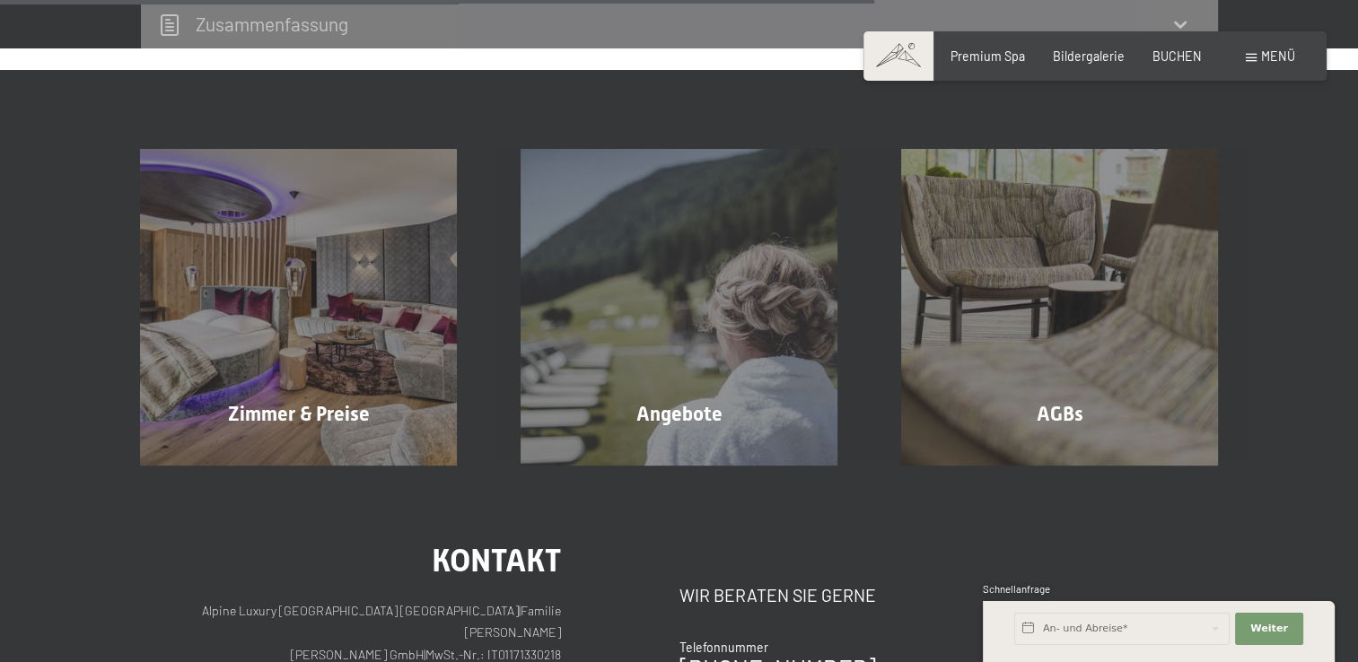
select select "2025-10-01"
select select "2025-11-01"
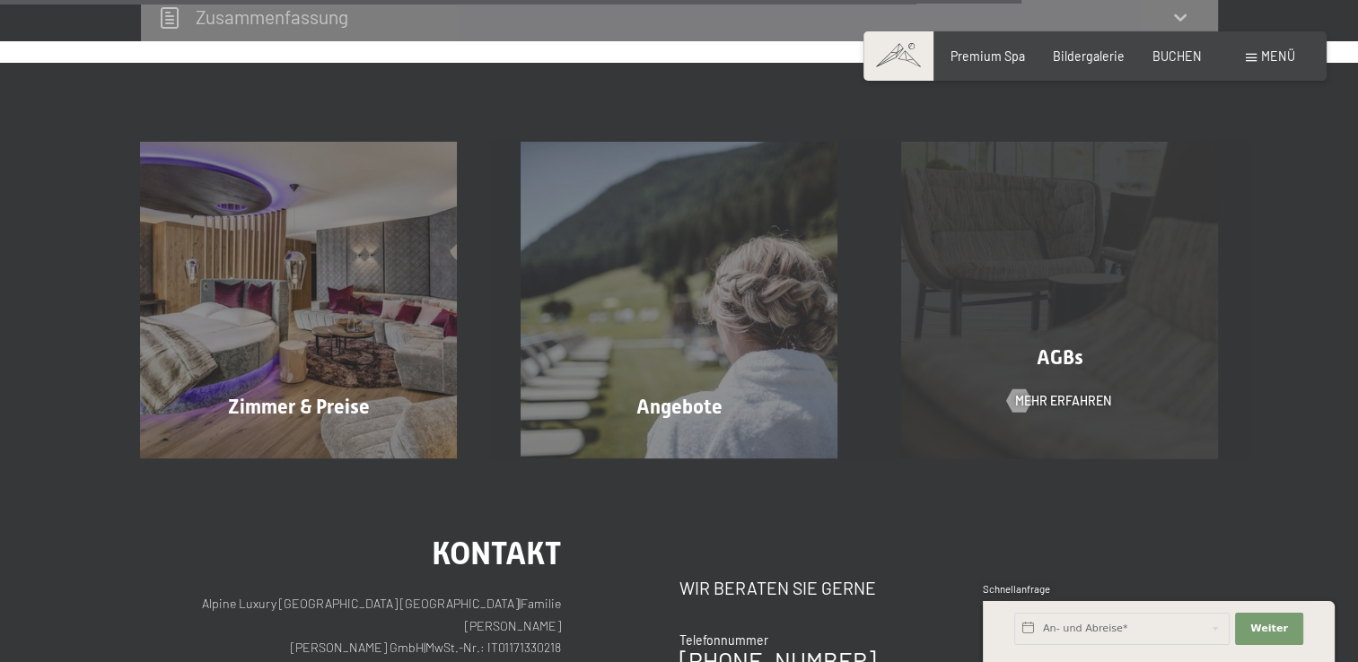
scroll to position [1639, 0]
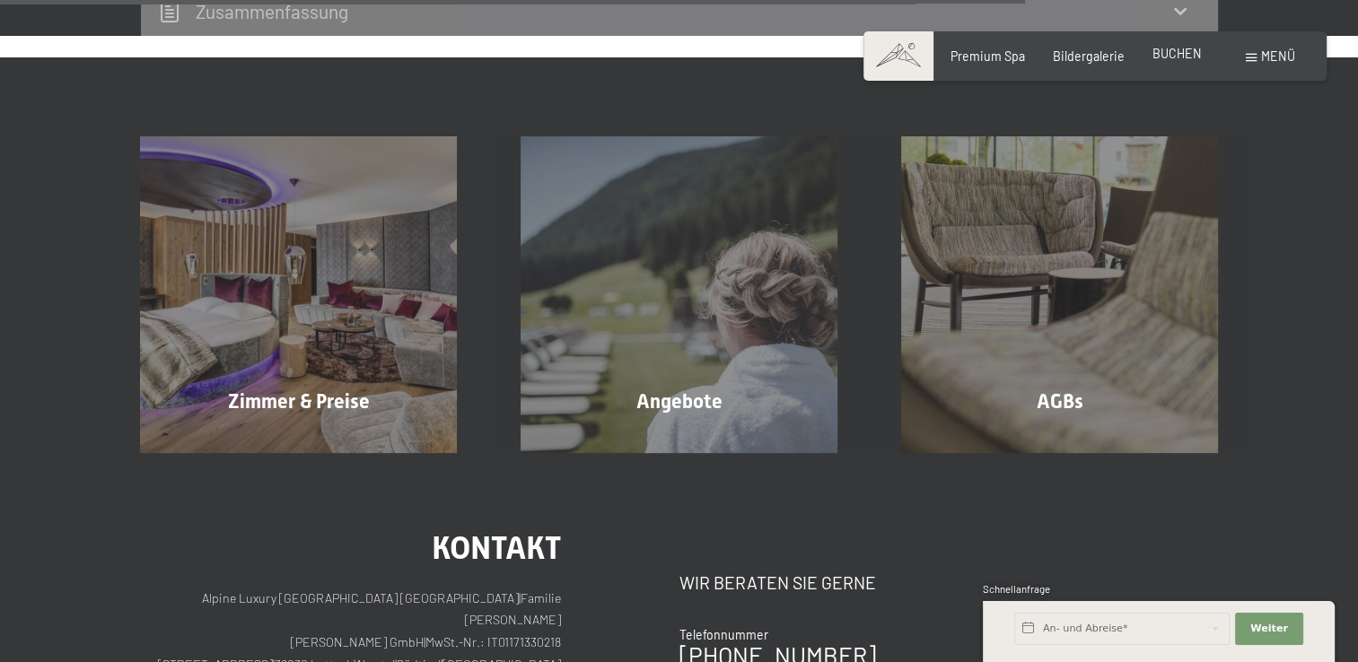
click at [1166, 62] on div "BUCHEN" at bounding box center [1176, 54] width 49 height 18
click at [1174, 53] on span "BUCHEN" at bounding box center [1176, 53] width 49 height 15
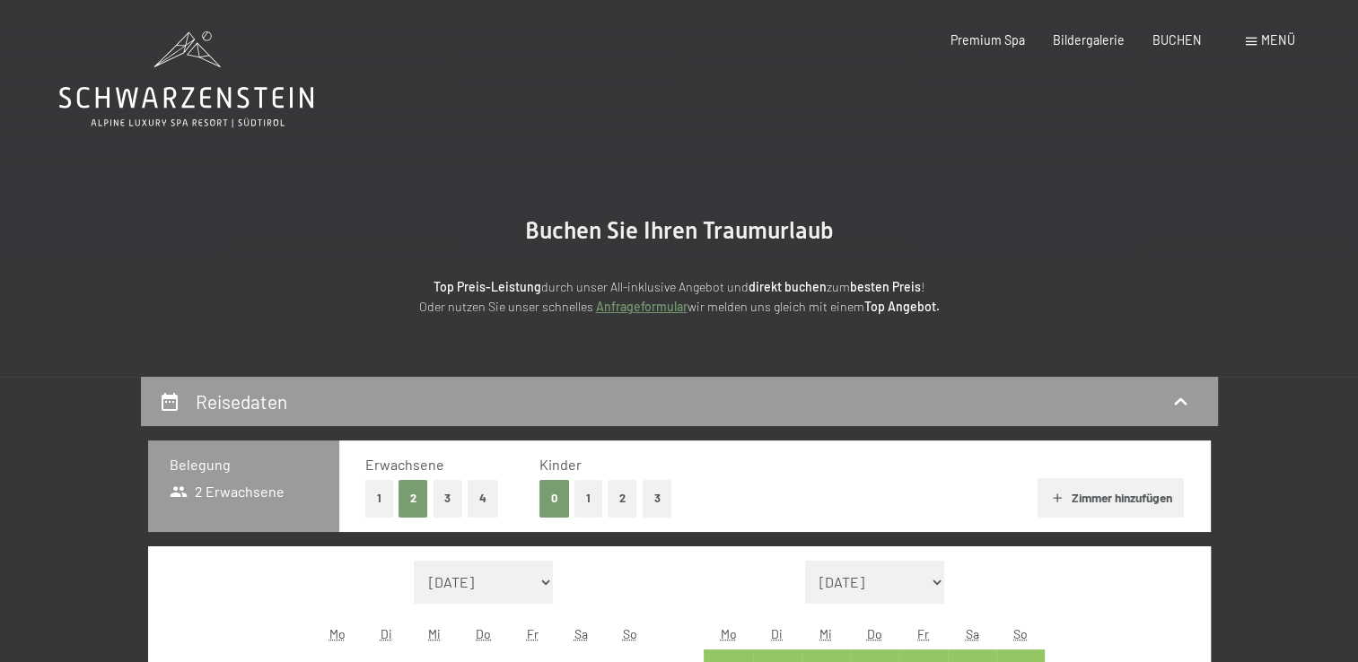
click at [622, 497] on button "2" at bounding box center [623, 498] width 30 height 37
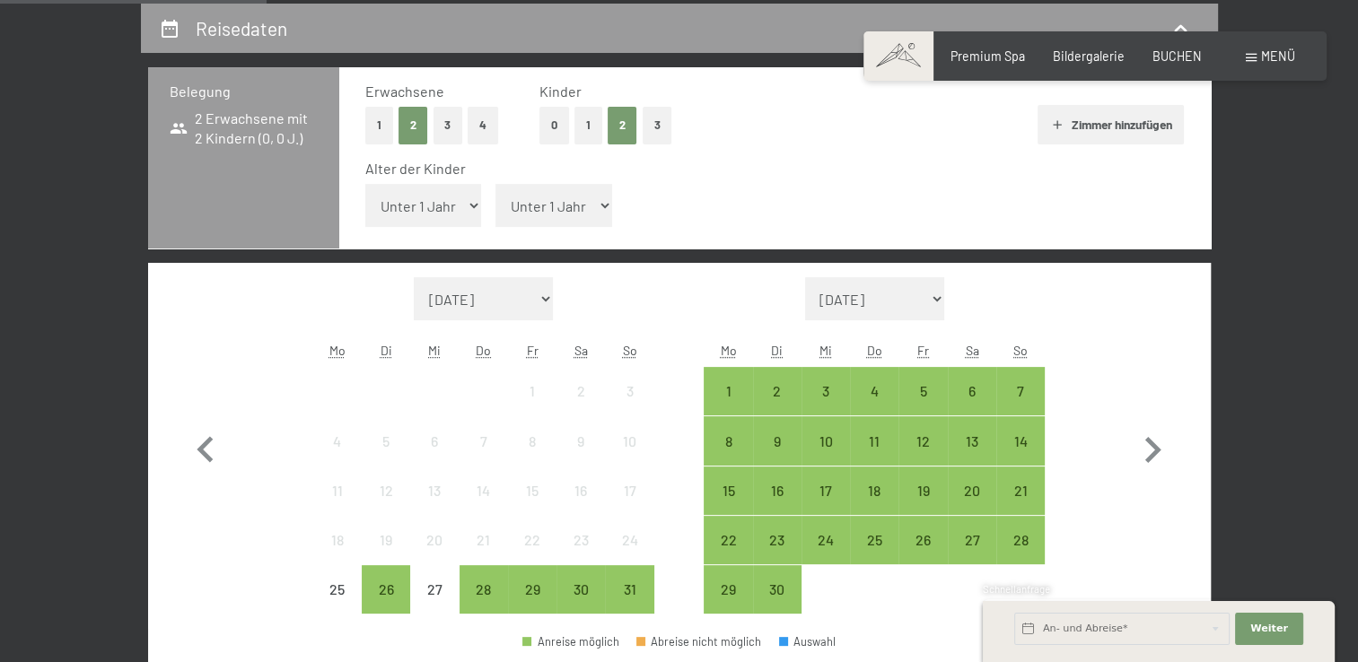
scroll to position [400, 0]
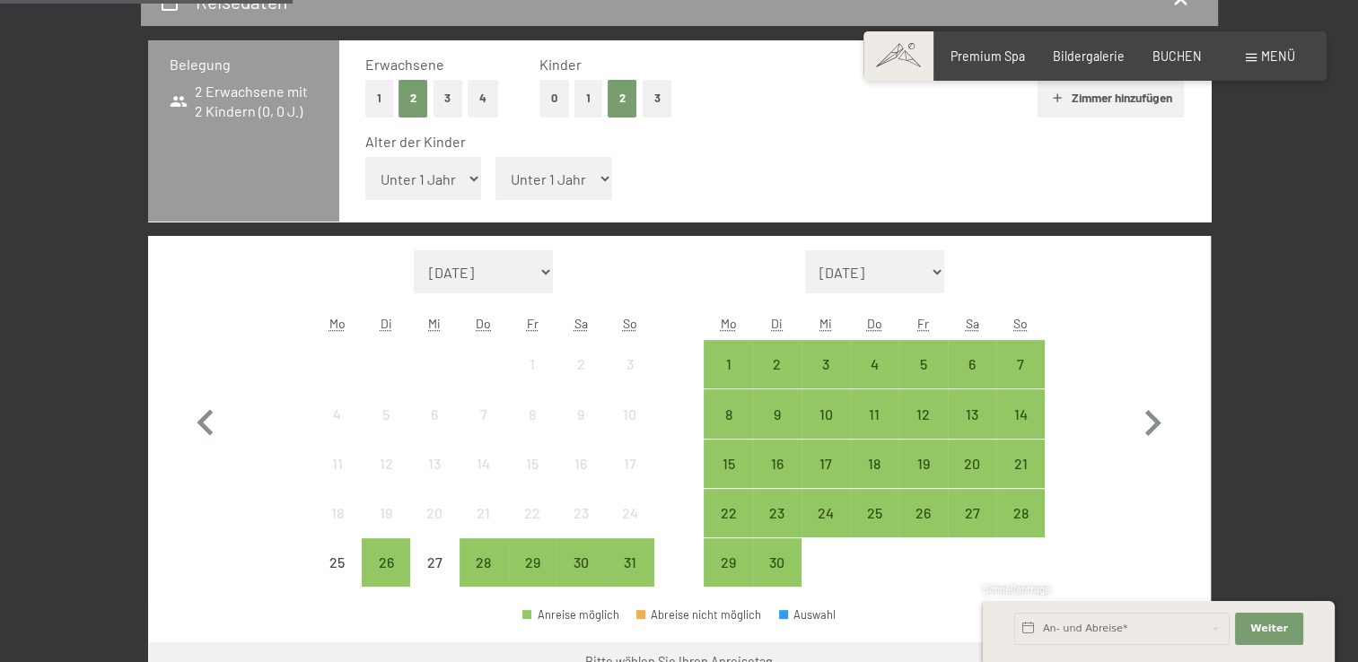
click at [421, 193] on select "Unter 1 Jahr 1 Jahr 2 Jahre 3 Jahre 4 Jahre 5 Jahre 6 Jahre 7 Jahre 8 Jahre 9 J…" at bounding box center [423, 178] width 117 height 43
select select "1"
click at [365, 157] on select "Unter 1 Jahr 1 Jahr 2 Jahre 3 Jahre 4 Jahre 5 Jahre 6 Jahre 7 Jahre 8 Jahre 9 J…" at bounding box center [423, 178] width 117 height 43
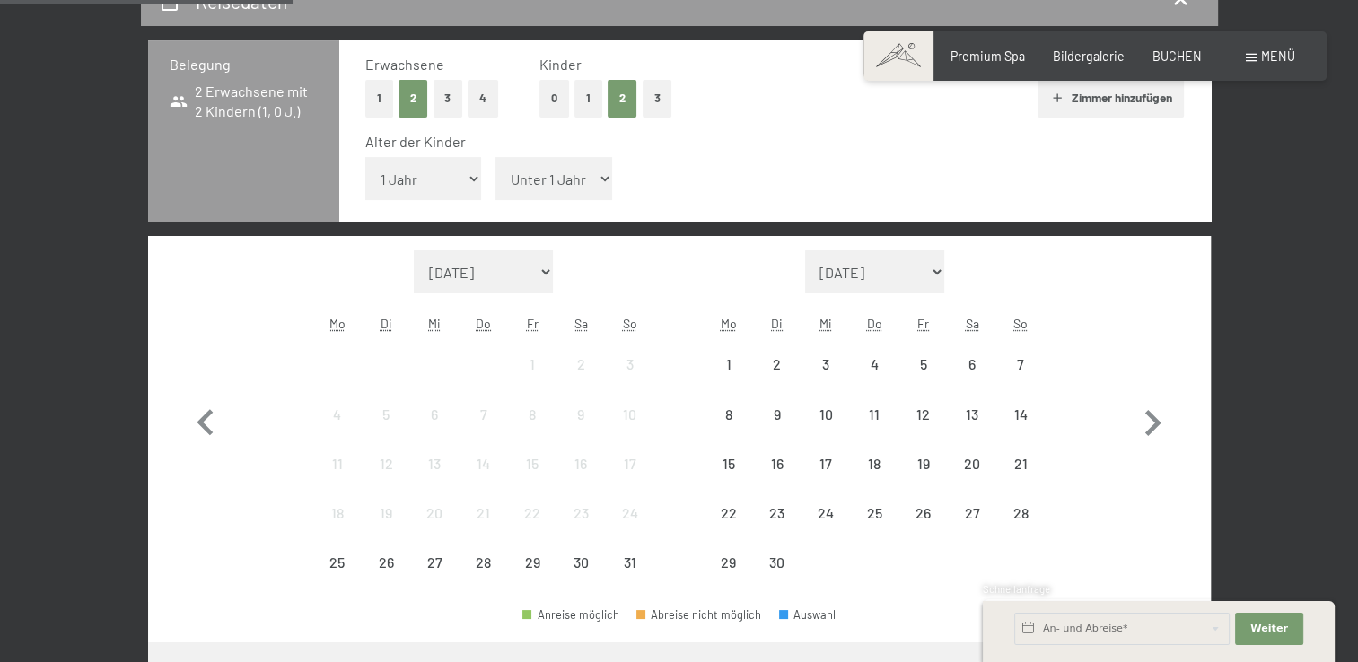
click at [544, 180] on select "Unter 1 Jahr 1 Jahr 2 Jahre 3 Jahre 4 Jahre 5 Jahre 6 Jahre 7 Jahre 8 Jahre 9 J…" at bounding box center [553, 178] width 117 height 43
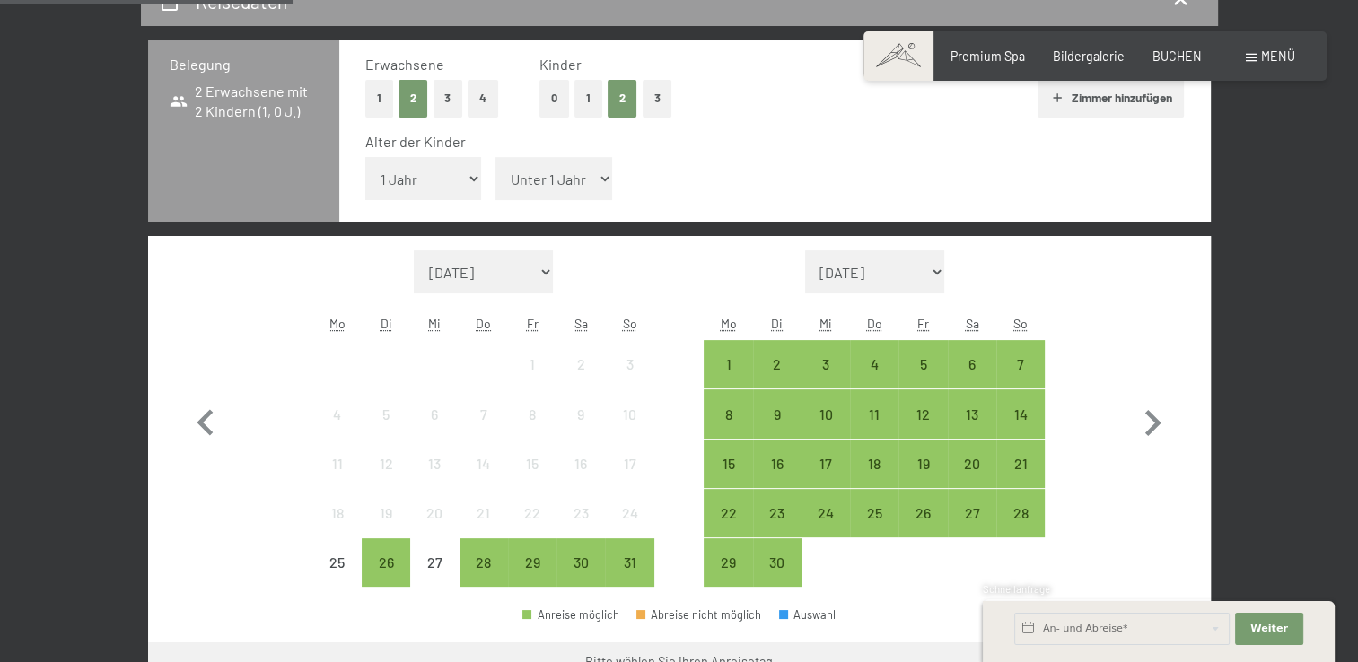
select select "5"
click at [495, 157] on select "Unter 1 Jahr 1 Jahr 2 Jahre 3 Jahre 4 Jahre 5 Jahre 6 Jahre 7 Jahre 8 Jahre 9 J…" at bounding box center [553, 178] width 117 height 43
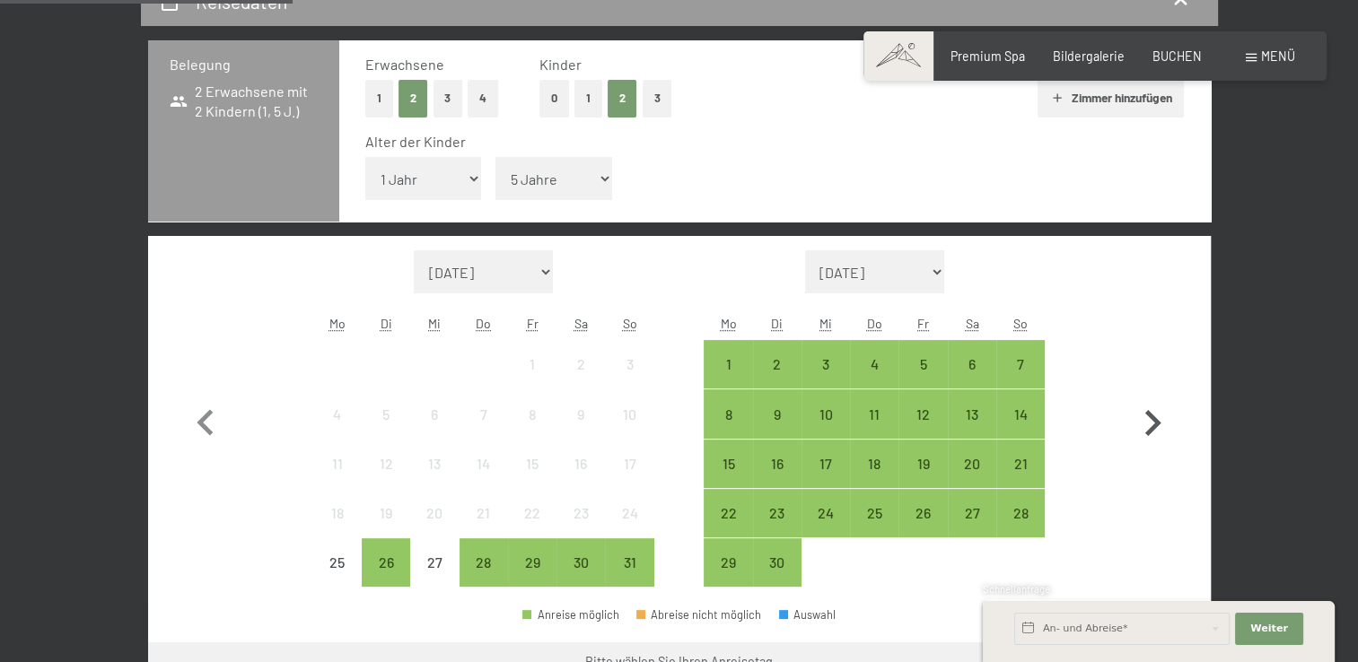
click at [1151, 422] on icon "button" at bounding box center [1152, 424] width 52 height 52
select select "2025-09-01"
select select "2025-10-01"
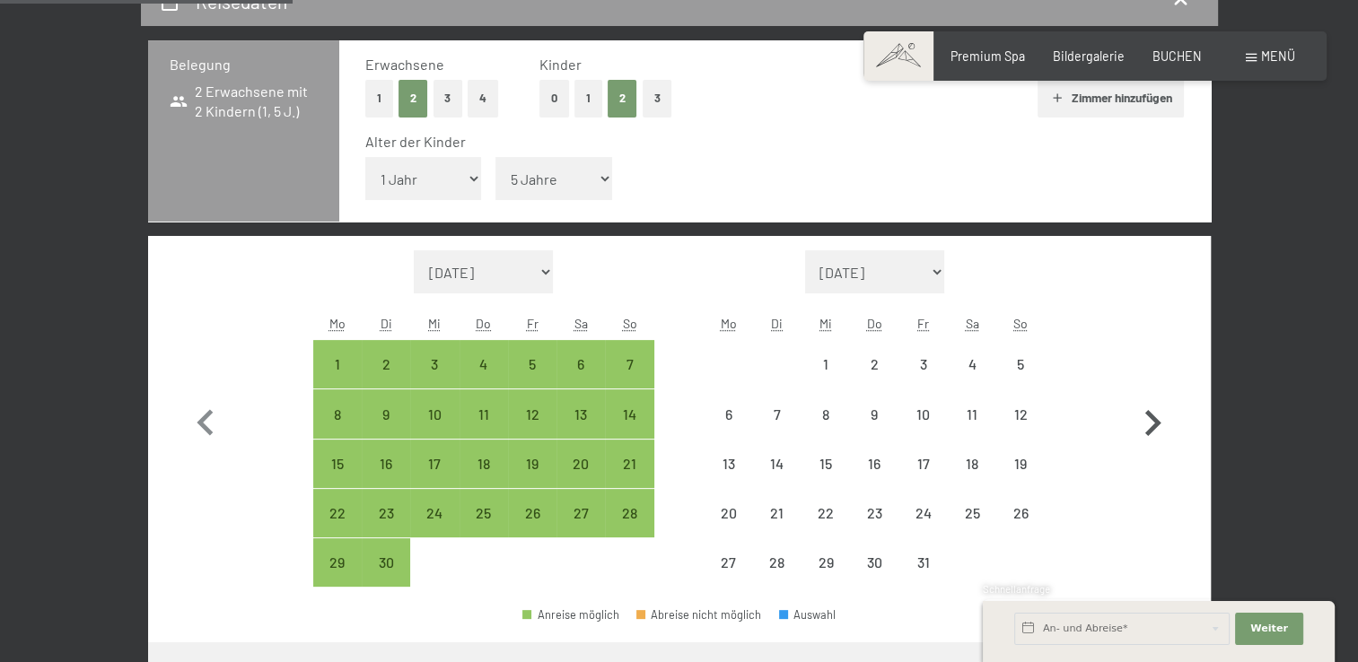
click at [1151, 422] on icon "button" at bounding box center [1152, 424] width 52 height 52
select select "2025-10-01"
select select "2025-11-01"
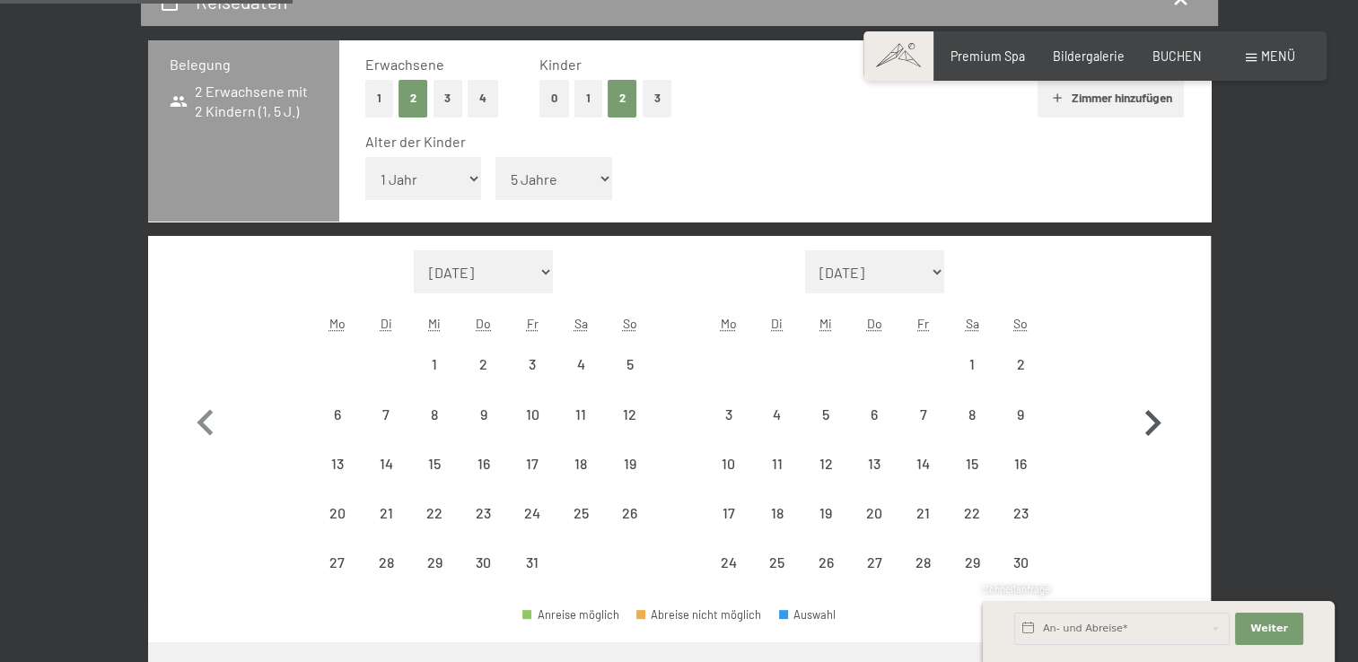
click at [1151, 422] on icon "button" at bounding box center [1152, 424] width 52 height 52
select select "2025-11-01"
select select "2025-12-01"
click at [1151, 422] on icon "button" at bounding box center [1152, 424] width 52 height 52
select select "2025-12-01"
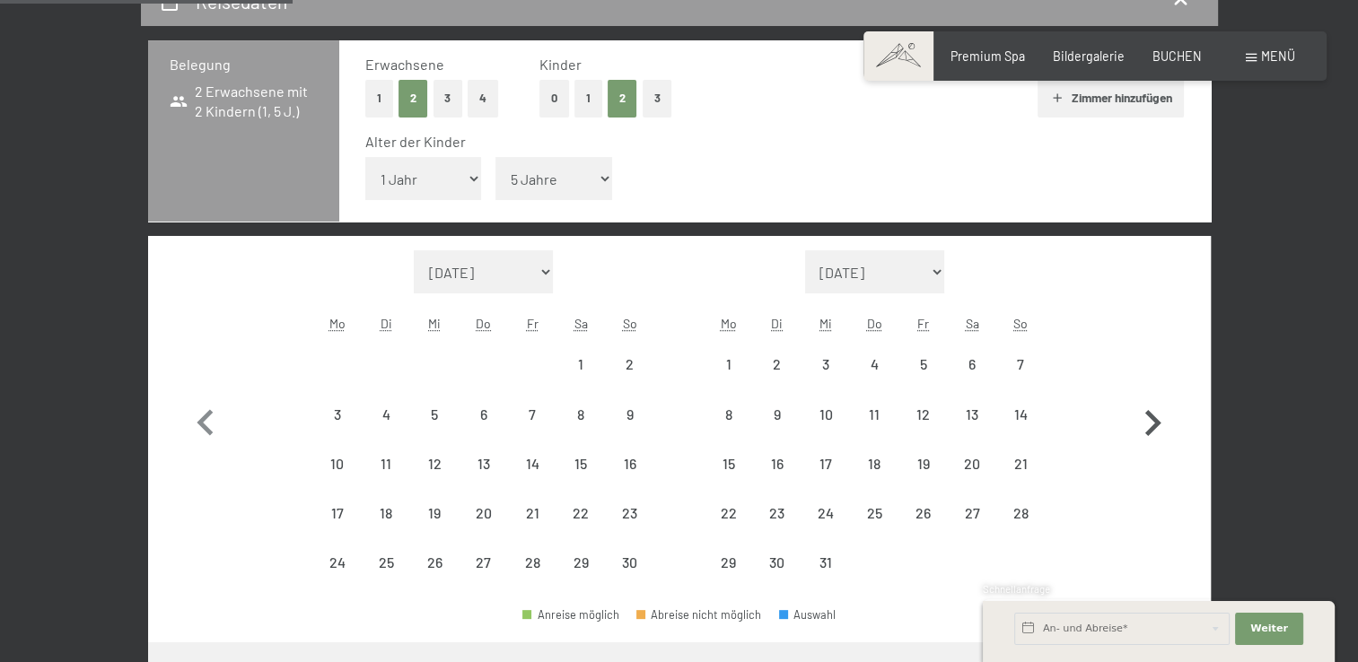
select select "2026-01-01"
select select "2025-12-01"
select select "2026-01-01"
select select "2025-12-01"
select select "2026-01-01"
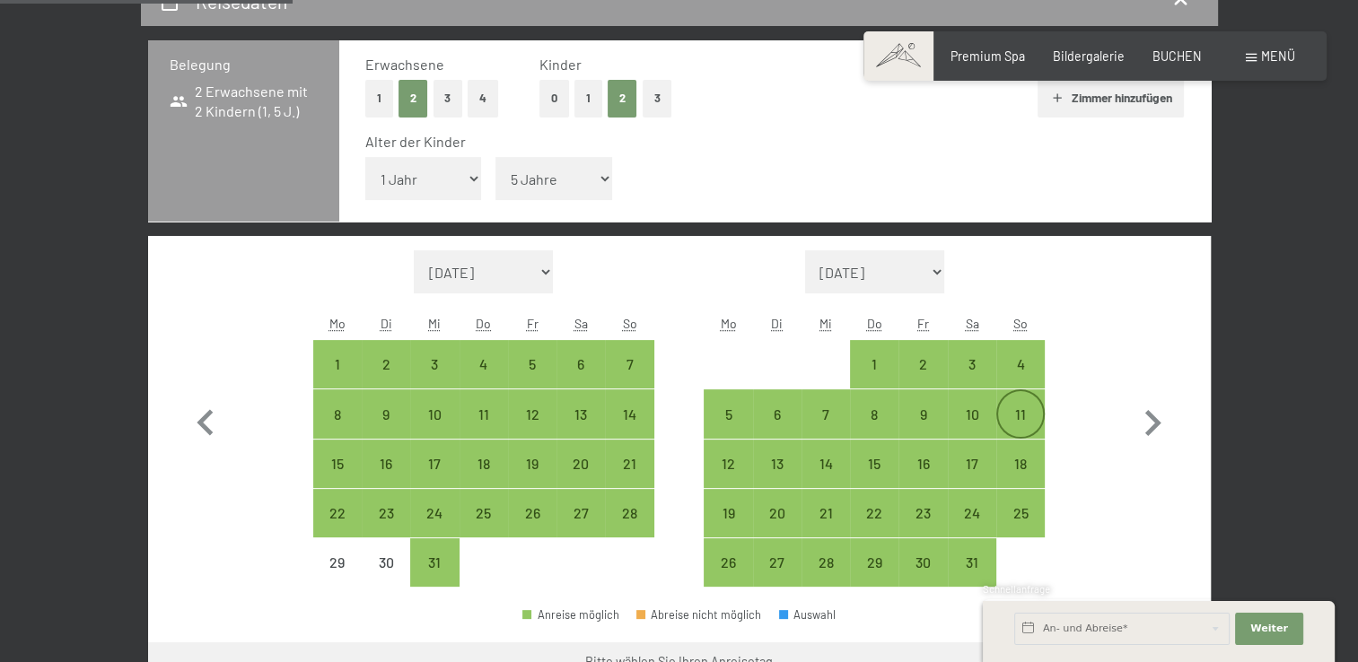
click at [1020, 407] on div "11" at bounding box center [1020, 429] width 45 height 45
select select "2025-12-01"
select select "2026-01-01"
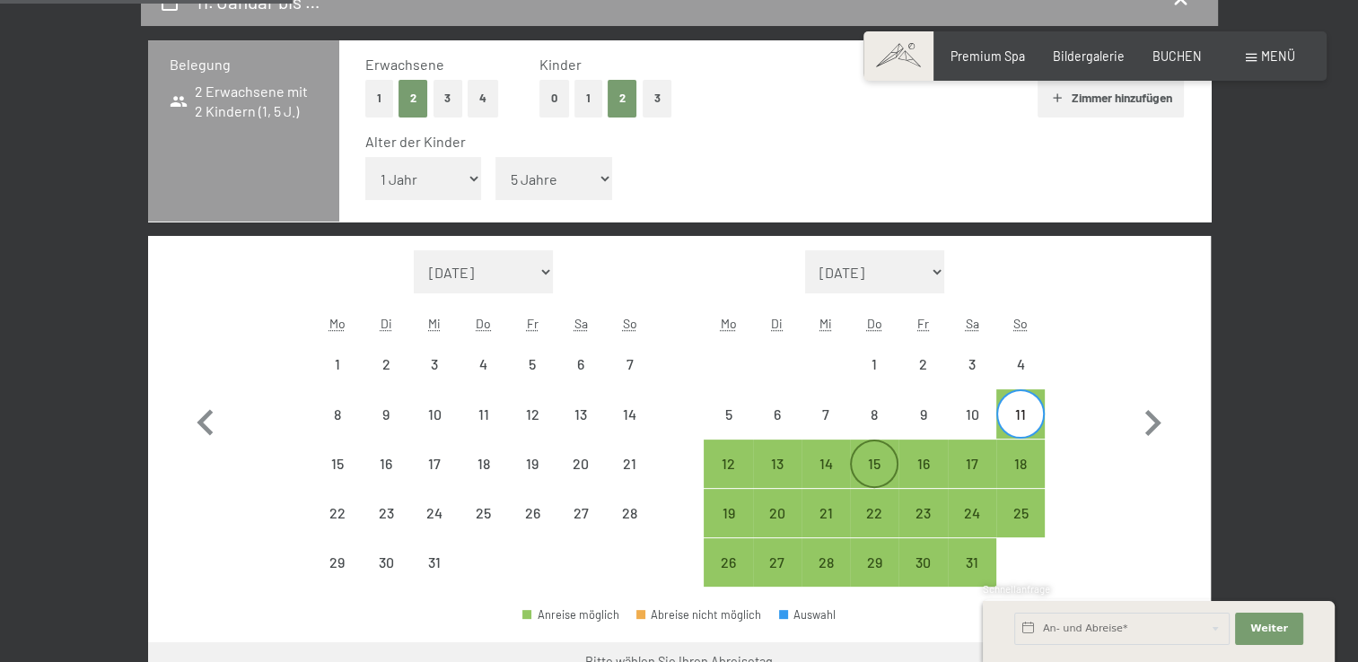
click at [875, 459] on div "15" at bounding box center [874, 479] width 45 height 45
select select "2025-12-01"
select select "2026-01-01"
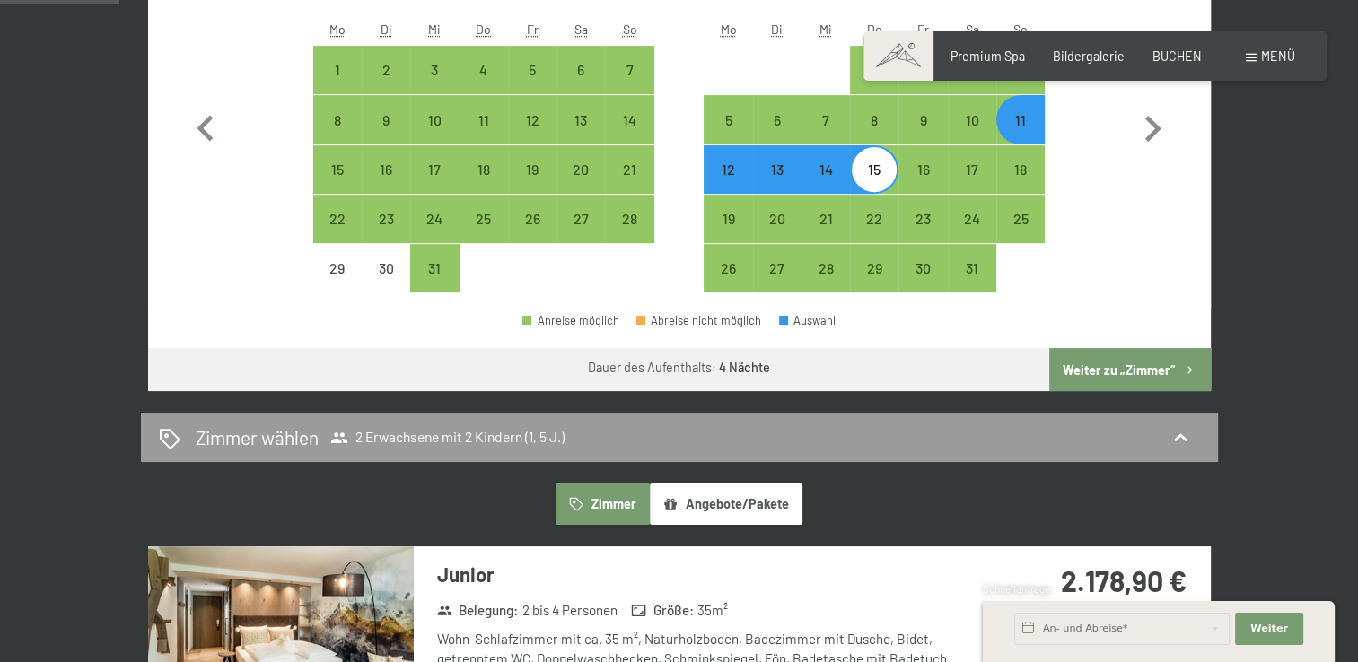
scroll to position [714, 0]
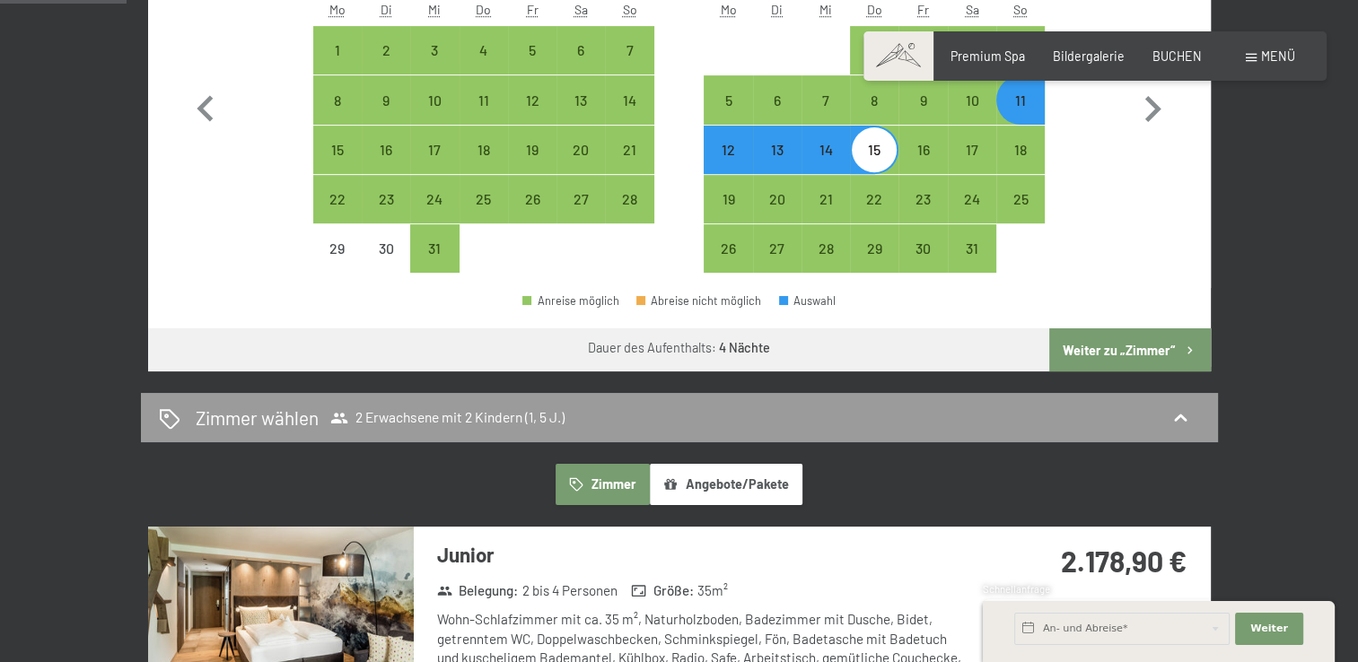
click at [1131, 352] on button "Weiter zu „Zimmer“" at bounding box center [1129, 349] width 161 height 43
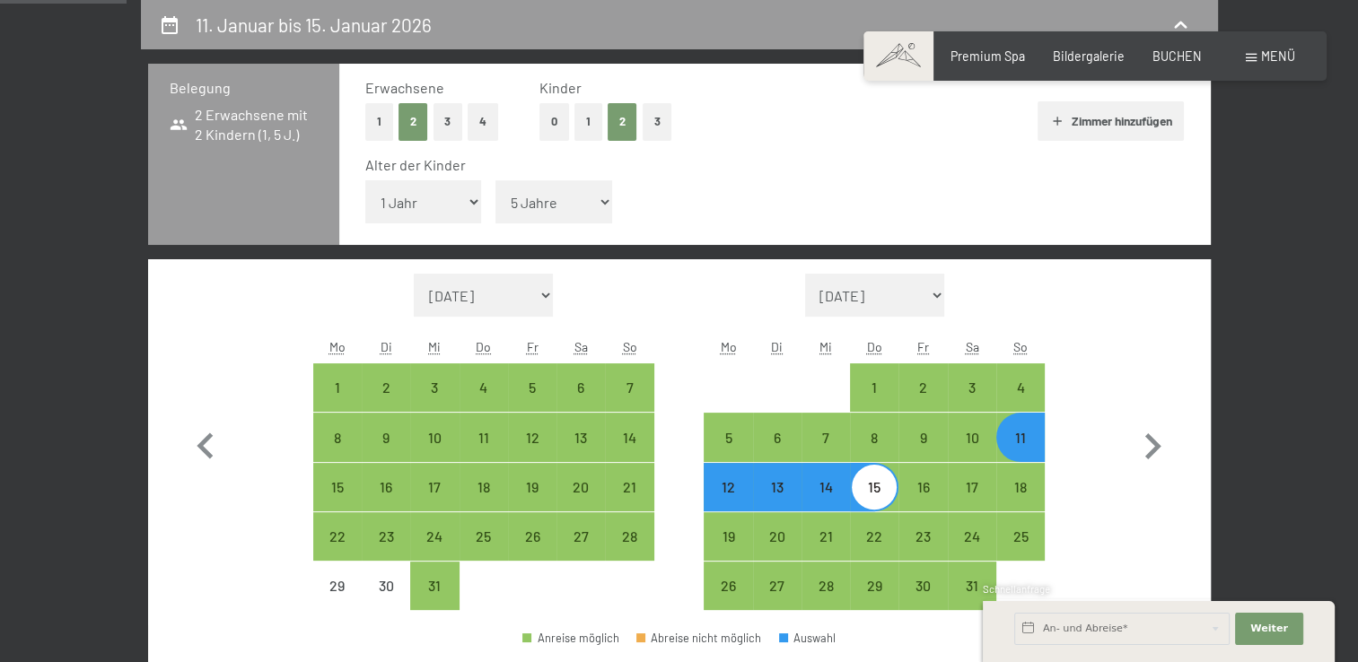
select select "2025-12-01"
select select "2026-01-01"
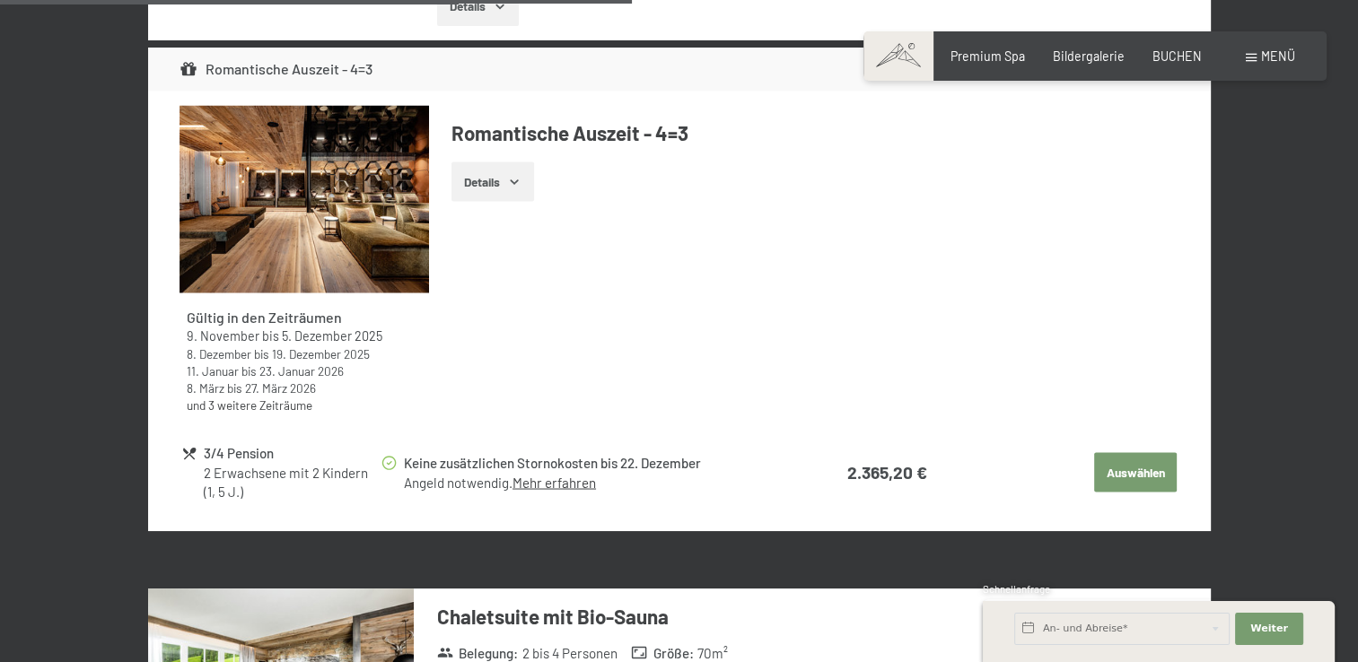
scroll to position [3268, 0]
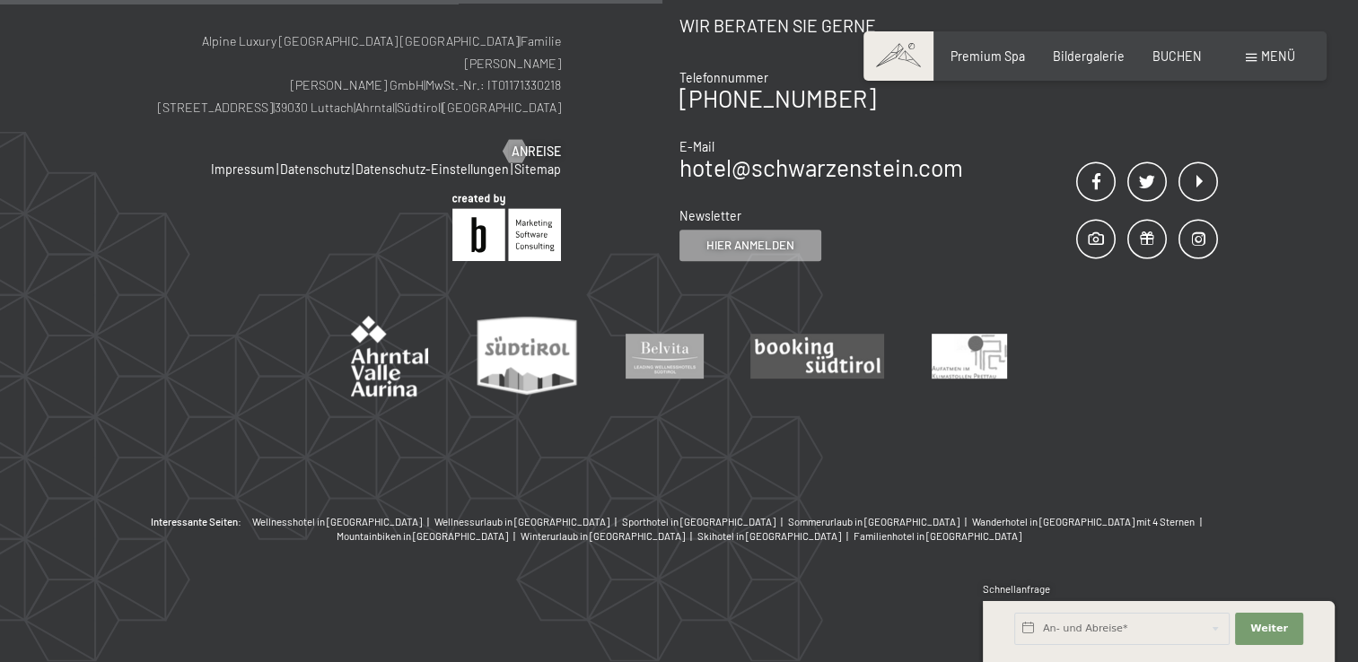
scroll to position [377, 0]
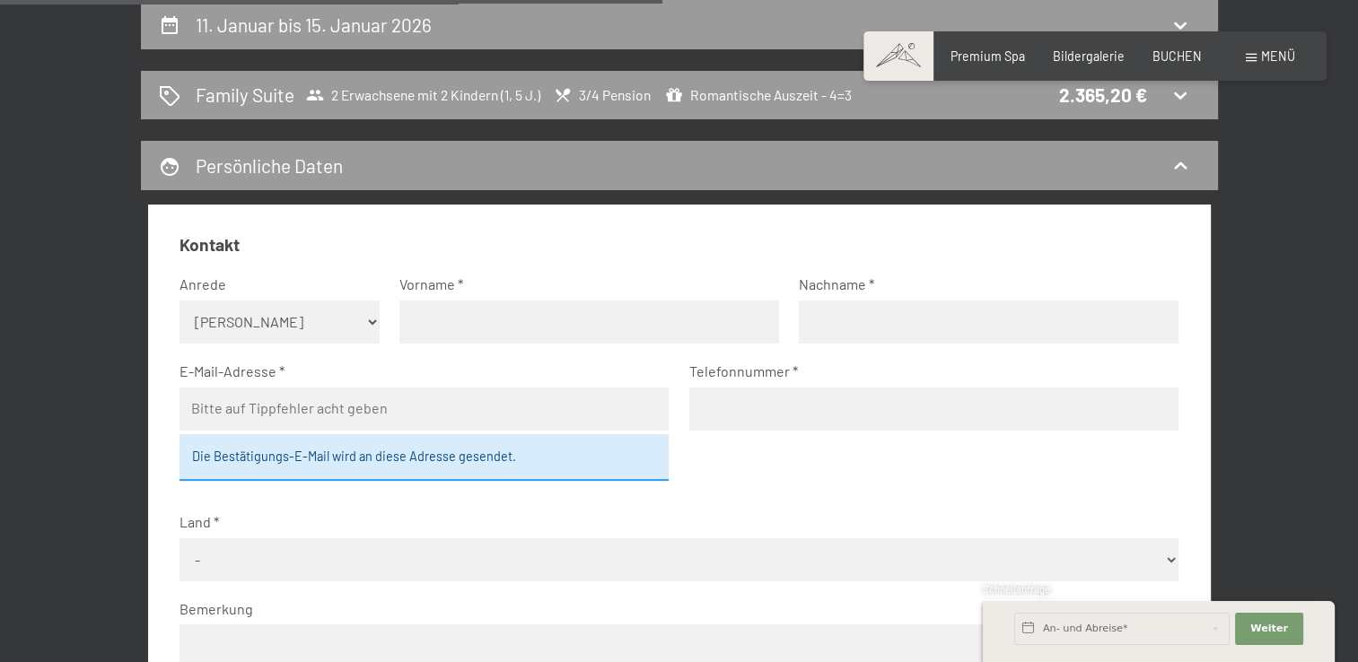
click at [309, 326] on select "Keine Angabe Frau Herr" at bounding box center [279, 322] width 200 height 43
select select "f"
click at [179, 301] on select "Keine Angabe Frau Herr" at bounding box center [279, 322] width 200 height 43
click at [445, 331] on input "text" at bounding box center [589, 322] width 380 height 43
type input "Elisabeth"
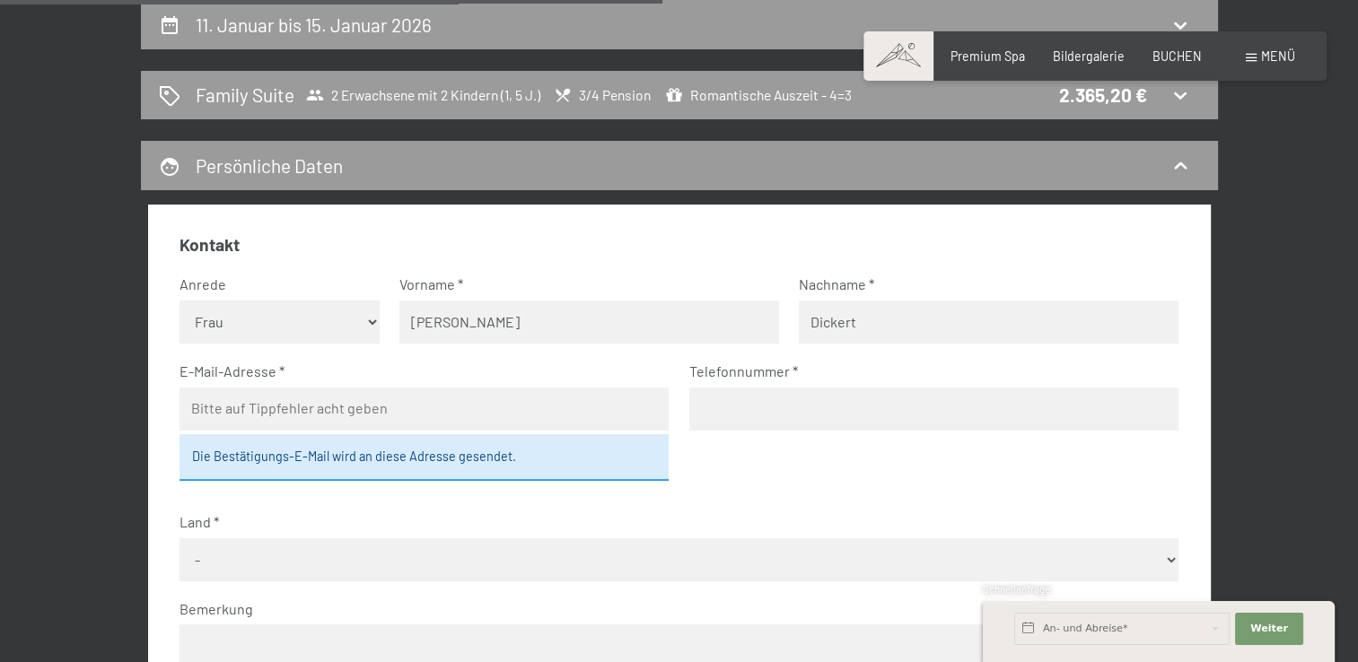
type input "Dickert"
type input "elisabeth-ellmaier@gmx.de"
type input "01732189091"
select select "DEU"
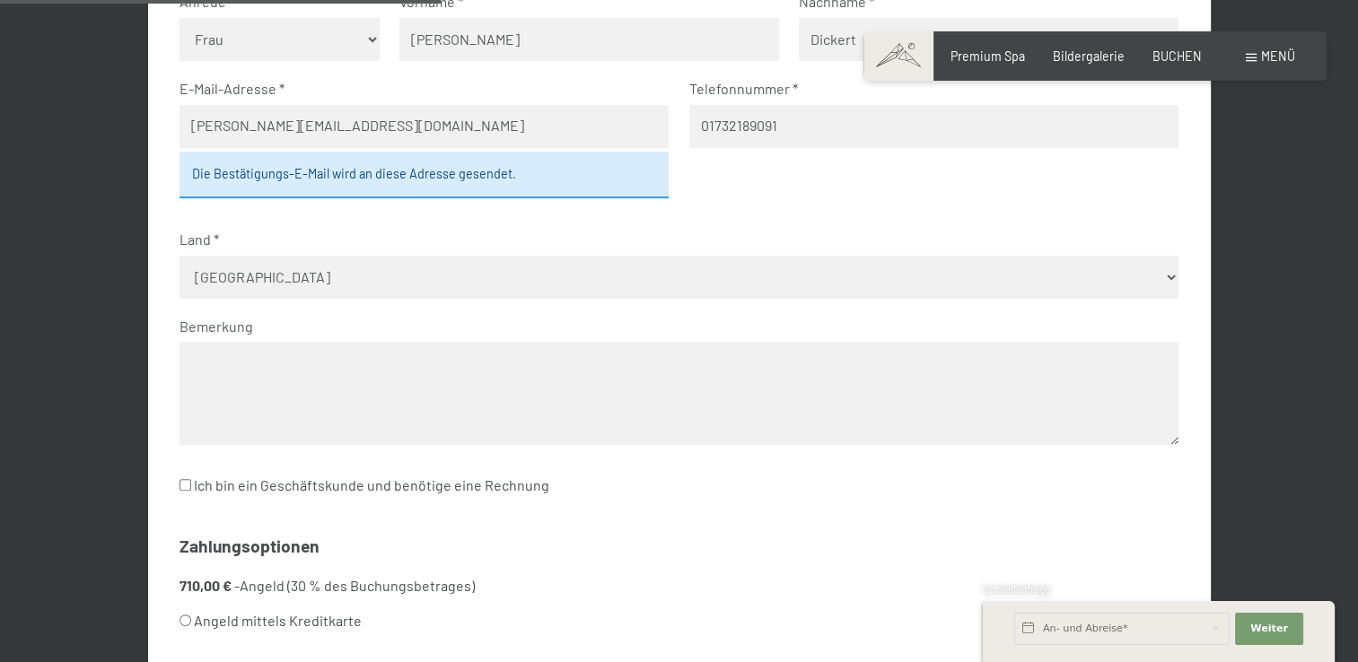
scroll to position [672, 0]
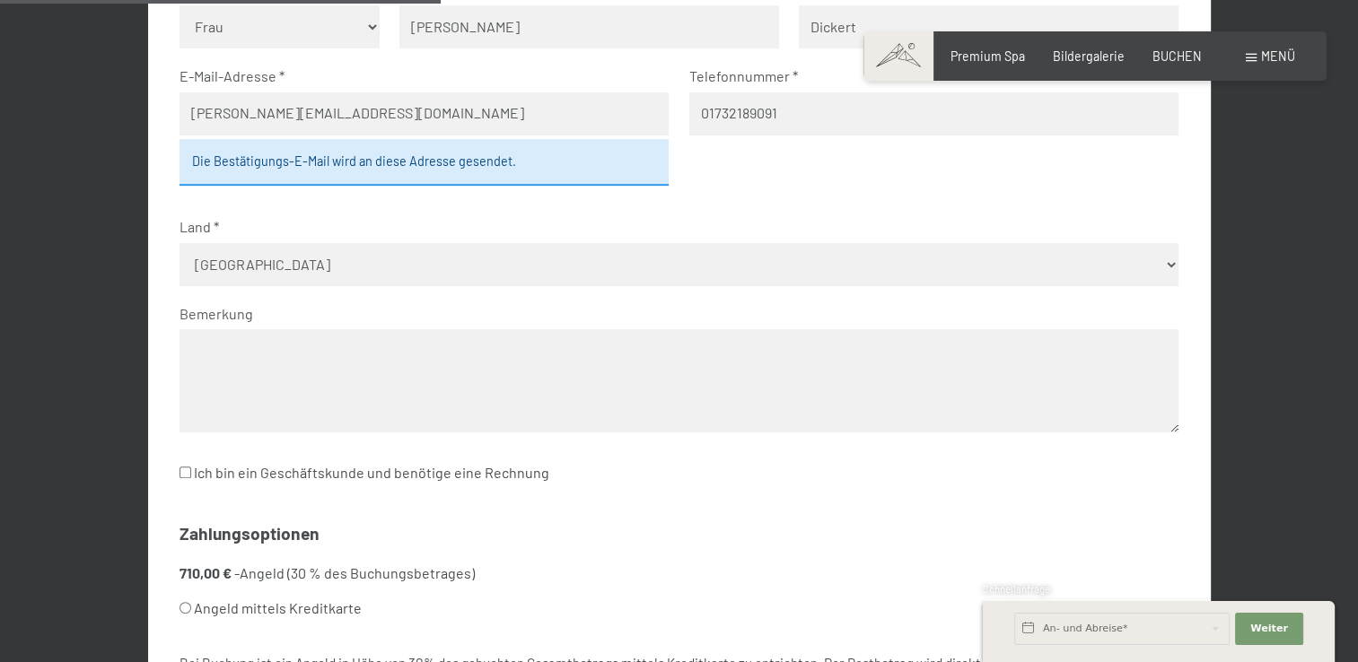
click at [618, 354] on textarea at bounding box center [678, 380] width 999 height 103
click at [255, 350] on textarea "Wir reisen mit Harald Dickert an." at bounding box center [678, 380] width 999 height 103
click at [479, 353] on textarea "Wir reisen zusammen mit Harald Dickert an." at bounding box center [678, 380] width 999 height 103
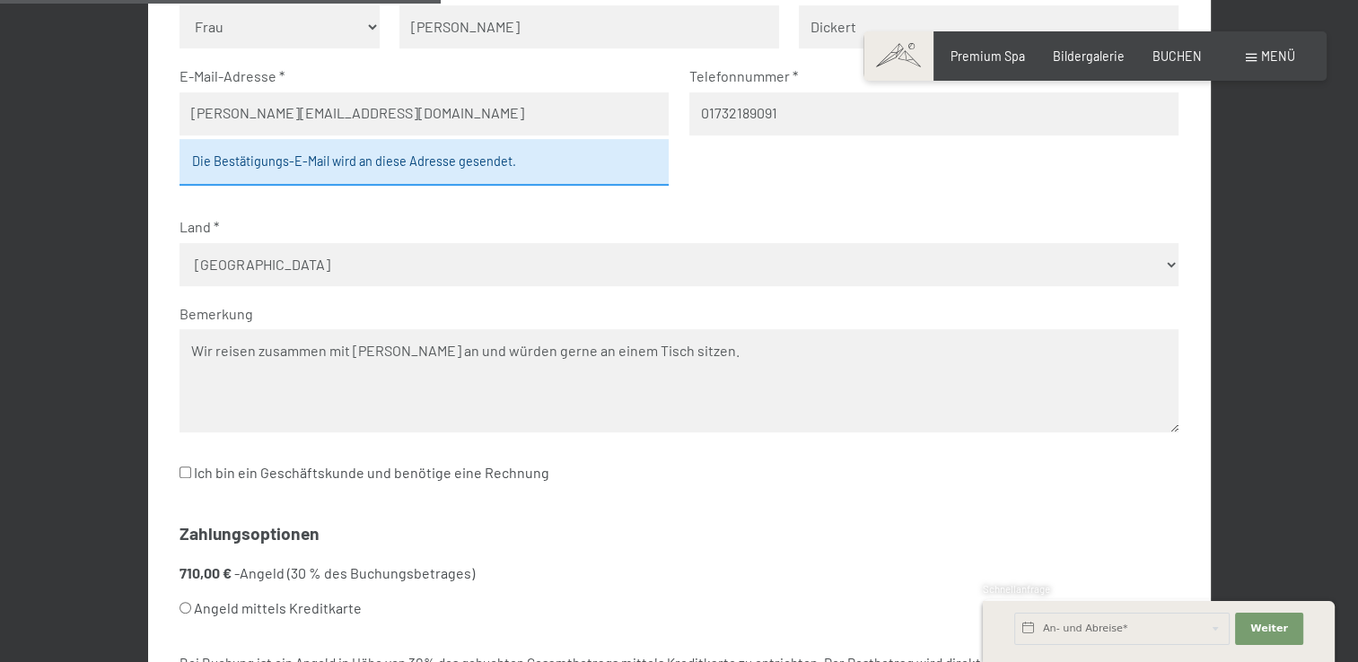
click at [442, 352] on textarea "Wir reisen zusammen mit Harald Dickert an und würden gerne an einem Tisch sitze…" at bounding box center [678, 380] width 999 height 103
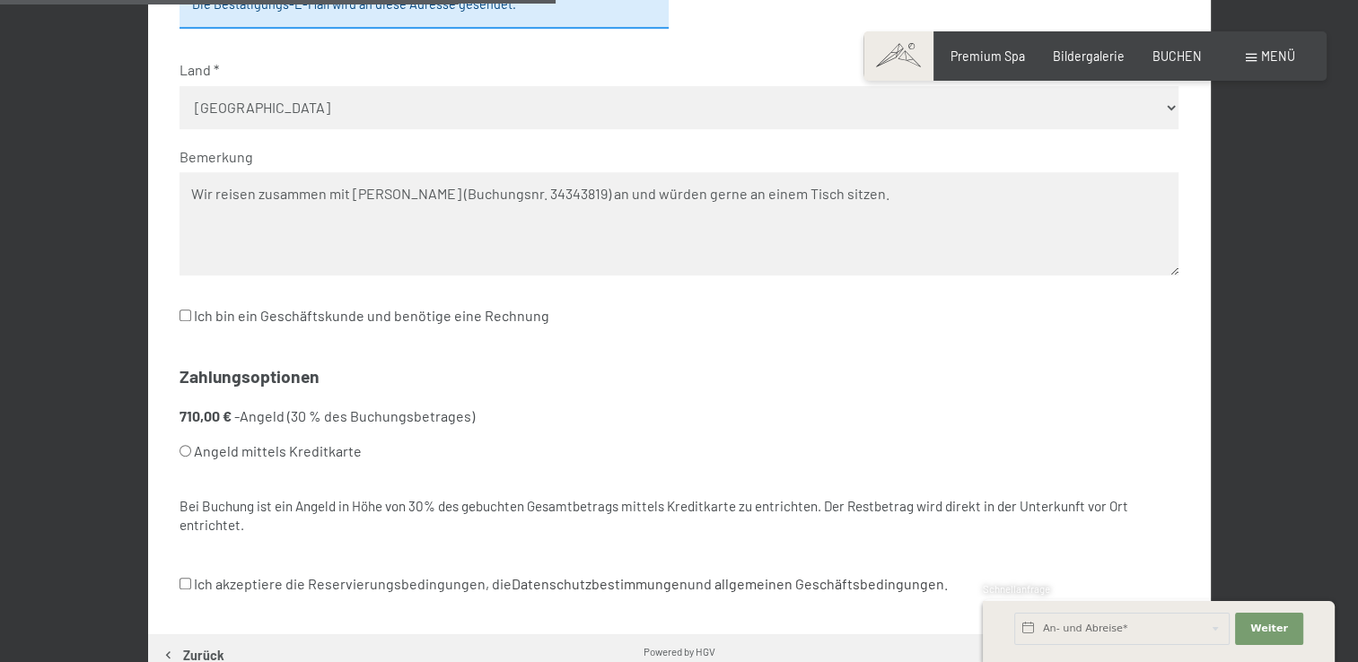
scroll to position [851, 0]
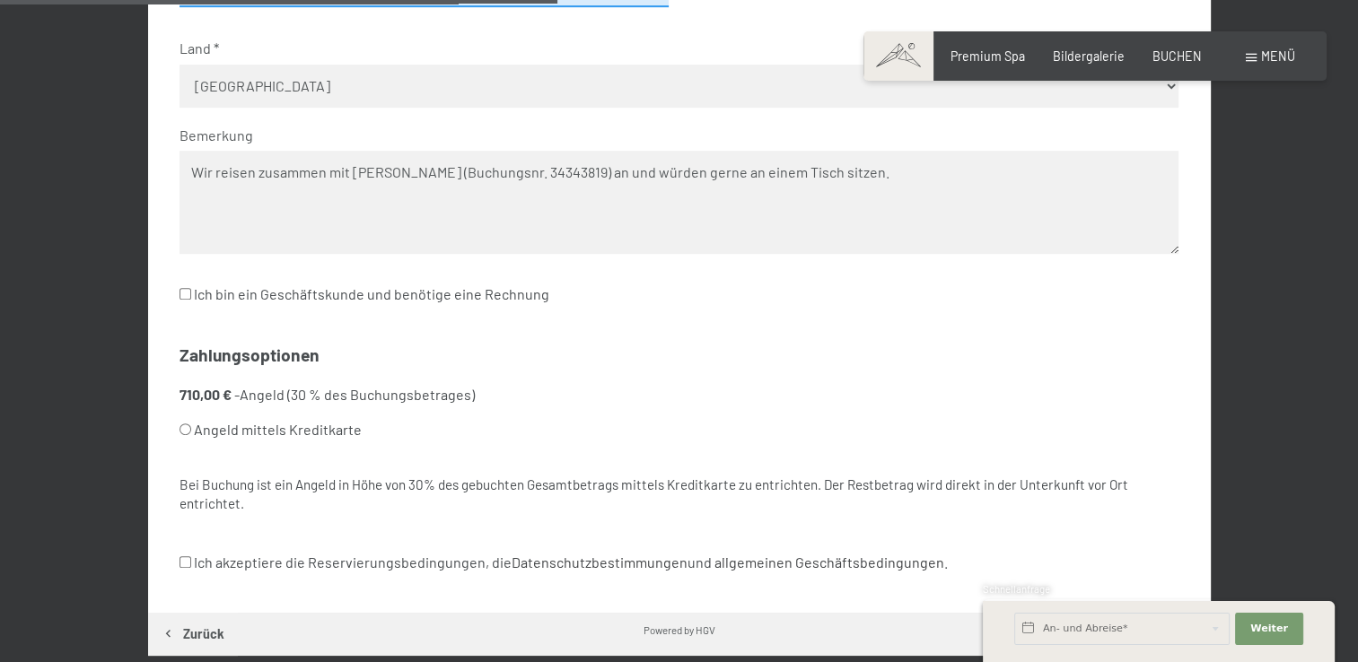
click at [948, 173] on textarea "Wir reisen zusammen mit Harald Dickert (Buchungsnr. 34343819) an und würden ger…" at bounding box center [678, 202] width 999 height 103
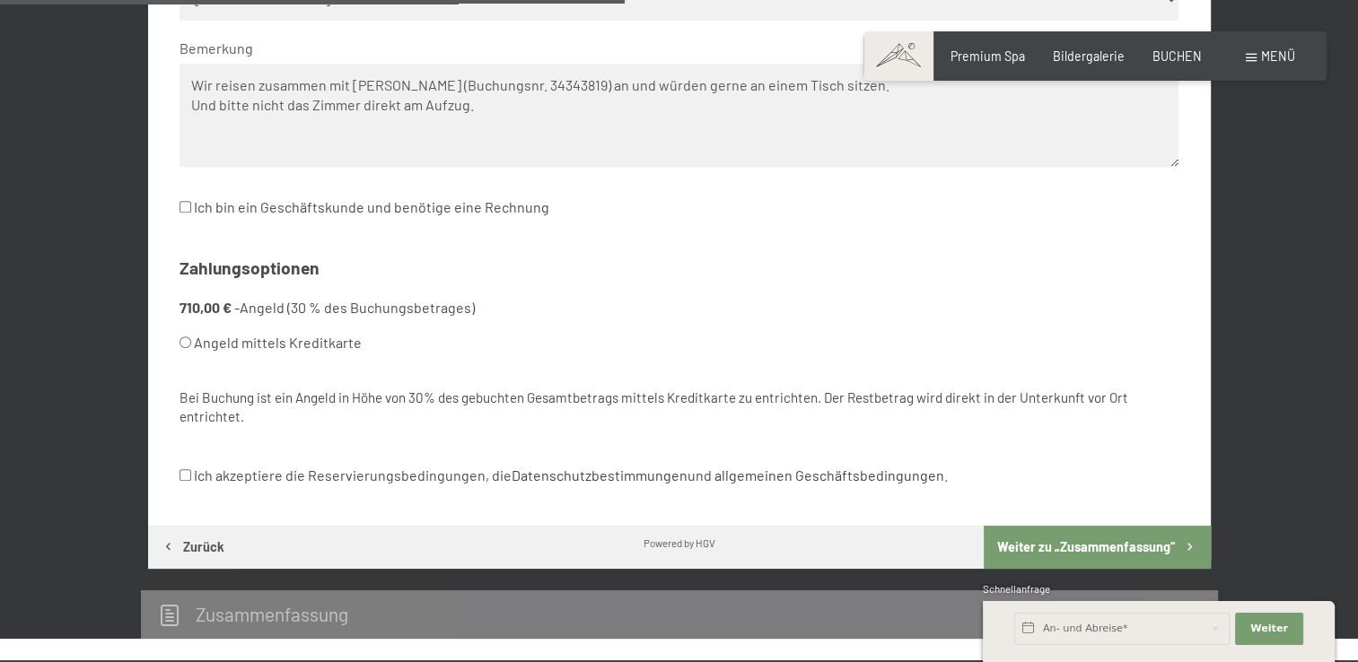
scroll to position [954, 0]
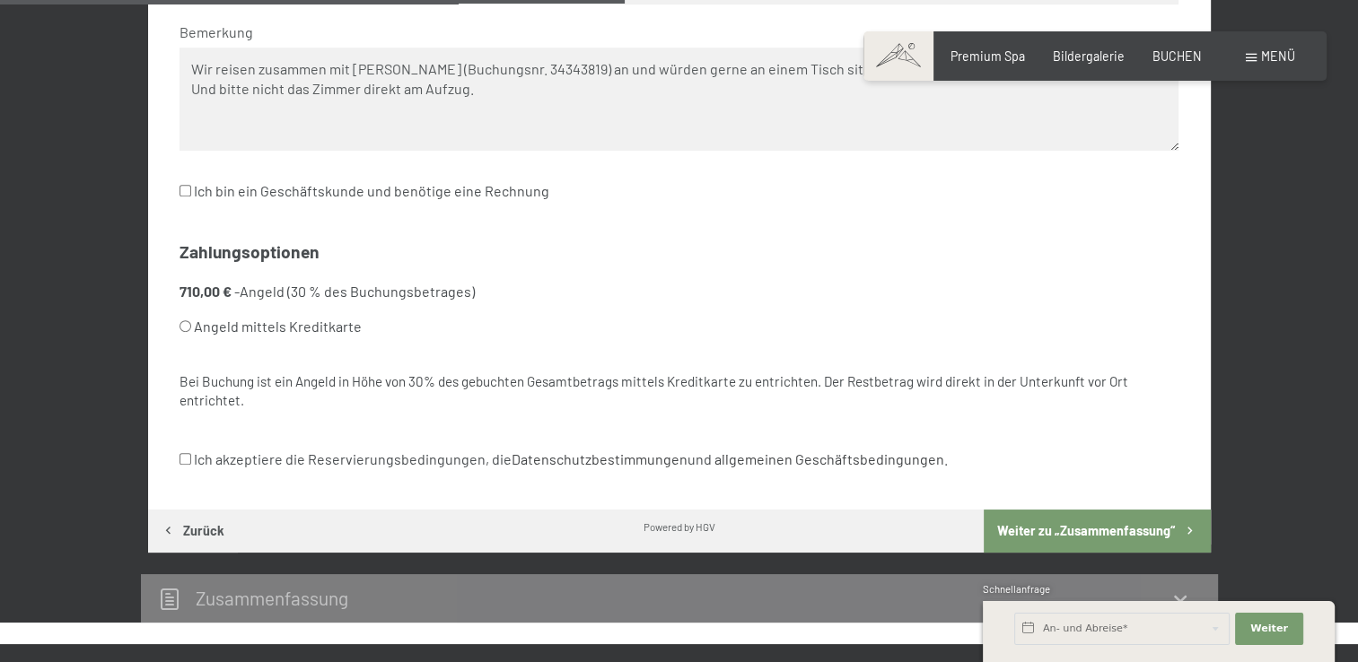
type textarea "Wir reisen zusammen mit Harald Dickert (Buchungsnr. 34343819) an und würden ger…"
click at [276, 326] on label "Angeld mittels Kreditkarte" at bounding box center [657, 327] width 956 height 34
click at [191, 326] on input "Angeld mittels Kreditkarte" at bounding box center [185, 326] width 12 height 12
radio input "true"
click at [184, 457] on input "Ich akzeptiere die Reservierungsbedingungen, die Datenschutzbestimmungen und al…" at bounding box center [185, 459] width 12 height 12
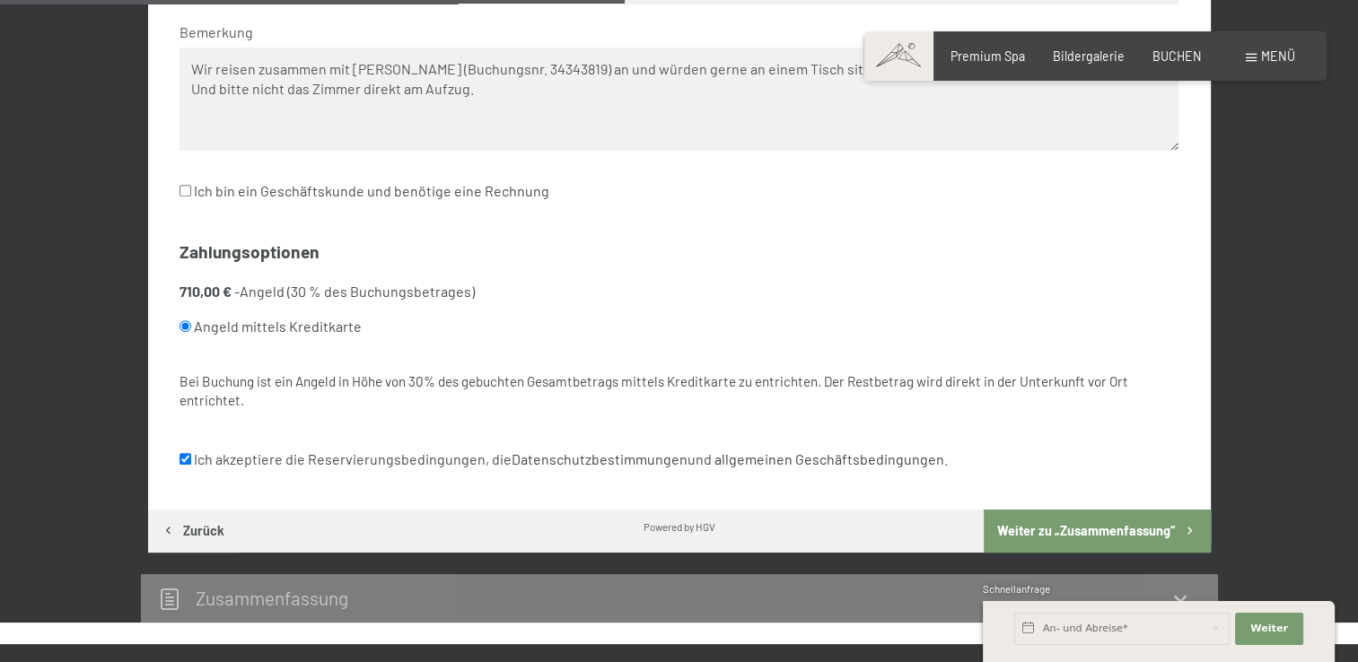
checkbox input "true"
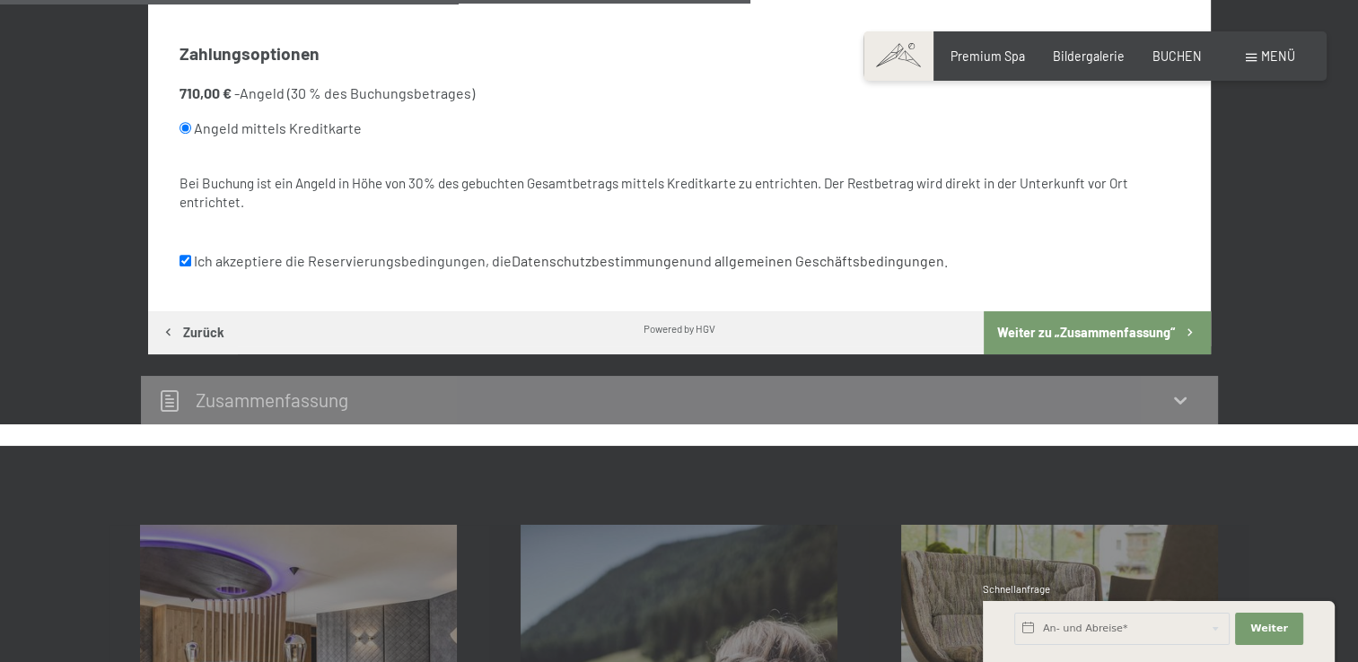
scroll to position [1162, 0]
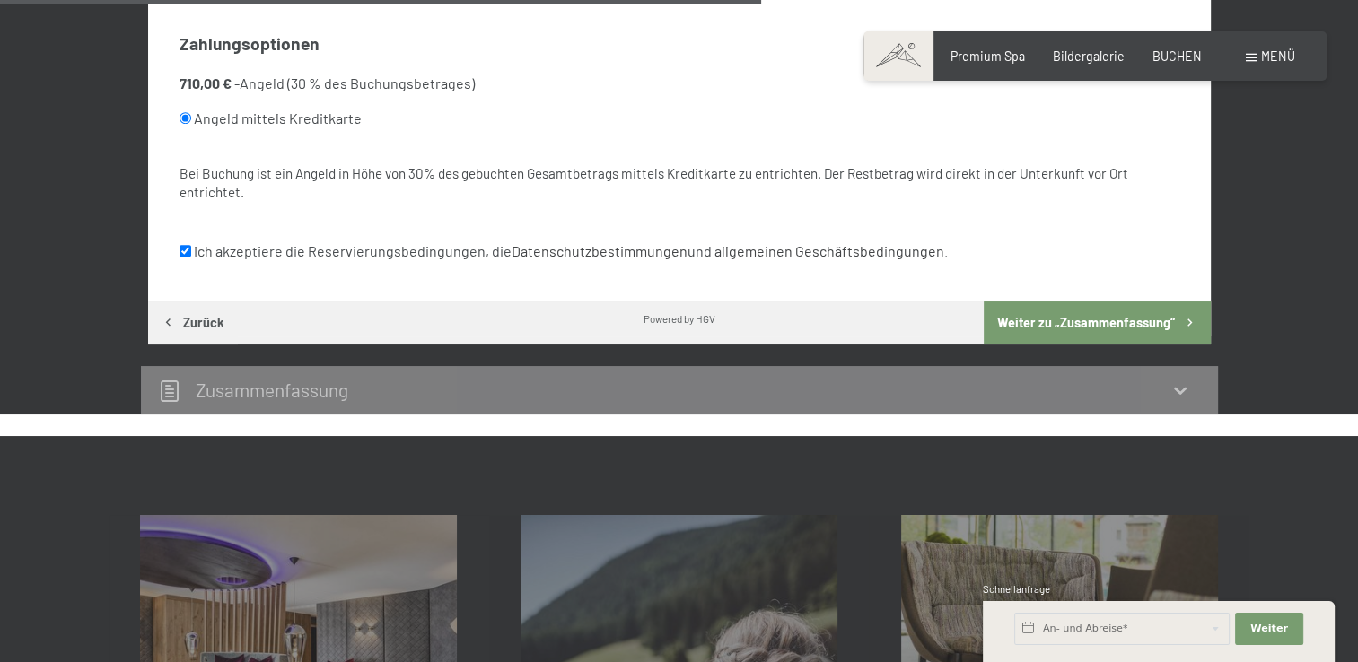
click at [1080, 318] on button "Weiter zu „Zusammen­fassung“" at bounding box center [1097, 323] width 226 height 43
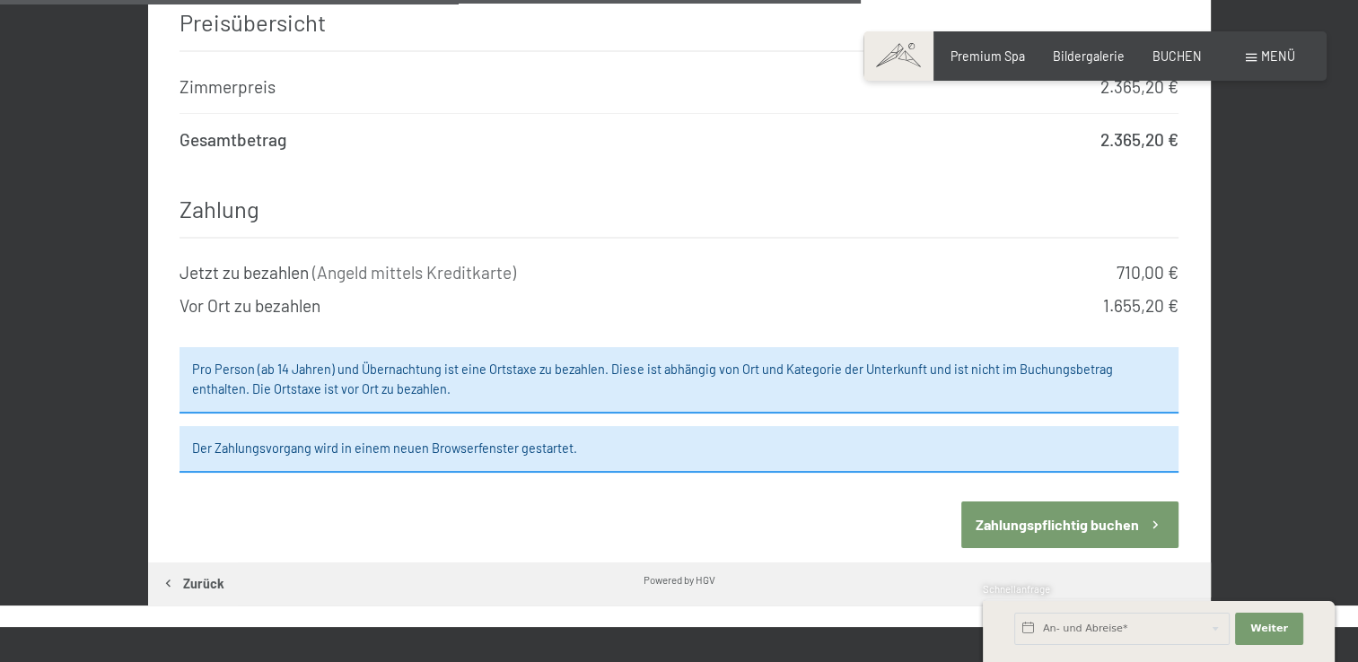
scroll to position [1832, 0]
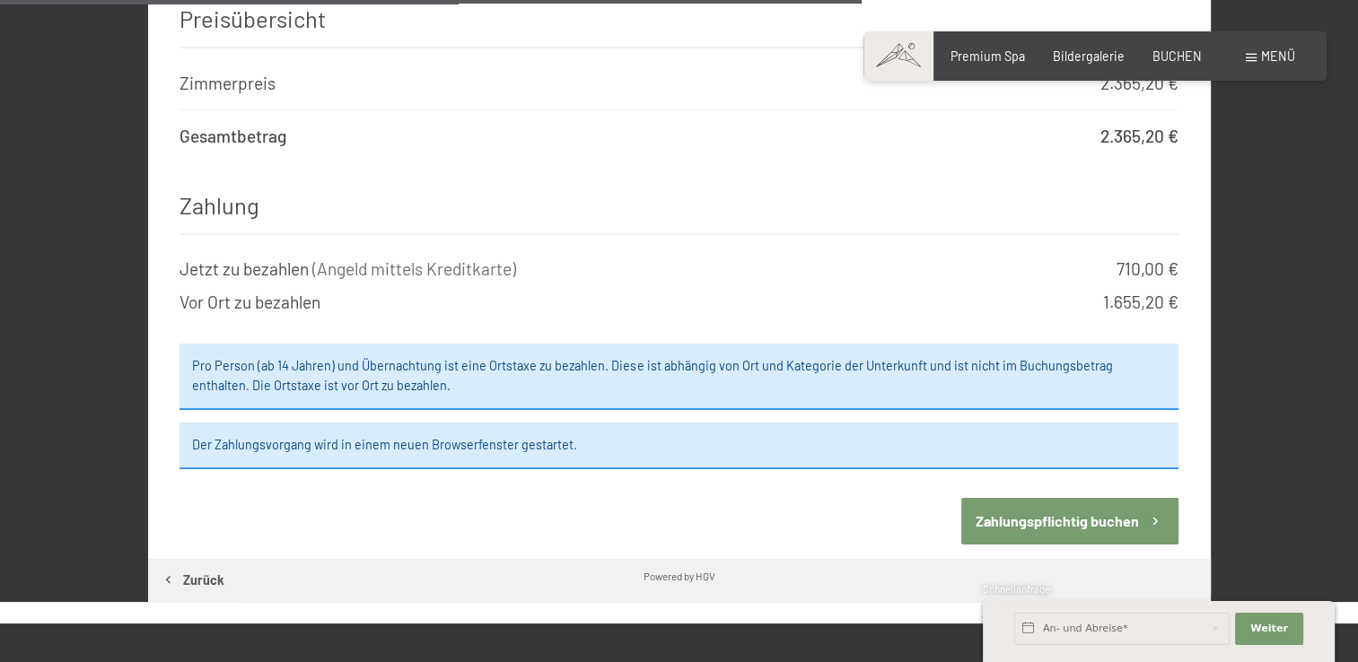
click at [1106, 498] on button "Zahlungspflichtig buchen" at bounding box center [1069, 521] width 217 height 46
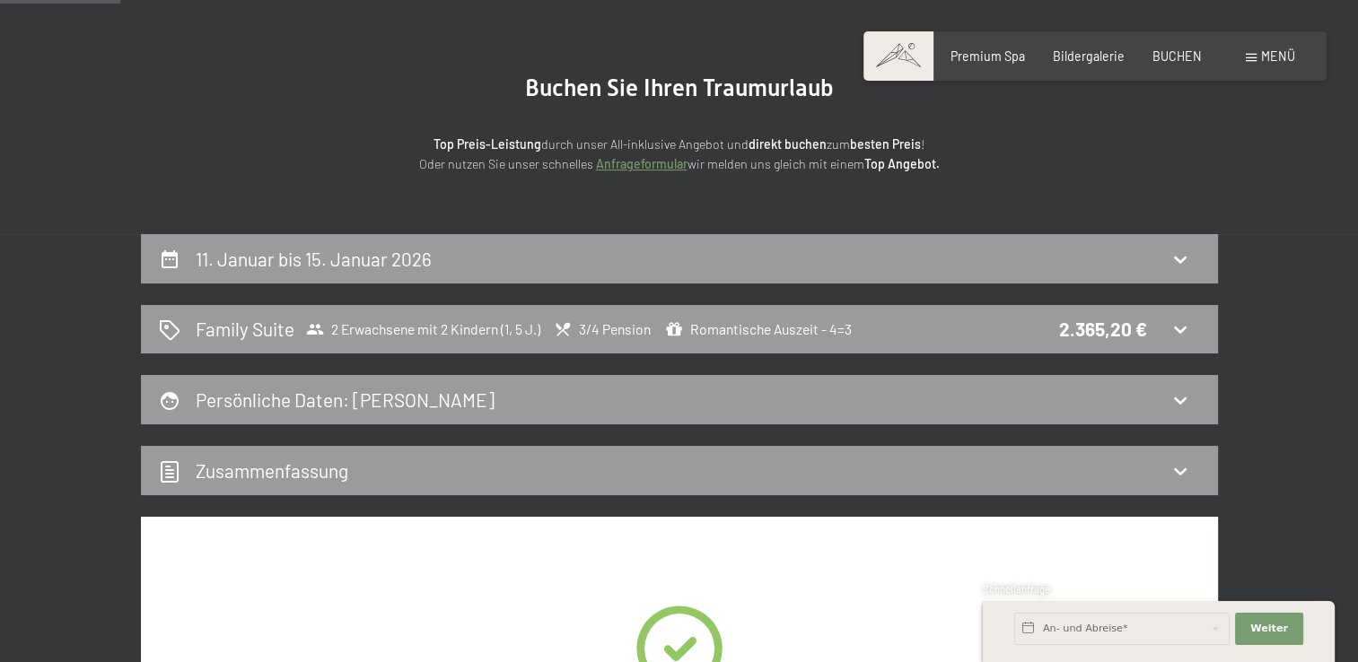
scroll to position [140, 0]
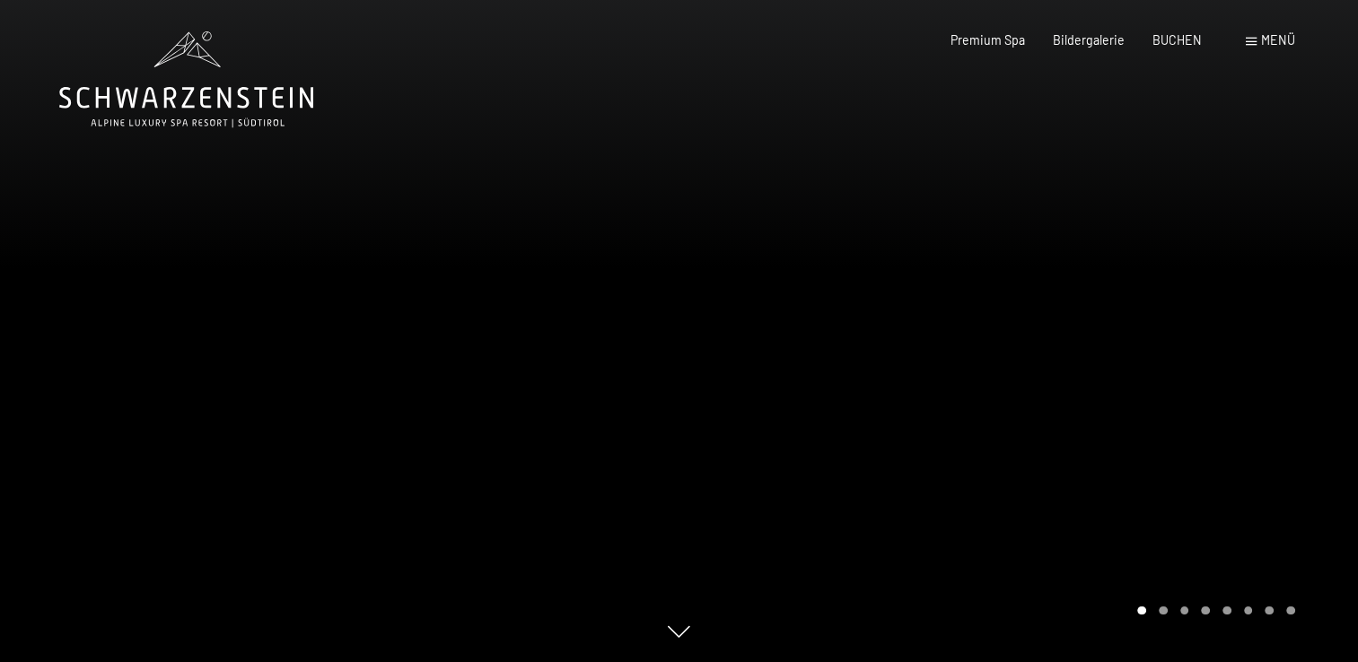
click at [1259, 41] on div "Menü" at bounding box center [1270, 40] width 49 height 18
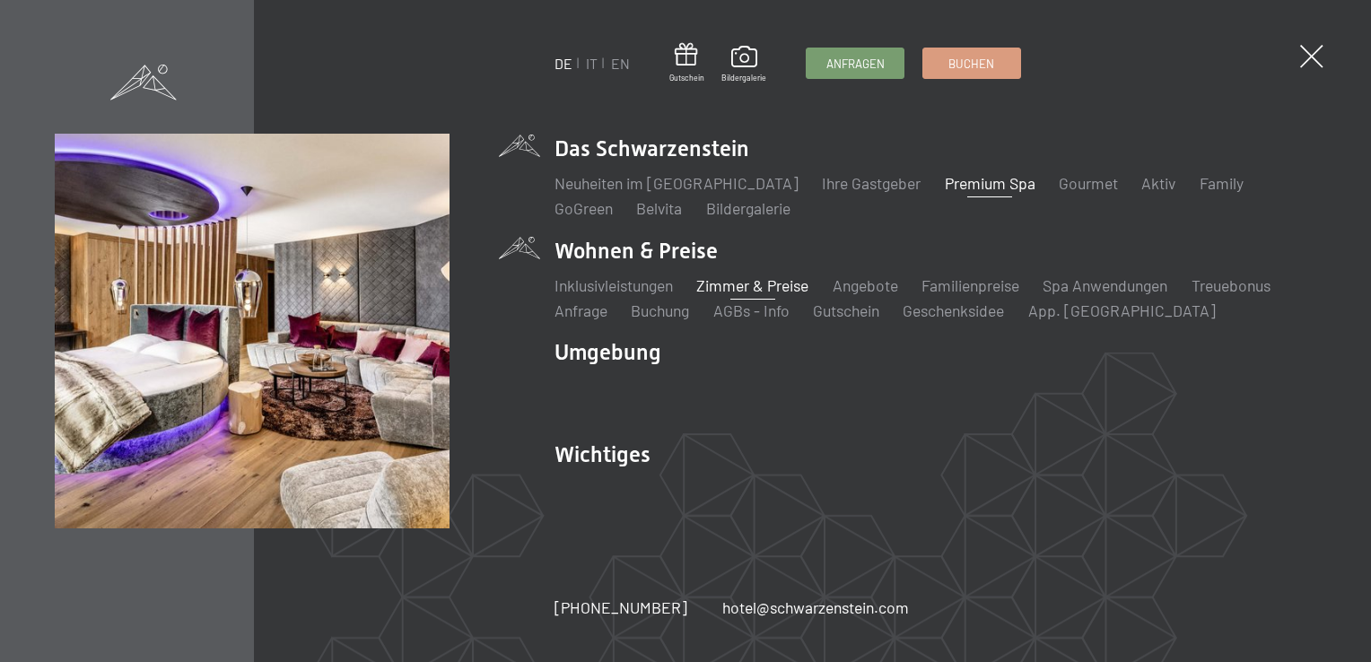
click at [732, 285] on link "Zimmer & Preise" at bounding box center [752, 286] width 112 height 20
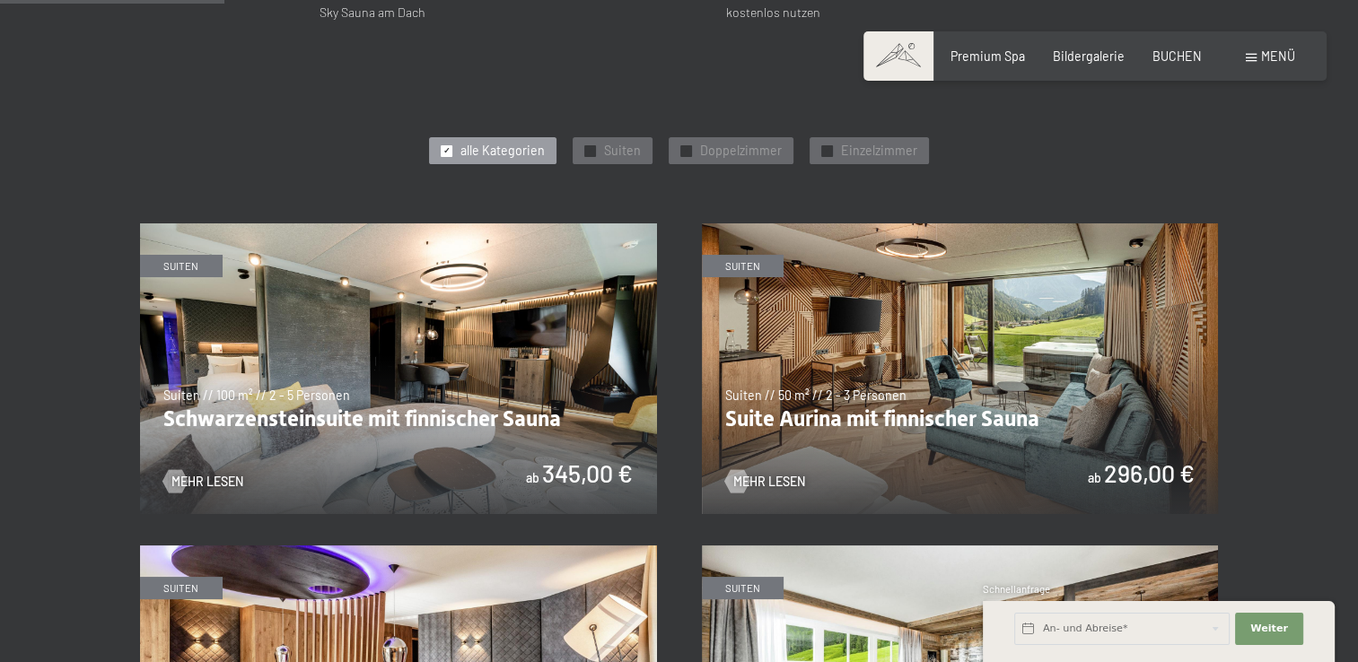
scroll to position [840, 0]
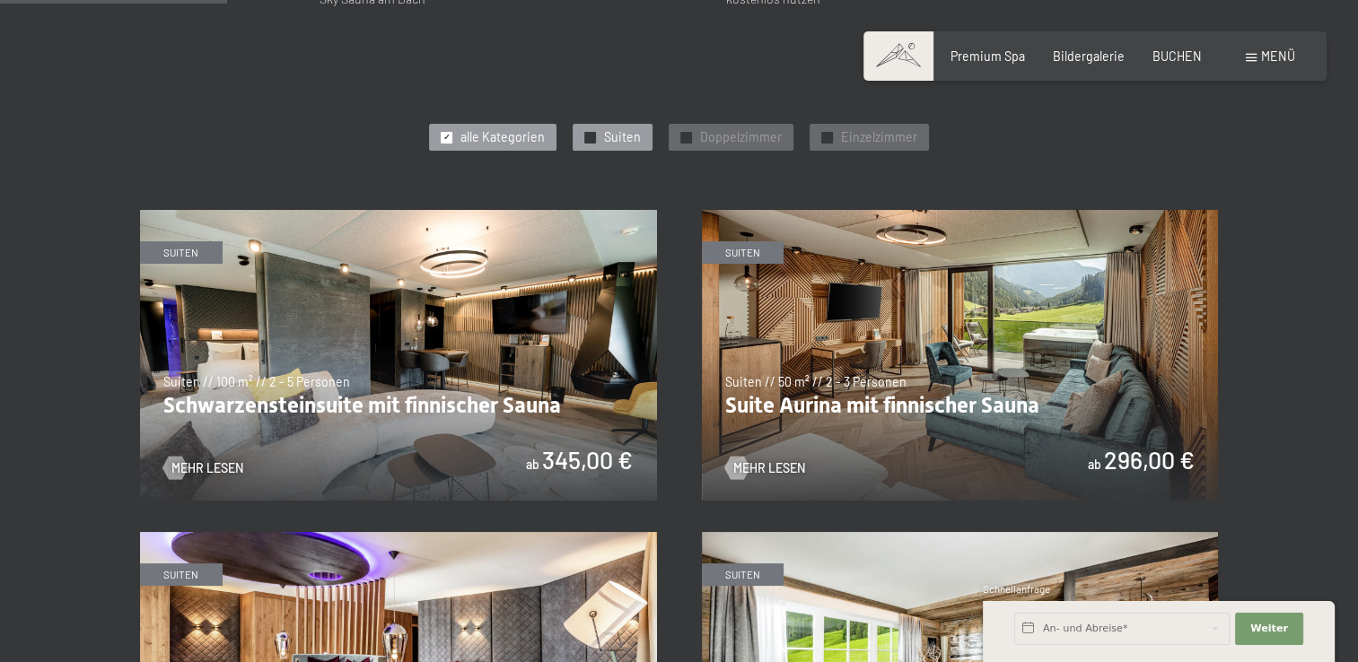
click at [599, 137] on div "✓ Suiten" at bounding box center [613, 137] width 80 height 27
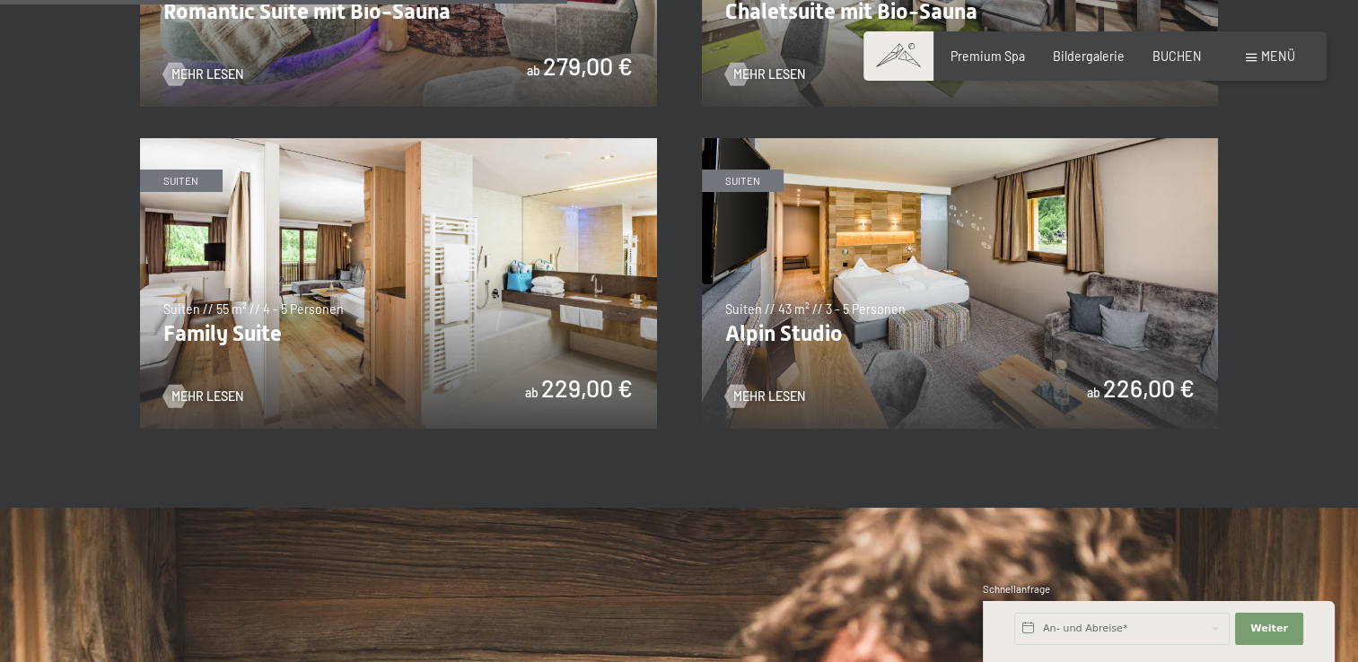
scroll to position [1602, 0]
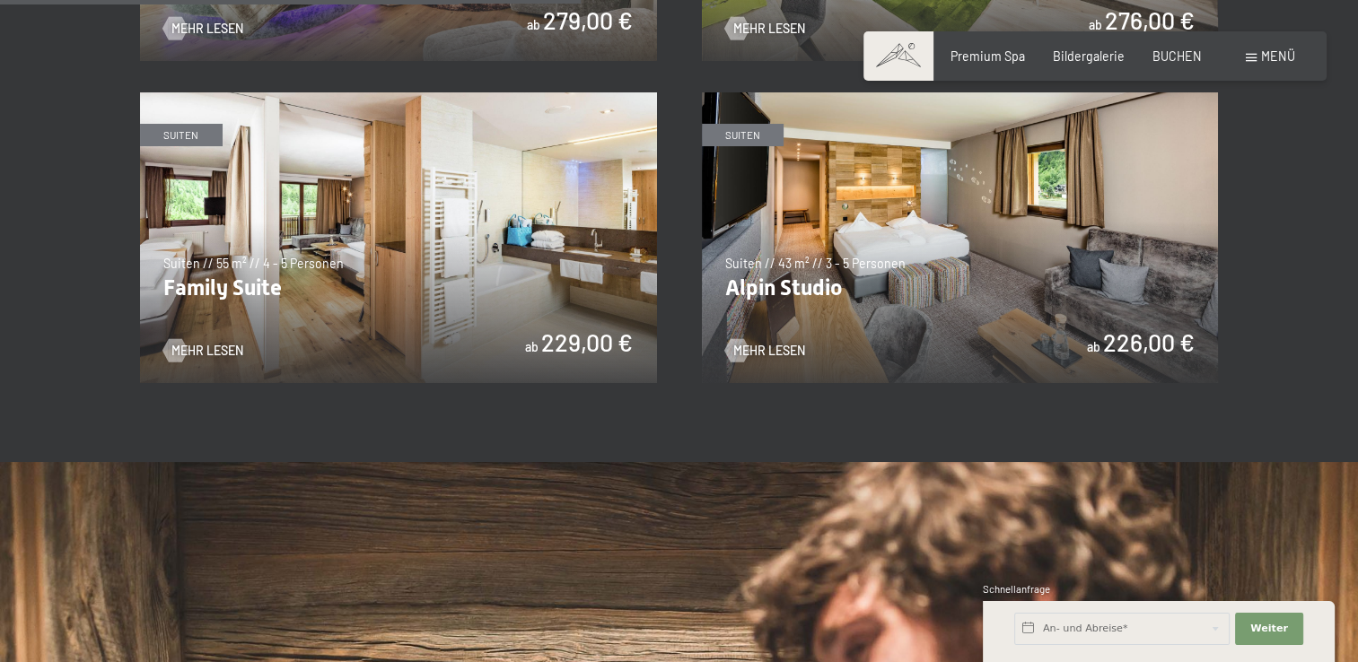
click at [988, 271] on img at bounding box center [960, 237] width 517 height 291
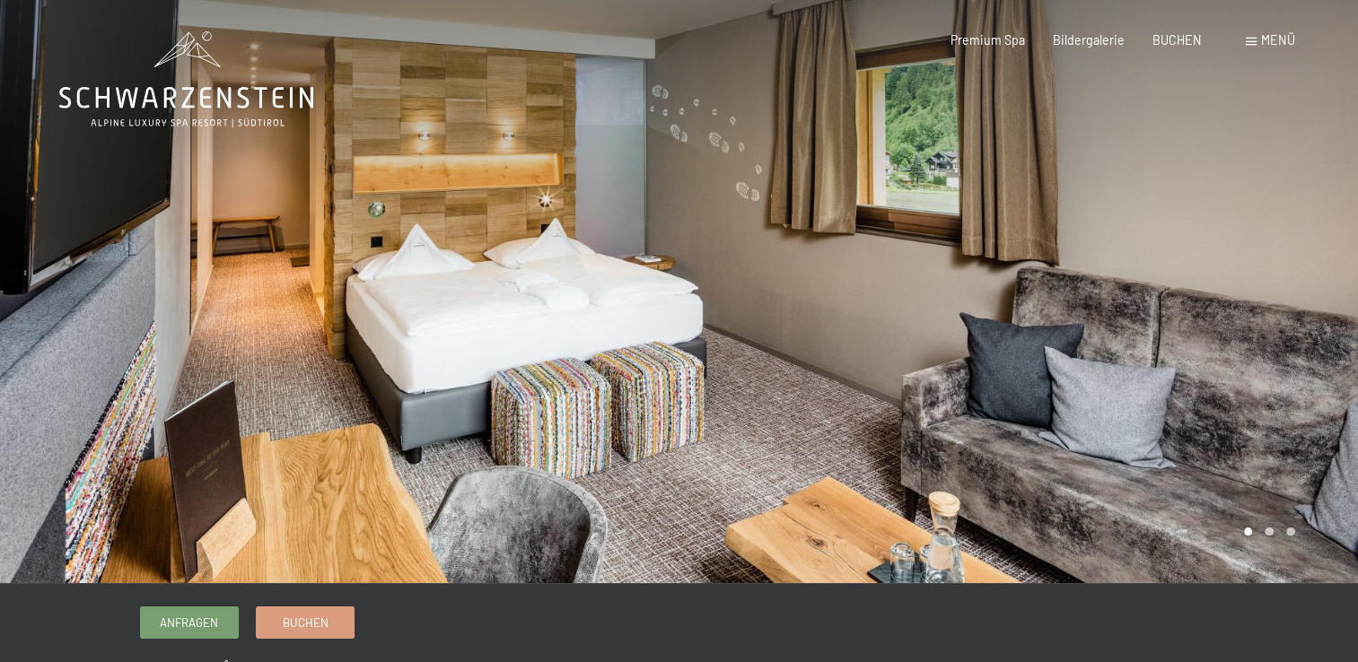
click at [1289, 292] on div at bounding box center [1018, 291] width 679 height 583
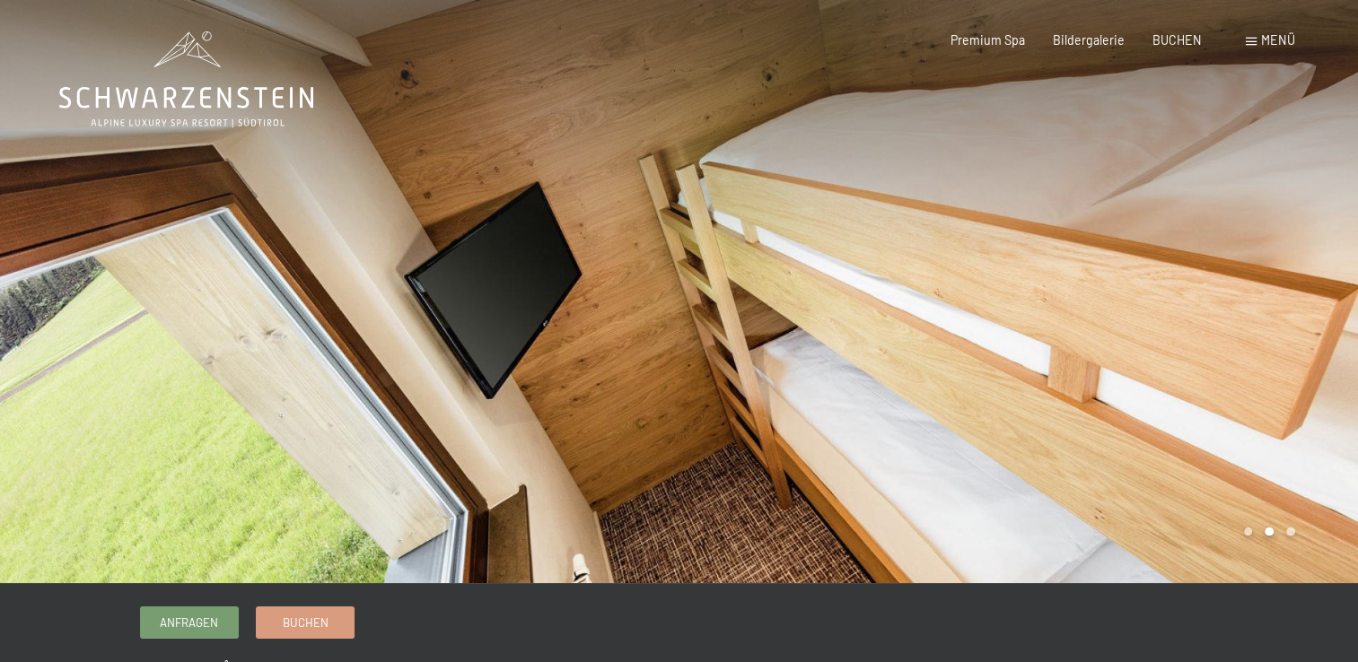
click at [1295, 270] on div at bounding box center [1018, 291] width 679 height 583
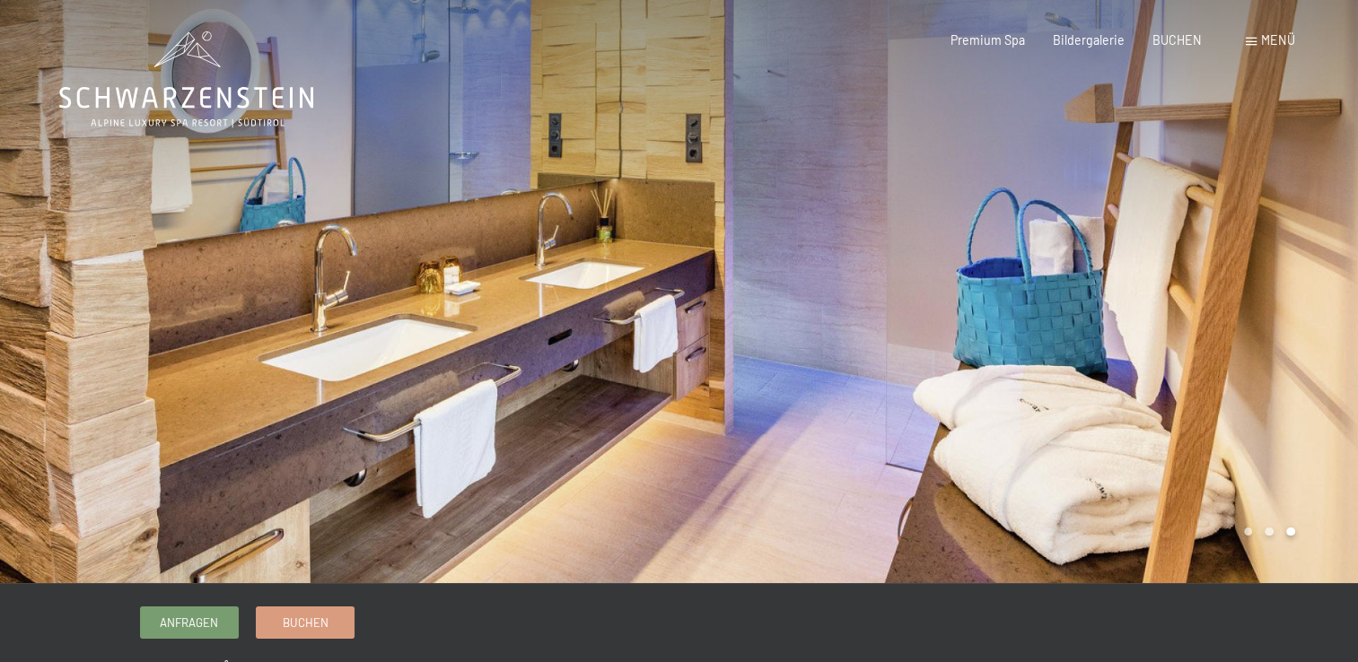
click at [1295, 270] on div at bounding box center [1018, 291] width 679 height 583
